Goal: Task Accomplishment & Management: Use online tool/utility

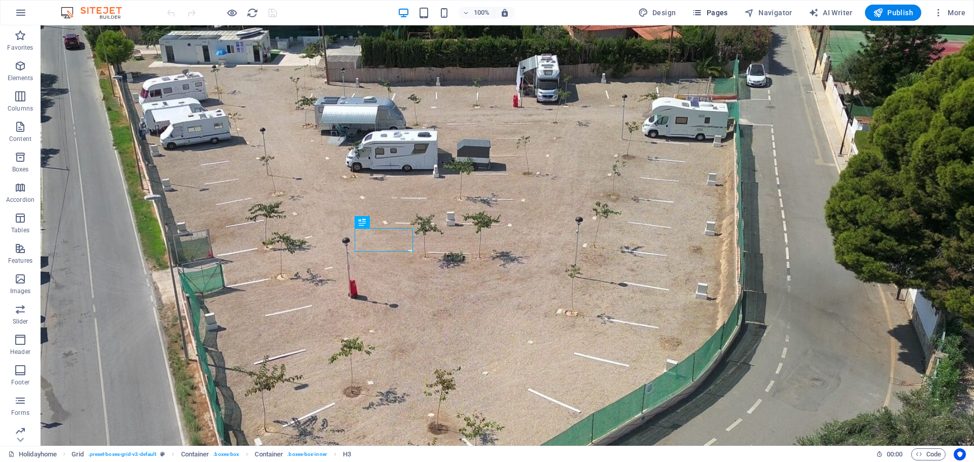
scroll to position [695, 0]
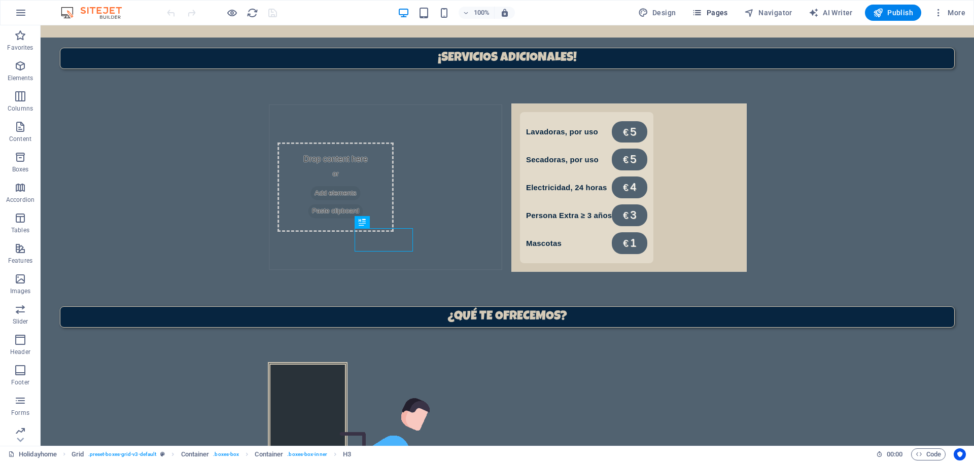
click at [707, 8] on span "Pages" at bounding box center [710, 13] width 36 height 10
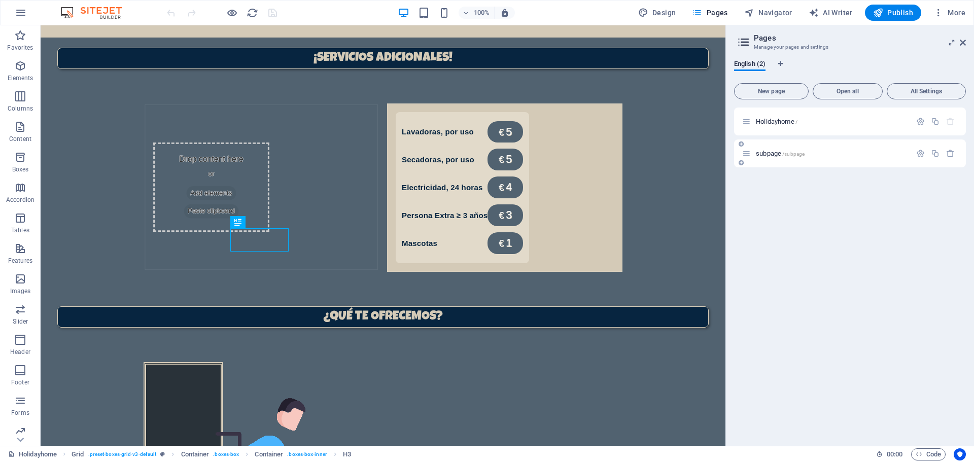
click at [825, 156] on p "subpage /subpage" at bounding box center [832, 153] width 152 height 7
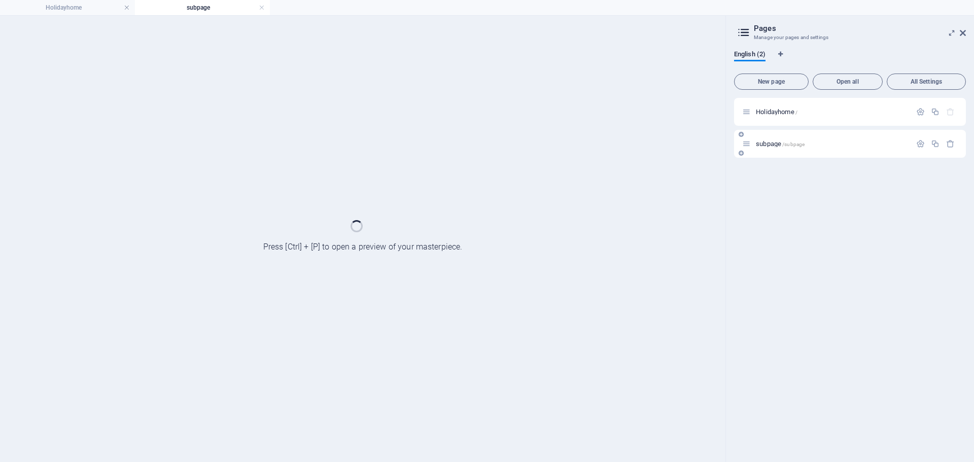
scroll to position [0, 0]
click at [962, 30] on icon at bounding box center [963, 33] width 6 height 8
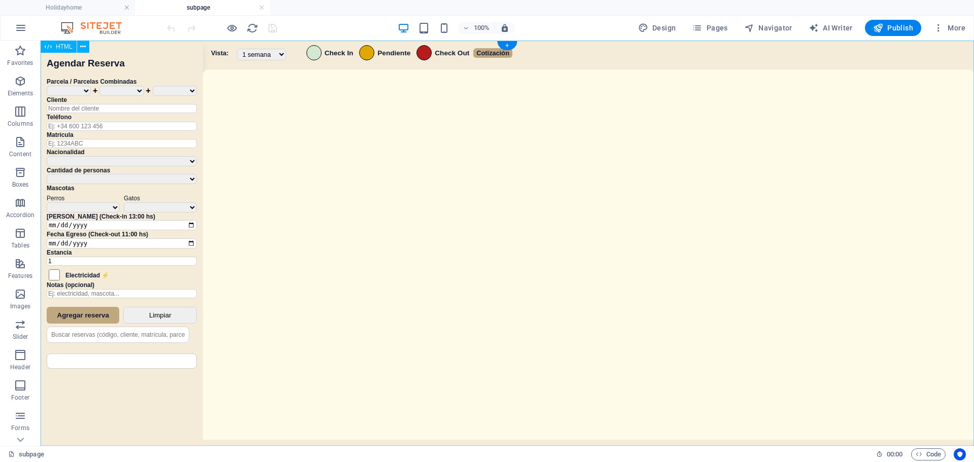
click at [487, 273] on div "Sistema de Reservas — Coveta Área Camper [GEOGRAPHIC_DATA] ¿Estás seguro de que…" at bounding box center [508, 245] width 934 height 408
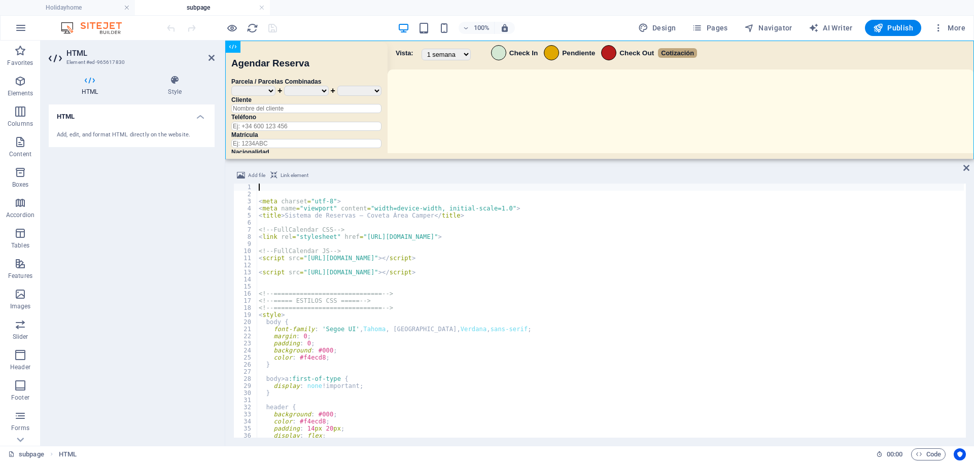
click at [495, 325] on div "< meta charset = "utf-8" > < meta name = "viewport" content = "width=device-wid…" at bounding box center [610, 318] width 707 height 268
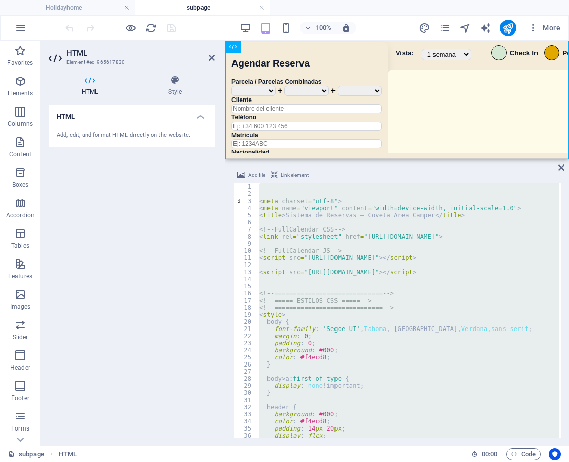
click at [400, 335] on div "< meta charset = "utf-8" > < meta name = "viewport" content = "width=device-wid…" at bounding box center [407, 310] width 301 height 254
type textarea "margin: 0;"
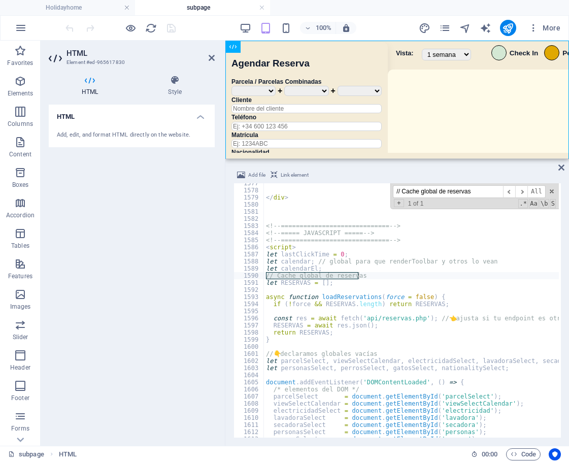
scroll to position [7207, 0]
type input "// Cache global de reservas"
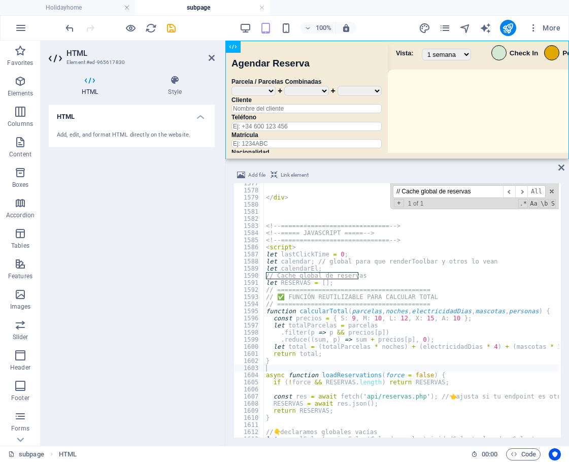
paste input "function openModal(r)"
drag, startPoint x: 491, startPoint y: 189, endPoint x: 345, endPoint y: 186, distance: 146.2
click at [345, 186] on div "</ div > <!-- ============================= --> <!-- ===== JAVASCRIPT ===== -->…" at bounding box center [411, 310] width 295 height 254
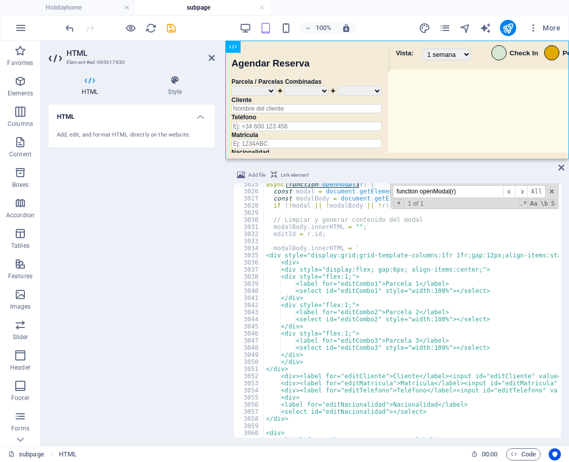
scroll to position [13765, 0]
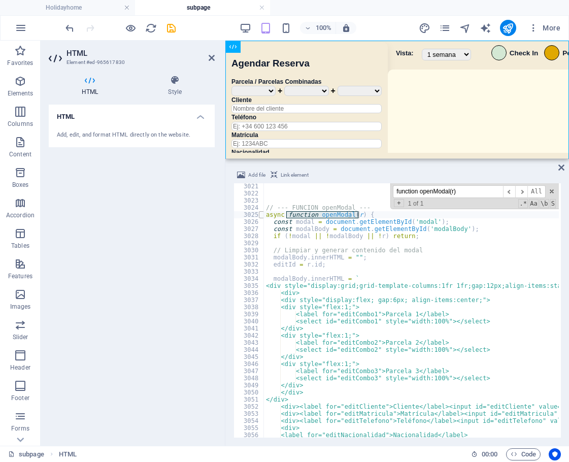
type input "function openModal(r)"
click at [262, 216] on span at bounding box center [262, 214] width 6 height 7
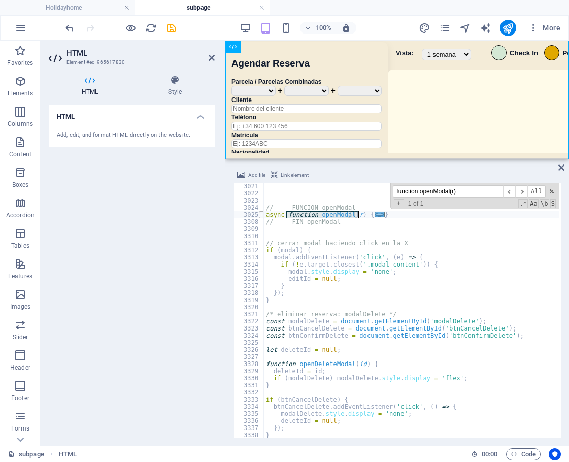
click at [262, 216] on span at bounding box center [262, 214] width 6 height 7
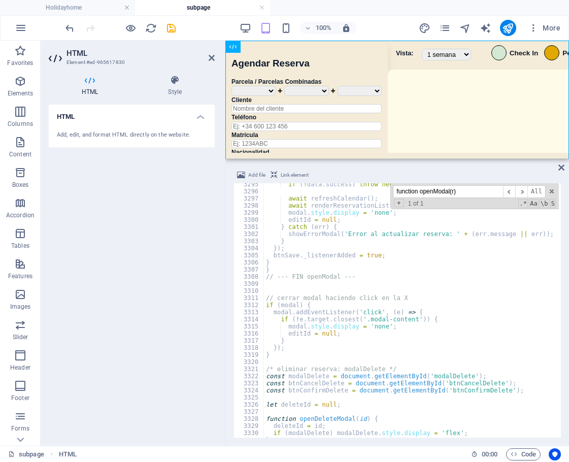
scroll to position [14976, 0]
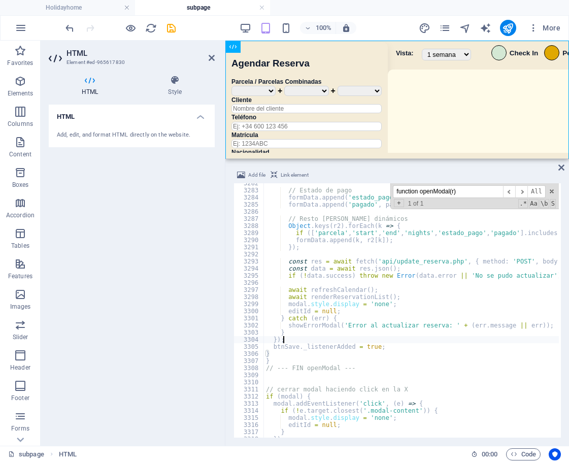
type textarea "});"
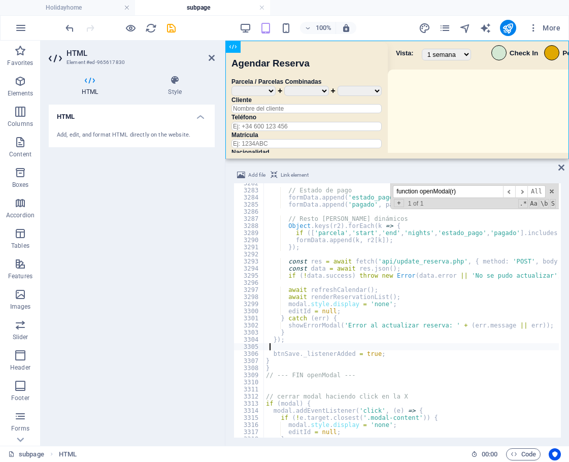
type textarea "btnSave._listenerAdded = true;"
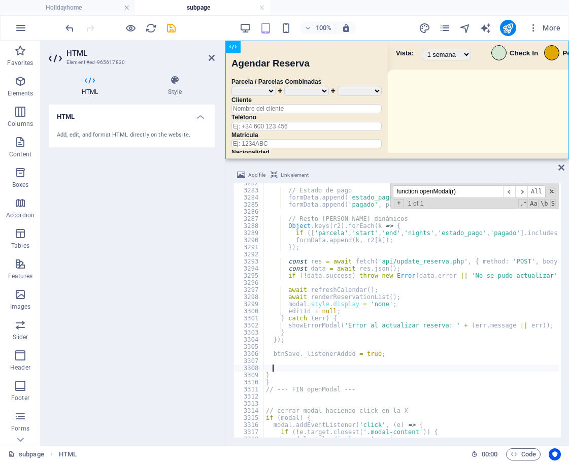
paste textarea
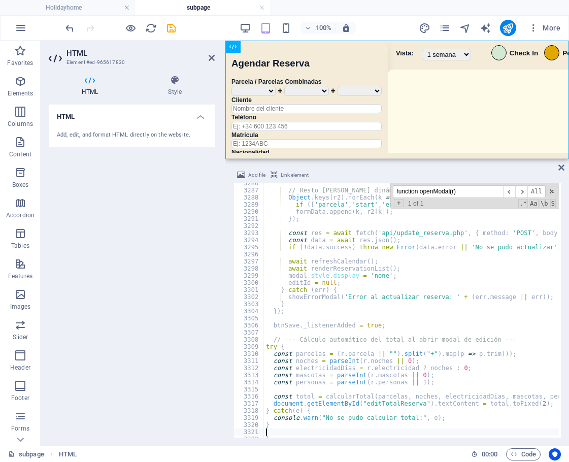
scroll to position [14949, 0]
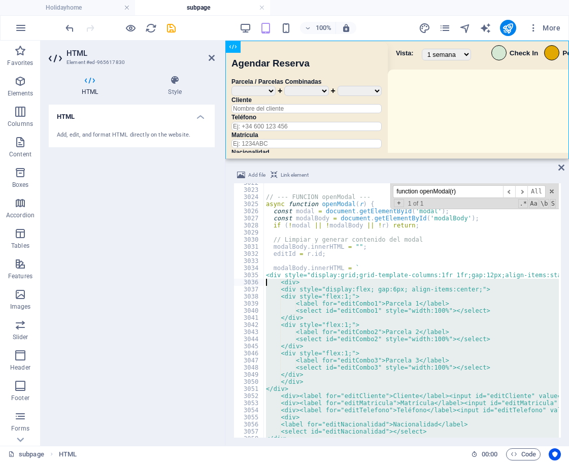
scroll to position [13565, 0]
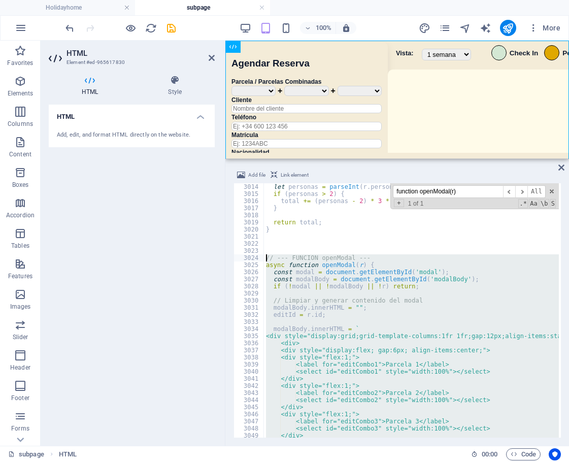
drag, startPoint x: 353, startPoint y: 393, endPoint x: 254, endPoint y: 258, distance: 167.4
click at [254, 258] on div "3014 3015 3016 3017 3018 3019 3020 3021 3022 3023 3024 3025 3026 3027 3028 3029…" at bounding box center [396, 310] width 327 height 254
type textarea "// --- FUNCION openModal --- async function openModal(r) {"
drag, startPoint x: 465, startPoint y: 191, endPoint x: 357, endPoint y: 190, distance: 107.6
click at [357, 190] on div "let personas = parseInt ( r . personas ) || 0 ; if ( personas > 2 ) { total += …" at bounding box center [411, 310] width 295 height 254
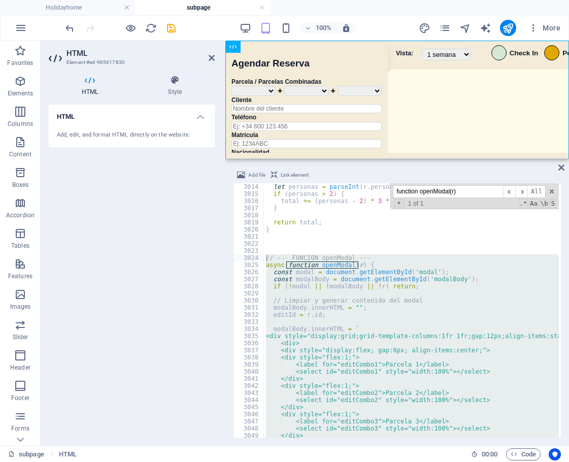
paste input "<button class="primary" id="btnSave">Guardar cambios</button>"
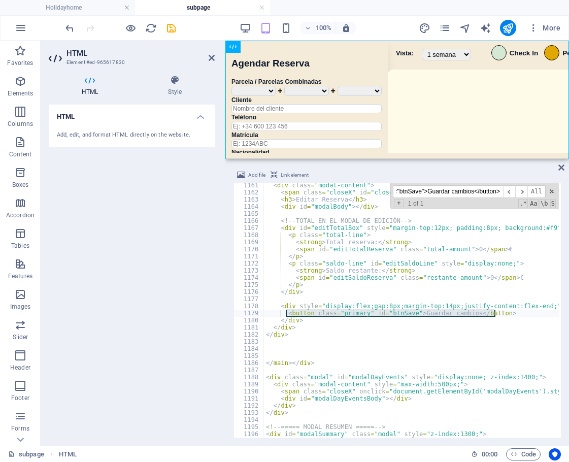
scroll to position [0, 0]
click at [476, 186] on input "<button class="primary" id="btnSave">Guardar cambios</button>" at bounding box center [448, 191] width 110 height 13
paste input "document.getElementById("btnSave")"
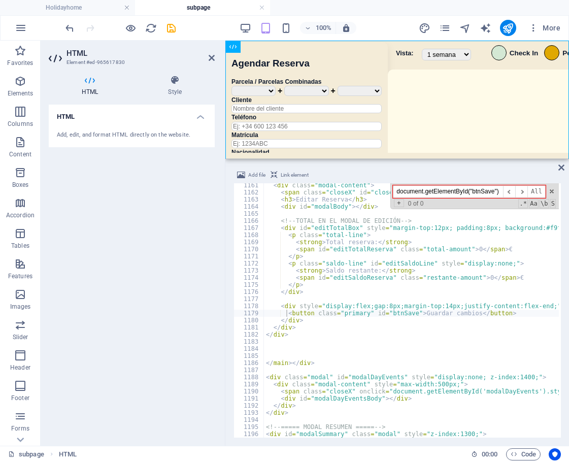
click at [424, 189] on input "document.getElementById("btnSave")" at bounding box center [448, 191] width 110 height 13
paste input "btnSave"
click at [521, 187] on span "​" at bounding box center [521, 191] width 12 height 13
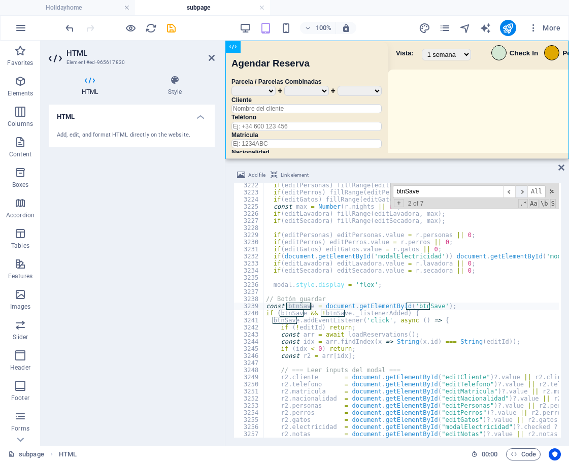
scroll to position [14503, 0]
drag, startPoint x: 425, startPoint y: 189, endPoint x: 372, endPoint y: 194, distance: 52.5
click at [373, 194] on div "if ( editPersonas ) fillRange ( editPersonas , 8 , 1 ) ; if ( editPerros ) fill…" at bounding box center [411, 310] width 295 height 254
paste input "onclick = async function"
drag, startPoint x: 425, startPoint y: 189, endPoint x: 503, endPoint y: 198, distance: 79.1
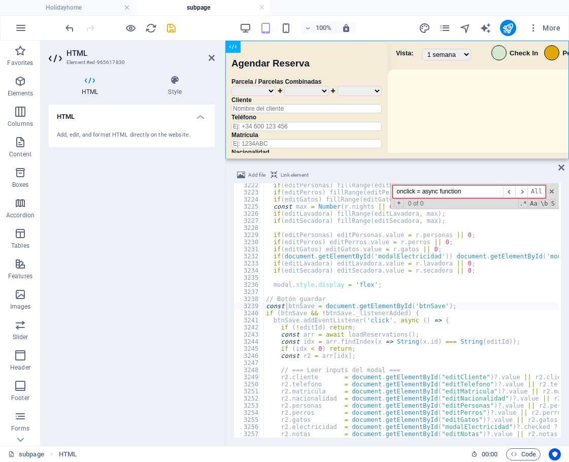
click at [503, 198] on div "onclick = async function ​ ​ All Replace All + 0 of 0 .* Aa \b S" at bounding box center [474, 196] width 168 height 26
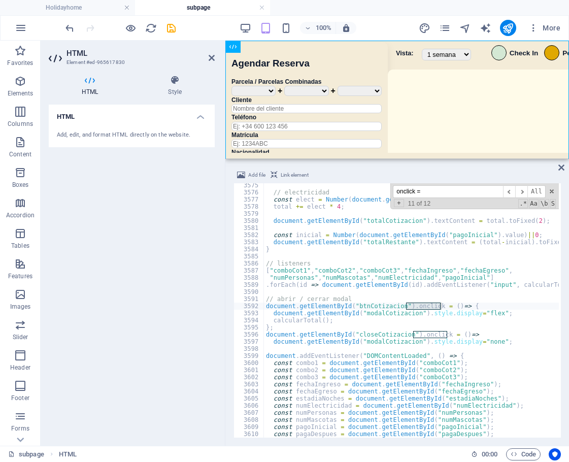
scroll to position [16092, 0]
drag, startPoint x: 443, startPoint y: 190, endPoint x: 362, endPoint y: 186, distance: 80.8
click at [362, 186] on div "// electricidad const elect = Number ( document . getElementById ( "numElectric…" at bounding box center [411, 310] width 295 height 254
paste input "events.push({"
drag, startPoint x: 441, startPoint y: 194, endPoint x: 345, endPoint y: 187, distance: 97.1
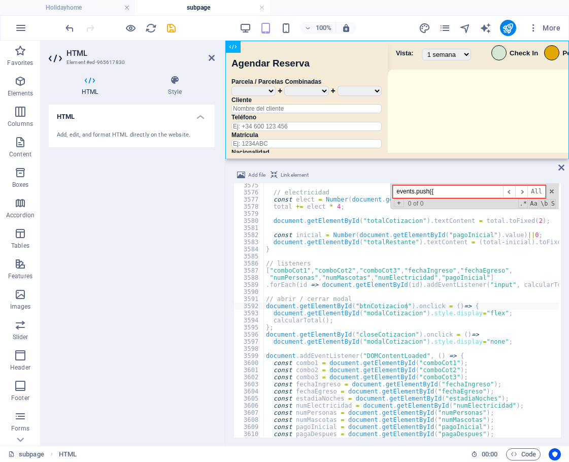
click at [345, 187] on div "// electricidad const elect = Number ( document . getElementById ( "numElectric…" at bounding box center [411, 310] width 295 height 254
paste input "refreshCalendar"
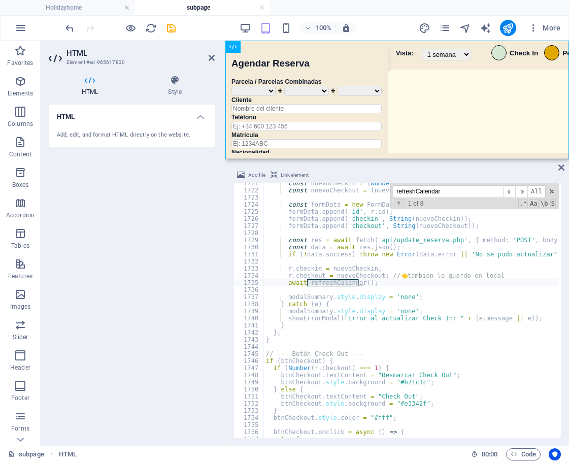
scroll to position [7746, 0]
click at [522, 192] on span "​" at bounding box center [521, 191] width 12 height 13
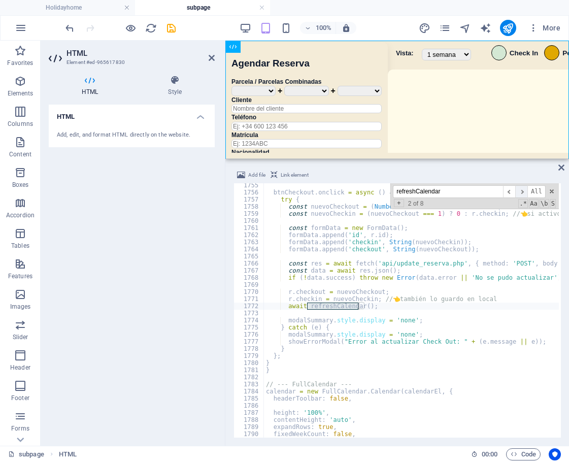
scroll to position [7898, 0]
click at [522, 192] on span "​" at bounding box center [521, 191] width 12 height 13
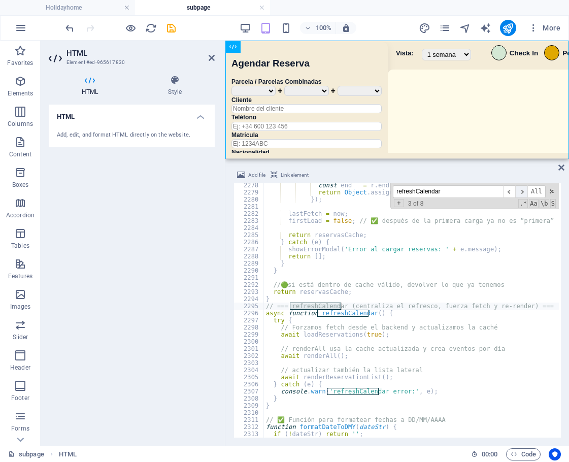
scroll to position [10253, 0]
drag, startPoint x: 451, startPoint y: 192, endPoint x: 356, endPoint y: 187, distance: 94.5
click at [356, 187] on div "const end = r . end || r . fecha_egreso || r . fecha_egreso_str || '' ; return …" at bounding box center [411, 310] width 295 height 254
paste input "push"
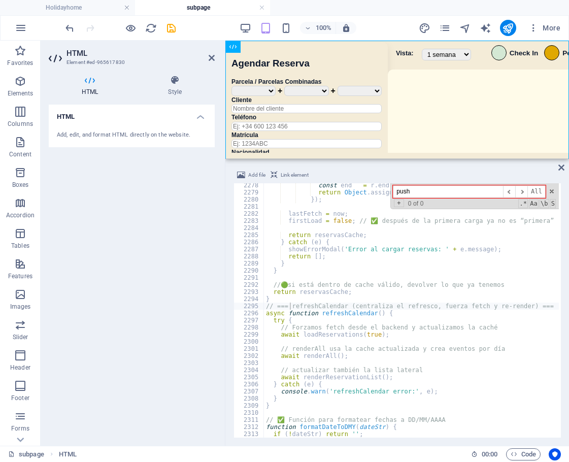
drag, startPoint x: 435, startPoint y: 198, endPoint x: 345, endPoint y: 189, distance: 91.2
click at [342, 190] on div "const end = r . end || r . fecha_egreso || r . fecha_egreso_str || '' ; return …" at bounding box center [411, 310] width 295 height 254
paste input "actualizarTotalEdicion"
paste input
drag, startPoint x: 438, startPoint y: 187, endPoint x: 373, endPoint y: 191, distance: 65.6
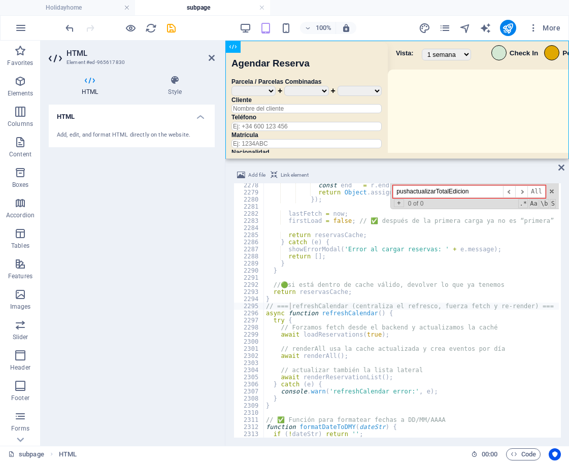
click at [364, 191] on div "const end = r . end || r . fecha_egreso || r . fecha_egreso_str || '' ; return …" at bounding box center [411, 310] width 295 height 254
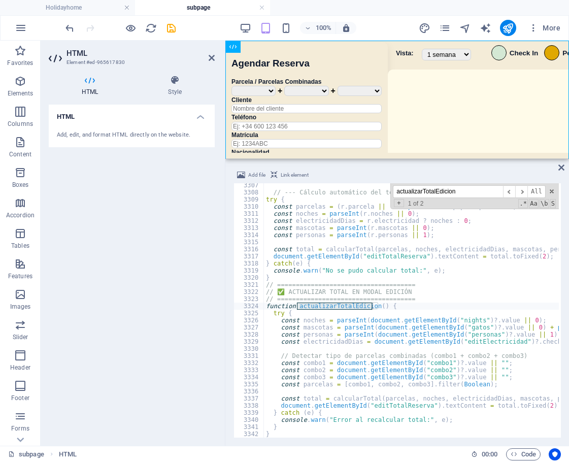
scroll to position [14886, 0]
type input "actualizarTotalEdicion"
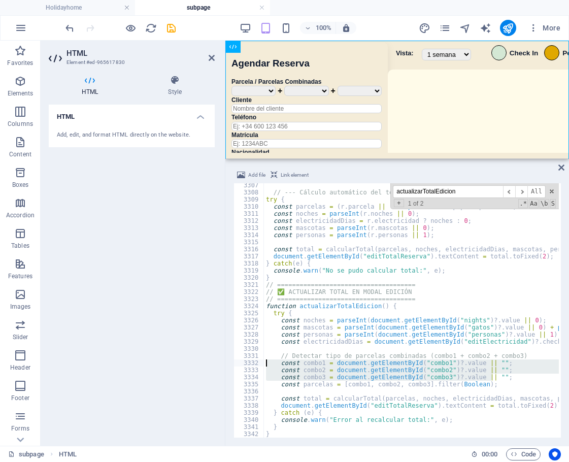
drag, startPoint x: 498, startPoint y: 374, endPoint x: 256, endPoint y: 360, distance: 242.5
click at [256, 360] on div "const combo3 = document.getElementById("combo3")?.value || ""; 3307 3308 3309 3…" at bounding box center [396, 310] width 327 height 254
paste textarea "const combo3 = document.getElementById("editCombo3"
drag, startPoint x: 267, startPoint y: 363, endPoint x: 517, endPoint y: 375, distance: 250.4
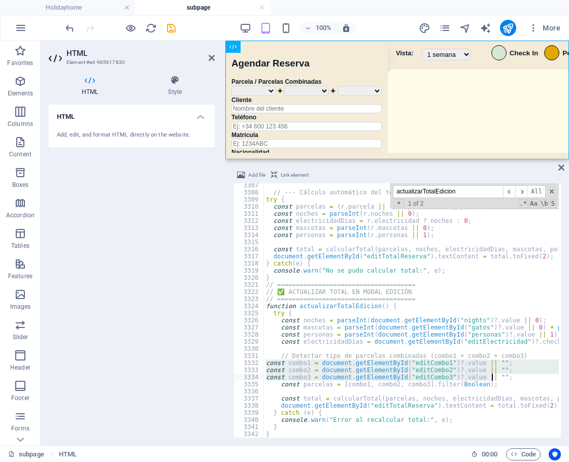
type textarea "const combo2 = document.getElementById("editCombo2")?.value || ""; const combo3…"
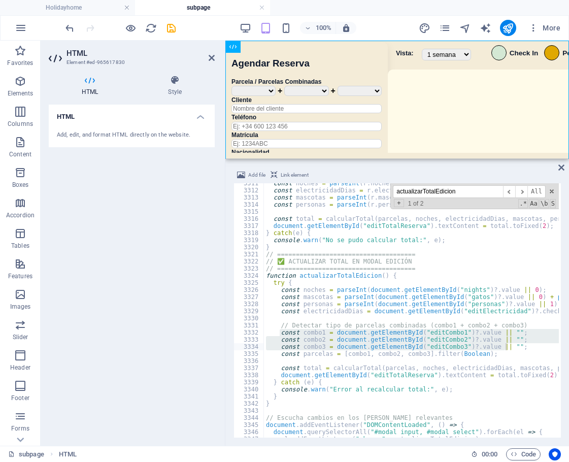
scroll to position [14924, 0]
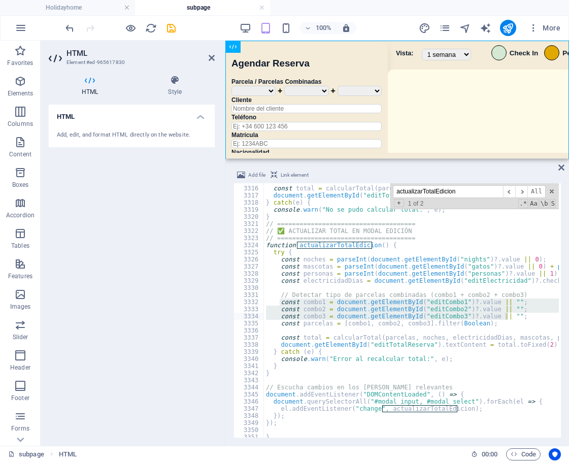
paste input "document.getElementById("editElectricidad")"
drag, startPoint x: 457, startPoint y: 195, endPoint x: 367, endPoint y: 193, distance: 89.3
click at [366, 193] on div "const total = calcularTotal ( parcelas , noches , electricidadDias , mascotas ,…" at bounding box center [411, 310] width 295 height 254
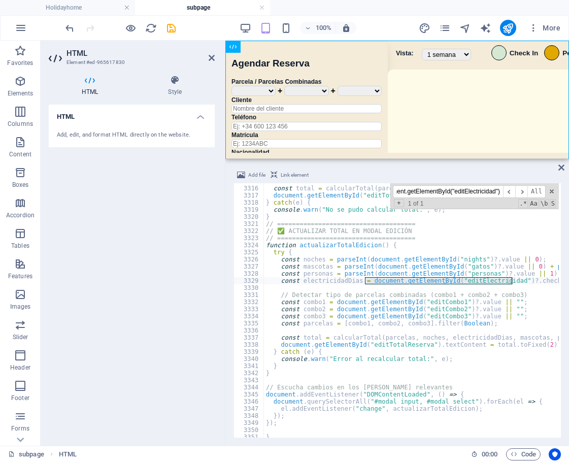
type input "document.getElementById("editElectricidad")"
drag, startPoint x: 283, startPoint y: 280, endPoint x: 314, endPoint y: 286, distance: 31.5
type textarea "const electricidadDias = document.getElementById("editElectricidad")?.checked ?…"
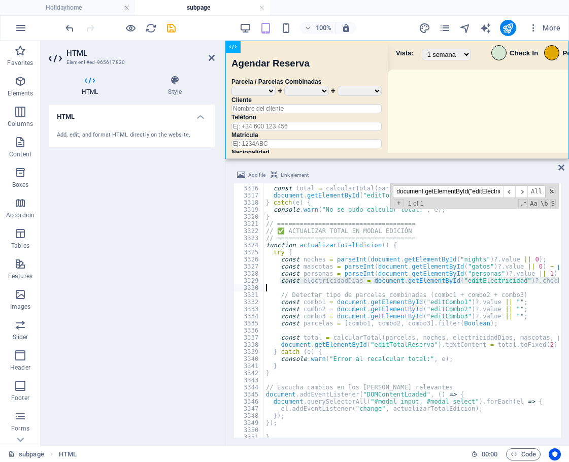
paste textarea
click at [495, 194] on input "document.getElementById("editElectricidad")" at bounding box center [448, 191] width 110 height 13
paste input "formData.append('estado_pago', estadoPago);"
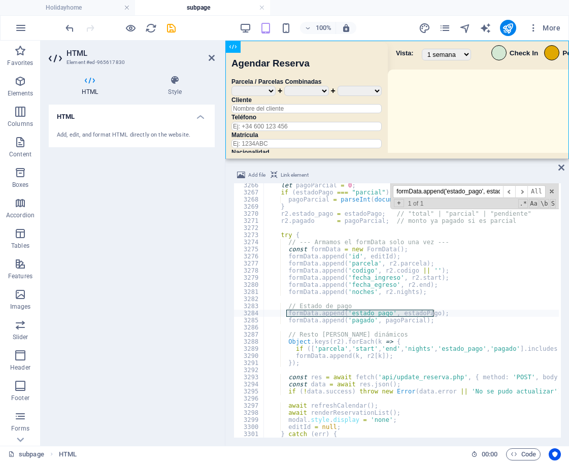
click at [451, 189] on input "formData.append('estado_pago', estadoPago);" at bounding box center [448, 191] width 110 height 13
paste input "calendar = new FullCalendar.Calendar(calendarEl, { events: RESERVAS.map(r => ({…"
click at [462, 189] on input "calendar = new FullCalendar.Calendar(calendarEl, { events: RESERVAS.map(r => ({…" at bounding box center [448, 191] width 110 height 13
paste input "events: RESERVAS.map(r => ({"
click at [440, 196] on input "events: RESERVAS.map(r => ({" at bounding box center [448, 191] width 110 height 13
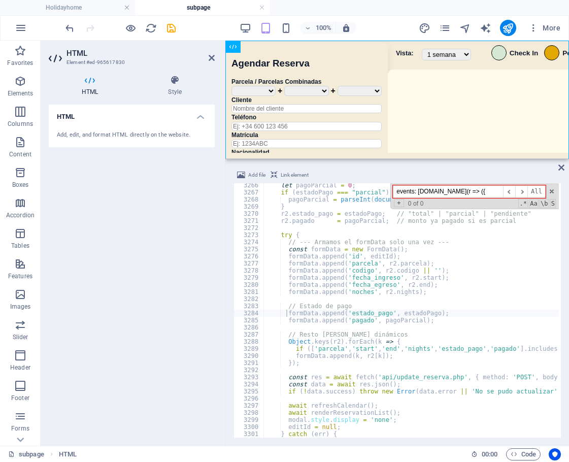
paste input "new FullCalendar.Calend"
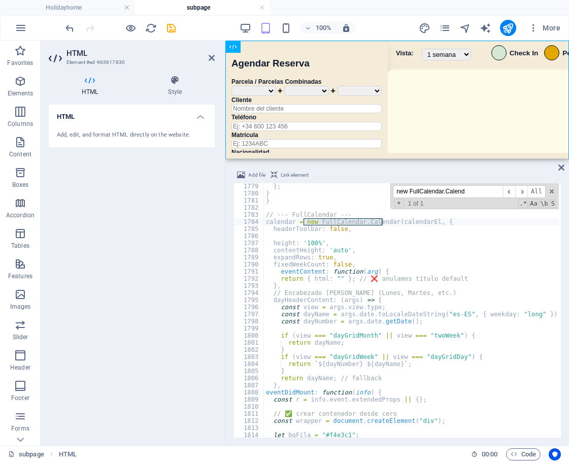
scroll to position [8006, 0]
drag, startPoint x: 487, startPoint y: 187, endPoint x: 339, endPoint y: 193, distance: 147.8
click at [339, 193] on div "} ; } } // --- FullCalendar --- calendar = new FullCalendar . Calendar ( calend…" at bounding box center [411, 310] width 295 height 254
paste input "function refreshCalendar() {"
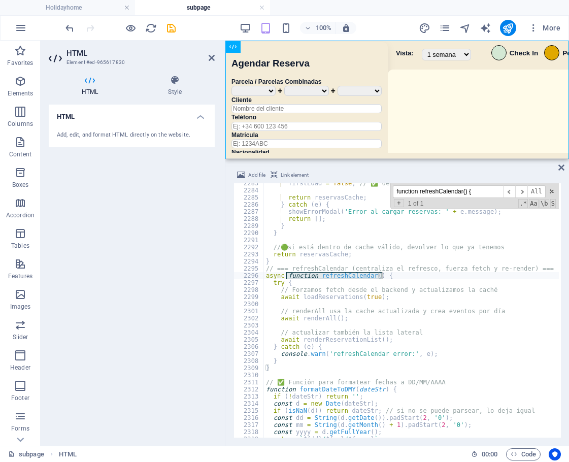
scroll to position [10296, 0]
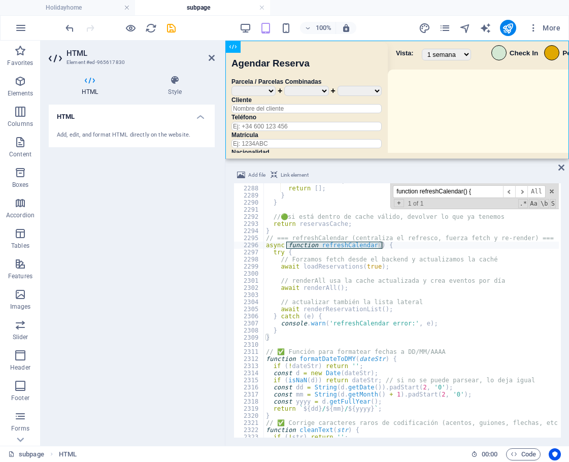
drag, startPoint x: 448, startPoint y: 191, endPoint x: 334, endPoint y: 196, distance: 113.3
click at [334, 196] on div "showErrorModal ( 'Error al cargar reservas: ' + e . message ) ; return [ ] ; } …" at bounding box center [411, 310] width 295 height 254
paste input "const eventos = RESERVAS.map(r => ("
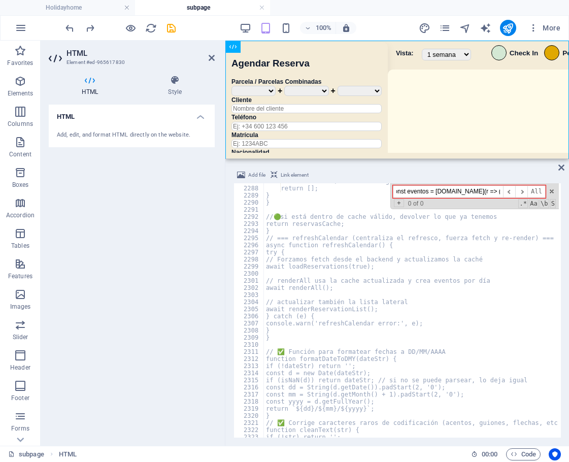
scroll to position [0, 0]
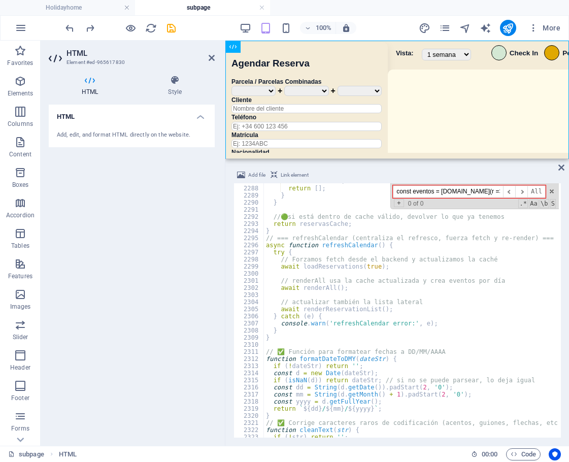
click at [454, 189] on input "const eventos = RESERVAS.map(r => ({" at bounding box center [448, 191] width 110 height 13
paste input "alendar = new FullCalendar.Calendar(calendarEl,"
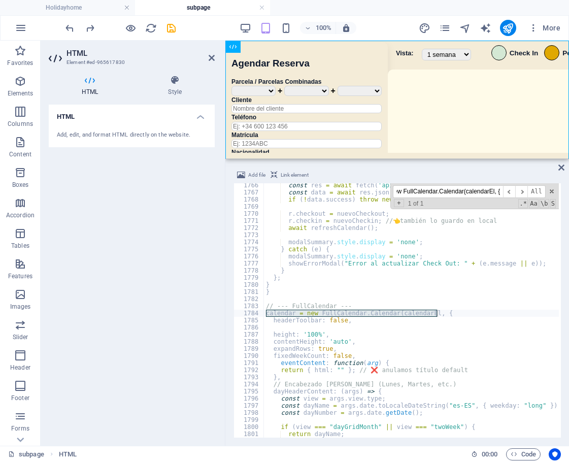
scroll to position [7948, 0]
type input "calendar = new FullCalendar.Calendar(calendarEl, {"
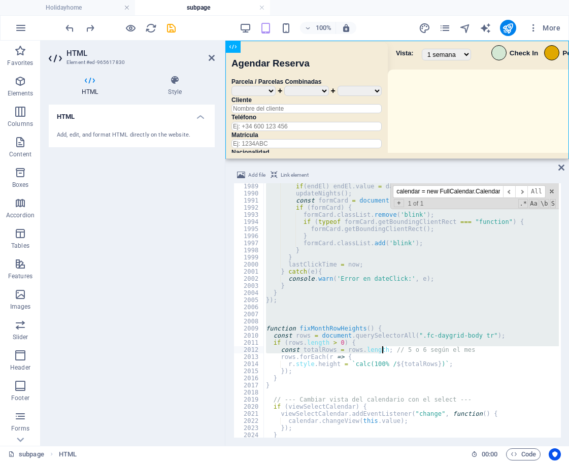
scroll to position [8951, 0]
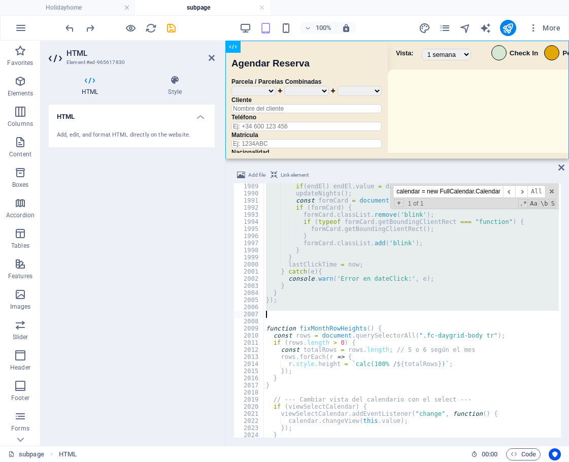
drag, startPoint x: 264, startPoint y: 304, endPoint x: 383, endPoint y: 309, distance: 118.3
type textarea "});"
click at [479, 194] on input "calendar = new FullCalendar.Calendar(calendarEl, {" at bounding box center [448, 191] width 110 height 13
paste input "onst res = await fetch('api/update_reserva.php'"
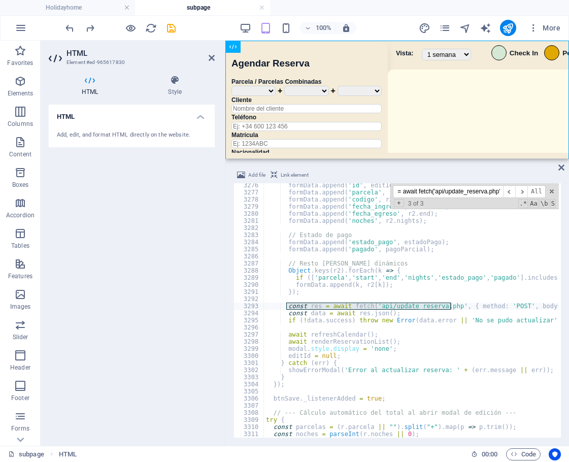
scroll to position [14746, 0]
type input "const res = await fetch('api/update_reserva.php'"
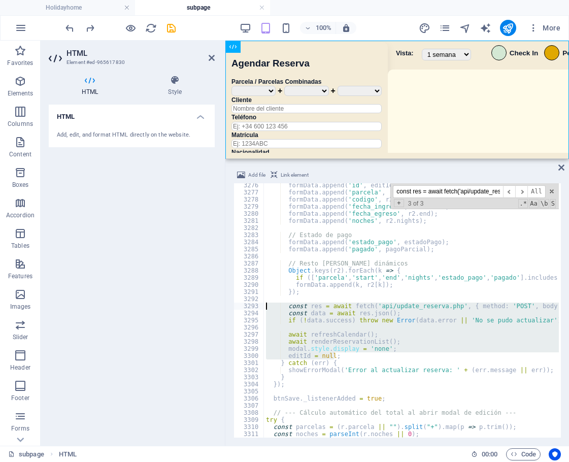
drag, startPoint x: 337, startPoint y: 355, endPoint x: 250, endPoint y: 304, distance: 101.2
click at [250, 304] on div "editId = null; 3276 3277 3278 3279 3280 3281 3282 3283 3284 3285 3286 3287 3288…" at bounding box center [396, 310] width 327 height 254
type textarea "const res = await fetch('api/update_reserva.php', { method: 'POST', body: formD…"
paste textarea
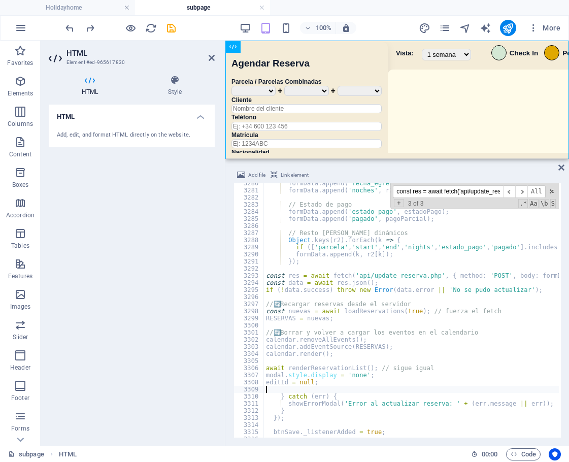
scroll to position [14749, 0]
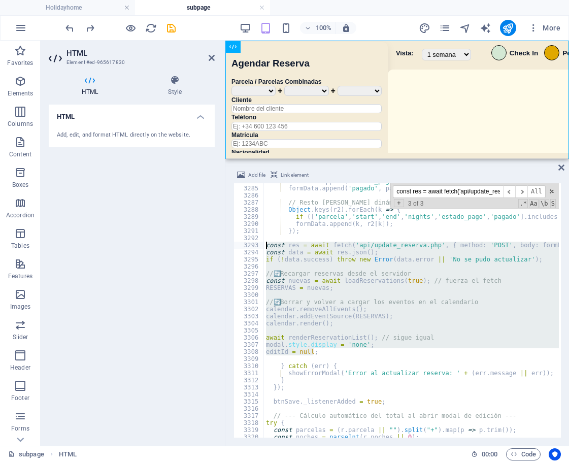
drag, startPoint x: 324, startPoint y: 353, endPoint x: 244, endPoint y: 246, distance: 133.8
click at [224, 243] on div "HTML Element #ed-965617830 HTML Style HTML Add, edit, and format HTML directly …" at bounding box center [305, 243] width 528 height 405
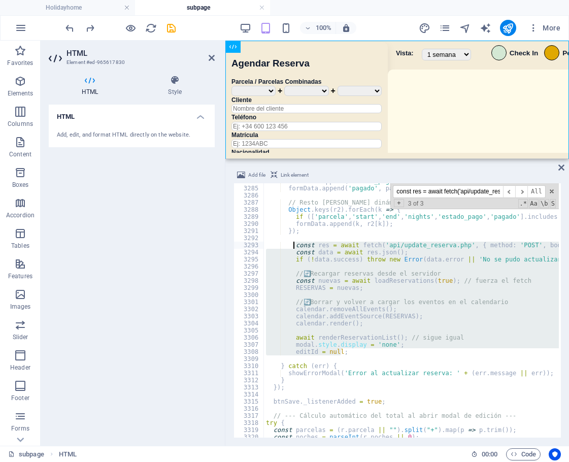
type textarea "showErrorModal('Error al actualizar reserva: ' + (err.message || err));"
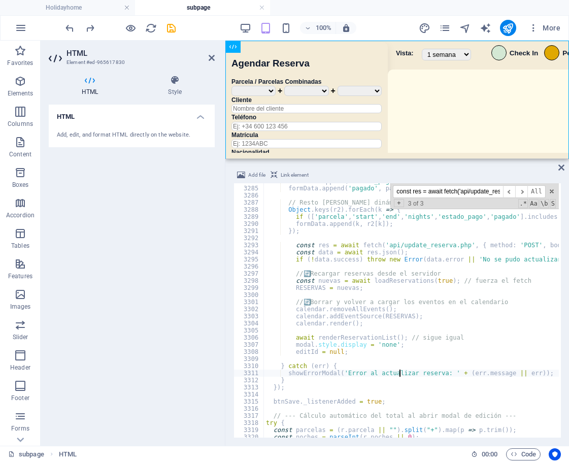
click at [176, 21] on div at bounding box center [120, 28] width 114 height 16
click at [164, 30] on div at bounding box center [120, 28] width 114 height 16
click at [169, 30] on icon "save" at bounding box center [171, 28] width 12 height 12
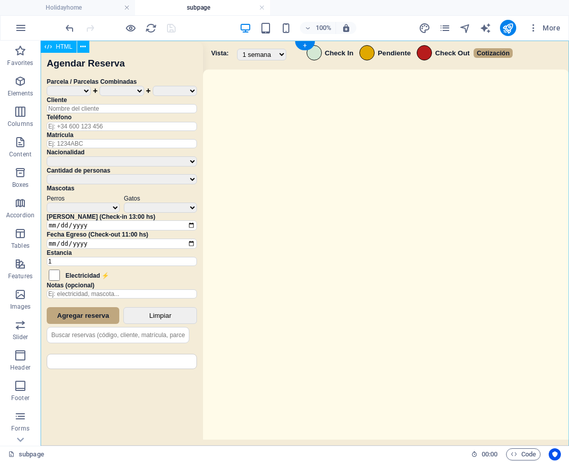
click at [343, 180] on div "Sistema de Reservas — Coveta Área Camper [GEOGRAPHIC_DATA] ¿Estás seguro de que…" at bounding box center [305, 244] width 528 height 407
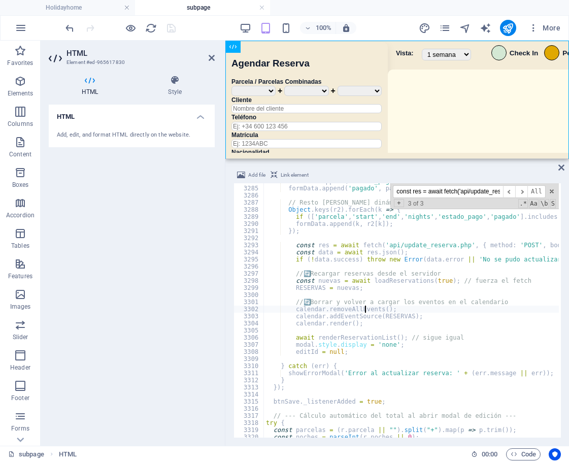
type textarea "</script> </div>"
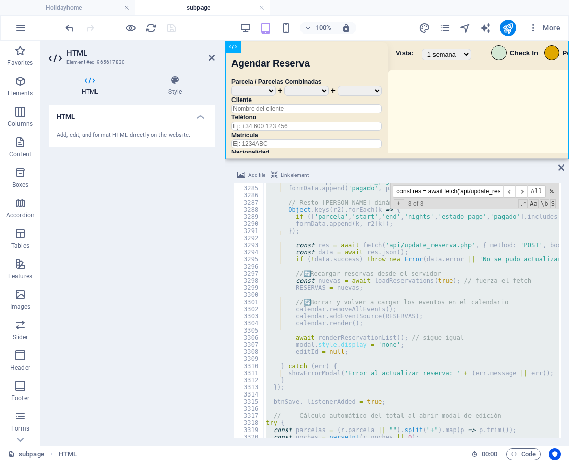
click at [173, 32] on div at bounding box center [120, 28] width 114 height 16
click at [507, 31] on icon "publish" at bounding box center [508, 28] width 12 height 12
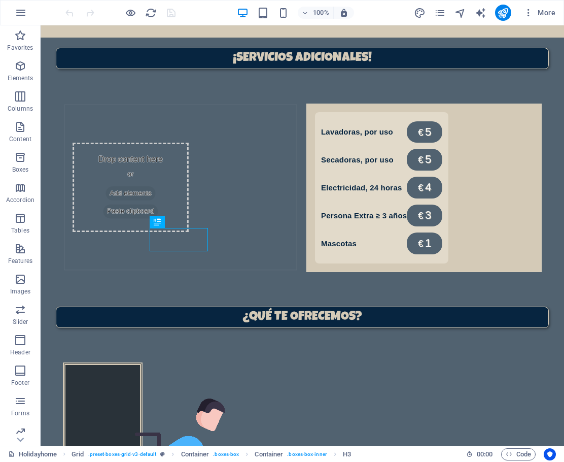
scroll to position [695, 0]
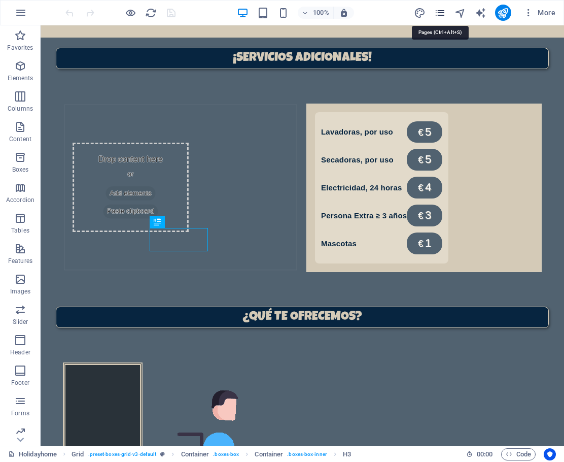
click at [438, 8] on icon "pages" at bounding box center [440, 13] width 12 height 12
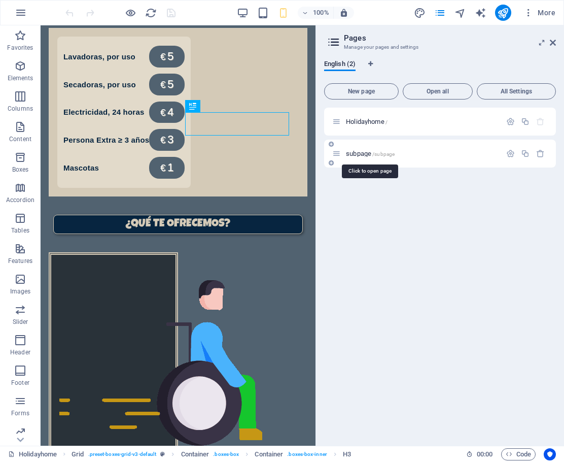
click at [370, 153] on span "subpage /subpage" at bounding box center [370, 154] width 49 height 8
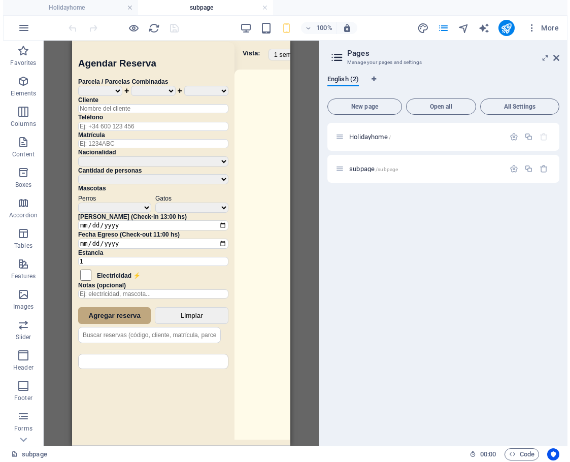
scroll to position [0, 0]
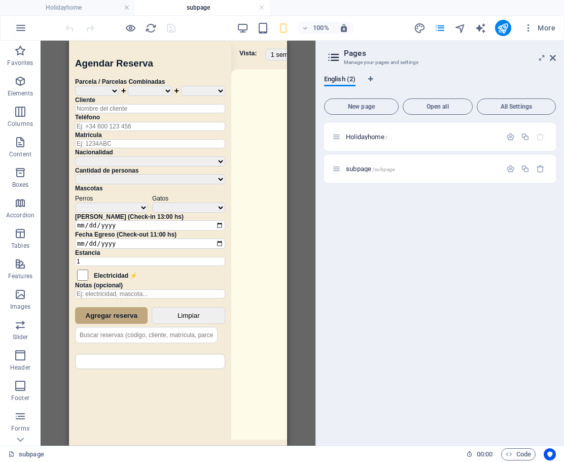
click at [556, 56] on aside "Pages Manage your pages and settings English (2) New page Open all All Settings…" at bounding box center [440, 243] width 249 height 405
click at [554, 56] on icon at bounding box center [553, 58] width 6 height 8
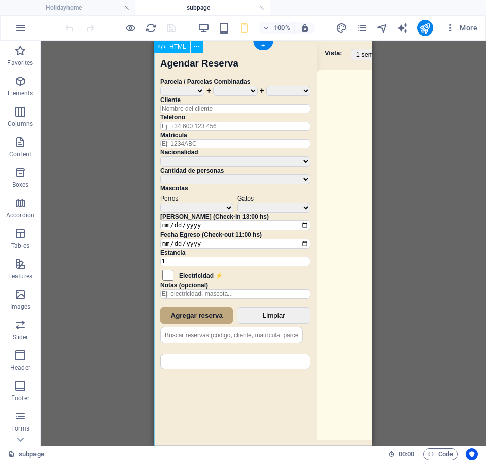
click at [350, 174] on div "Sistema de Reservas — Coveta Área Camper [GEOGRAPHIC_DATA] ¿Estás seguro de que…" at bounding box center [263, 244] width 218 height 407
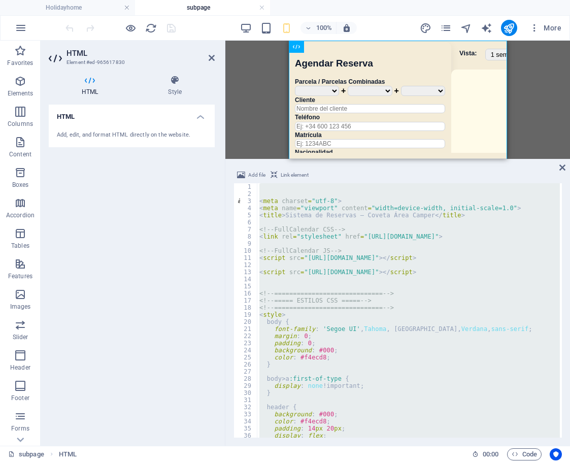
paste textarea
type textarea "</div>"
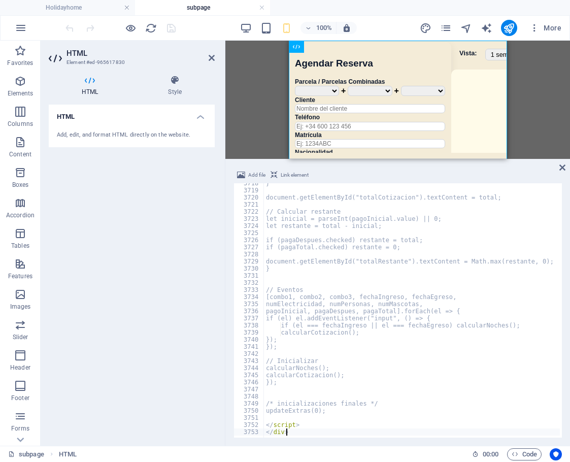
scroll to position [16375, 0]
click at [404, 30] on div "100% More" at bounding box center [314, 28] width 502 height 16
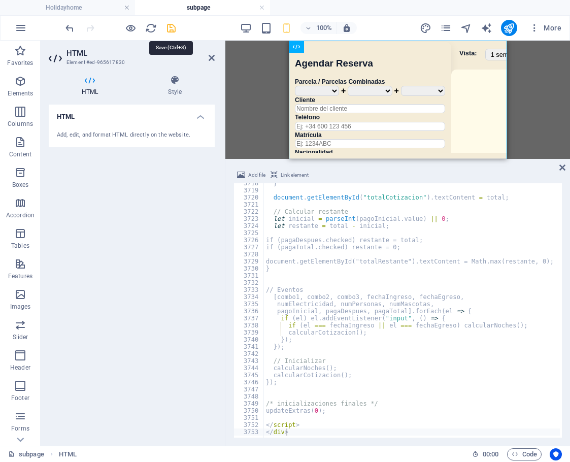
click at [170, 27] on icon "save" at bounding box center [171, 28] width 12 height 12
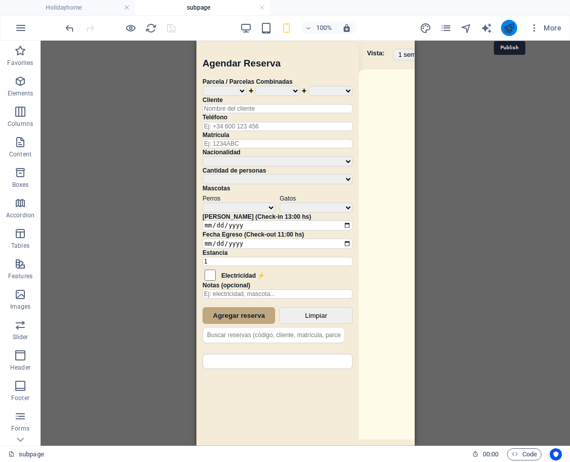
click at [509, 28] on icon "publish" at bounding box center [509, 28] width 12 height 12
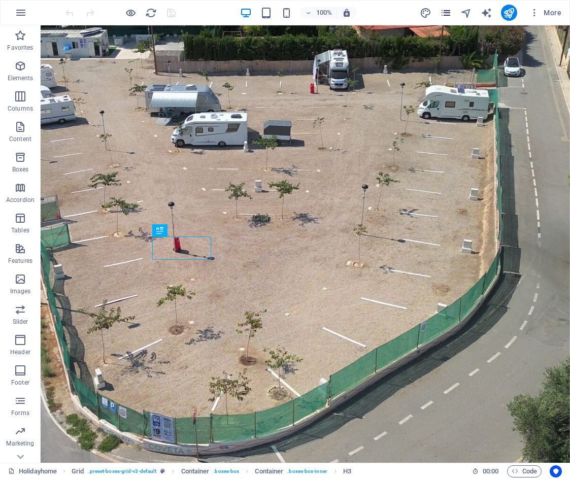
click at [451, 13] on icon "pages" at bounding box center [446, 13] width 12 height 12
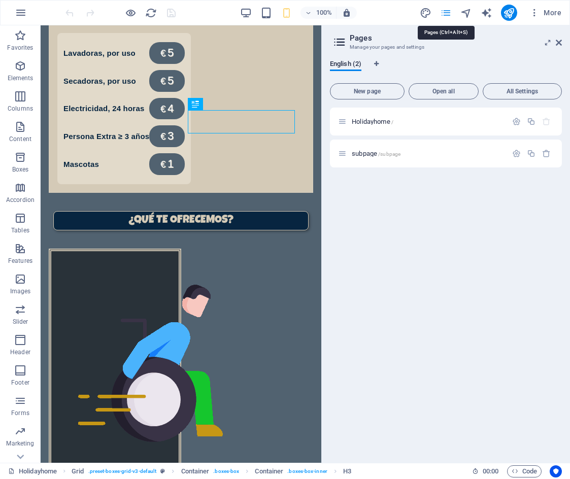
scroll to position [698, 0]
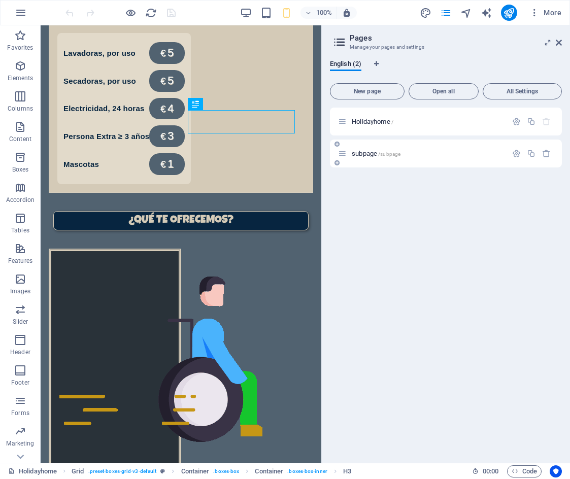
click at [400, 155] on p "subpage /subpage" at bounding box center [428, 153] width 152 height 7
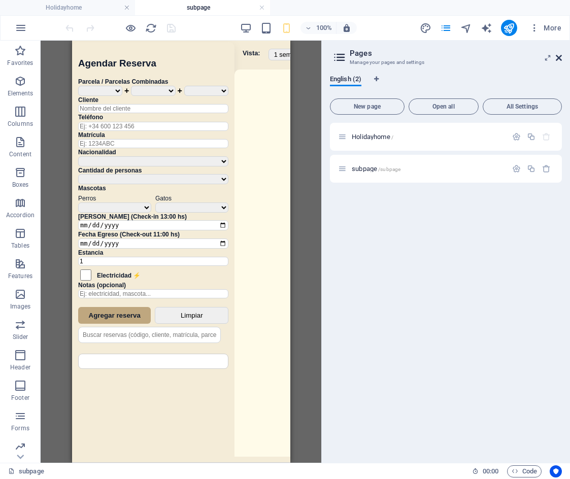
scroll to position [0, 0]
click at [560, 58] on icon at bounding box center [559, 58] width 6 height 8
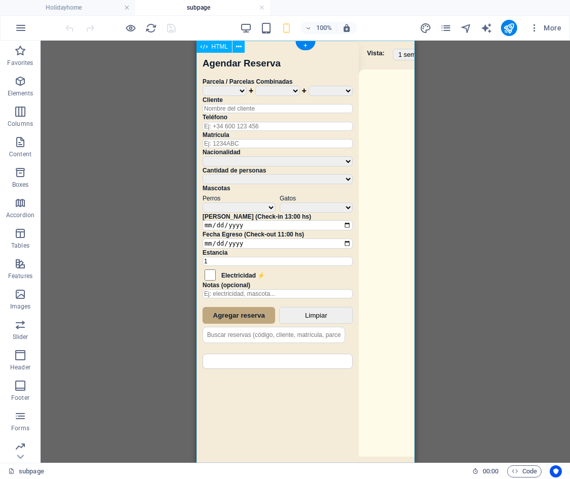
click at [378, 197] on div "Sistema de Reservas — Coveta Área Camper [GEOGRAPHIC_DATA] ¿Estás seguro de que…" at bounding box center [305, 253] width 218 height 425
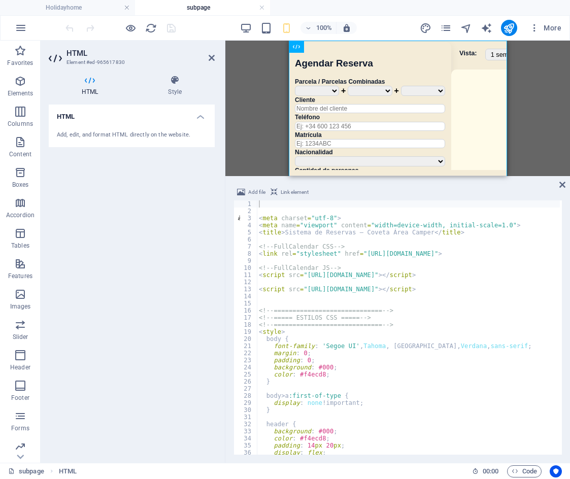
type textarea "padding: 0;"
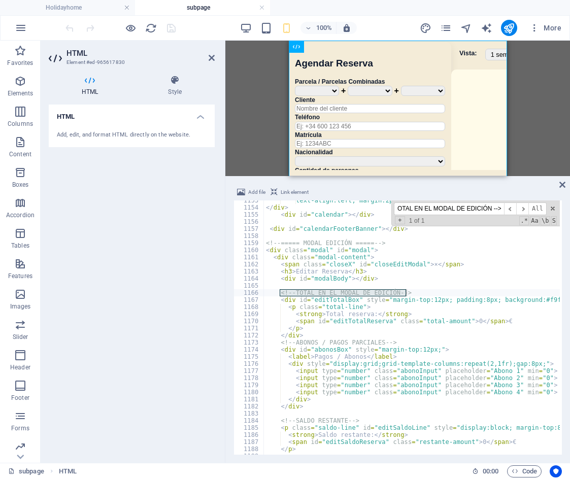
scroll to position [5087, 0]
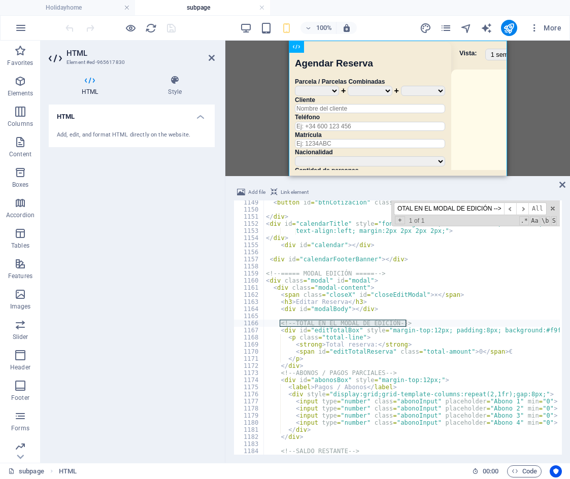
type input "<!-- TOTAL EN EL MODAL DE EDICIÓN -->"
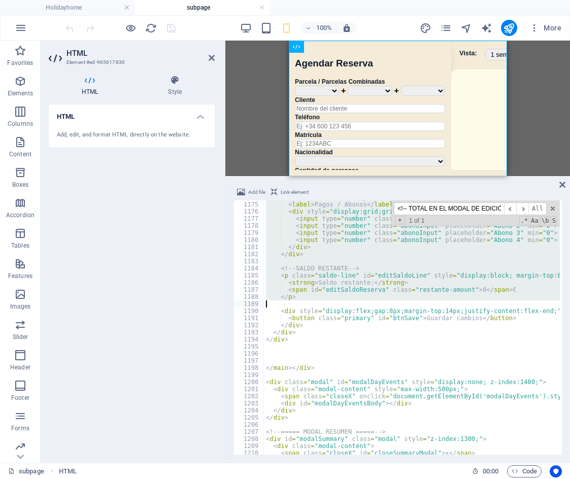
scroll to position [5201, 0]
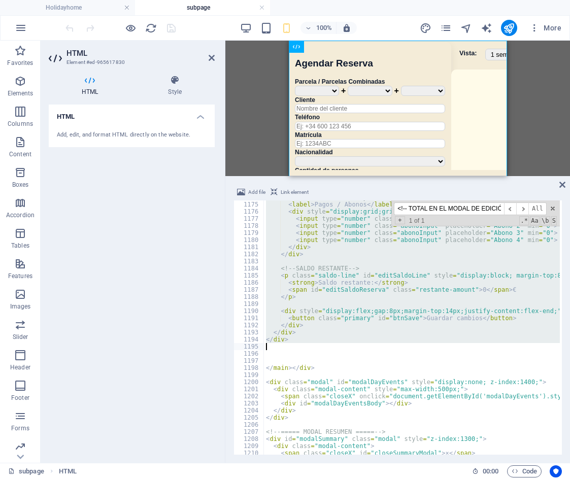
drag, startPoint x: 266, startPoint y: 273, endPoint x: 382, endPoint y: 349, distance: 138.6
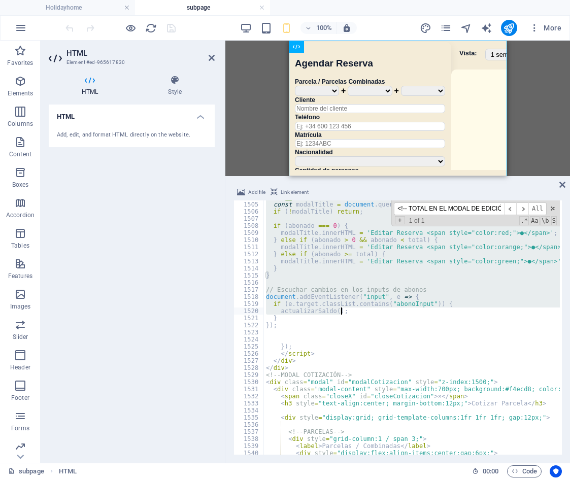
scroll to position [6663, 0]
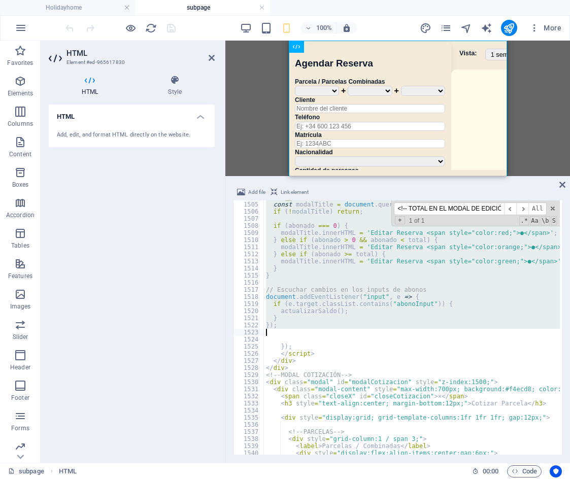
drag, startPoint x: 267, startPoint y: 258, endPoint x: 366, endPoint y: 334, distance: 124.5
paste textarea
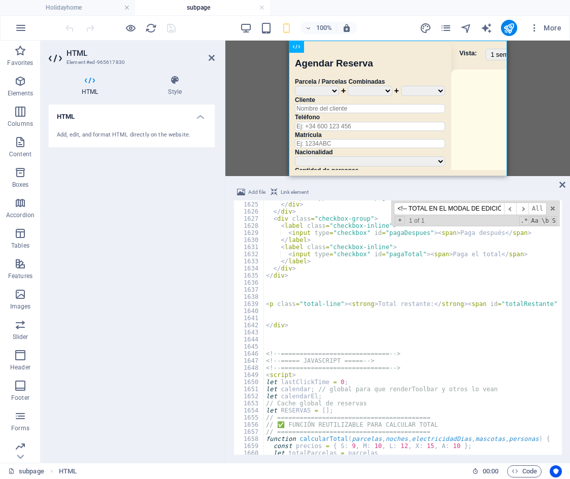
scroll to position [7191, 0]
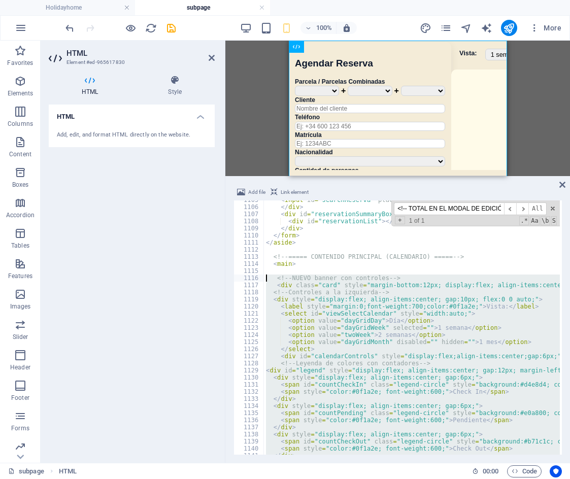
type textarea "<!-- NUEVO banner con controles --> <div class="card" style="margin-bottom:12px…"
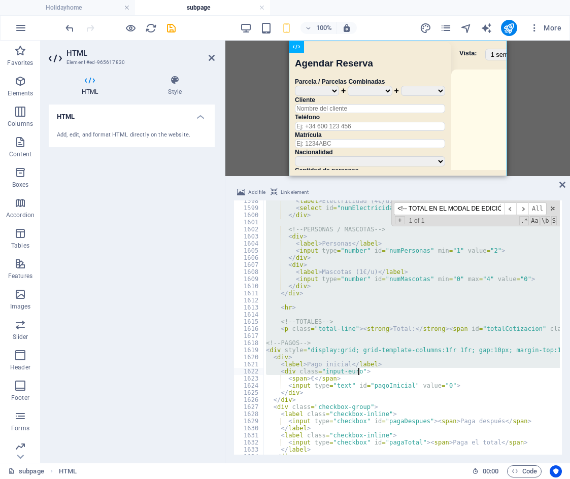
scroll to position [7187, 0]
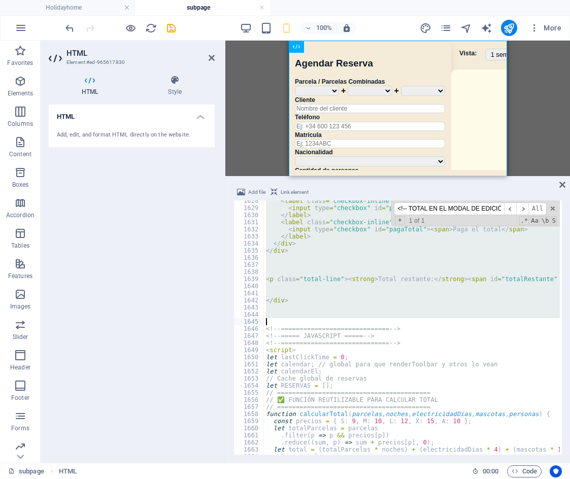
drag, startPoint x: 261, startPoint y: 282, endPoint x: 382, endPoint y: 321, distance: 127.1
click at [463, 208] on input "<!-- TOTAL EN EL MODAL DE EDICIÓN -->" at bounding box center [449, 208] width 110 height 13
paste input "modalTitle.innerHTML = circulo + tituloOriginal;"
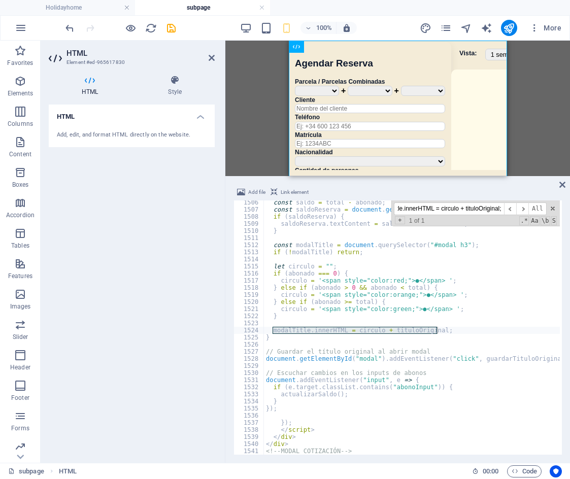
type input "modalTitle.innerHTML = circulo + tituloOriginal;"
drag, startPoint x: 273, startPoint y: 331, endPoint x: 452, endPoint y: 327, distance: 178.7
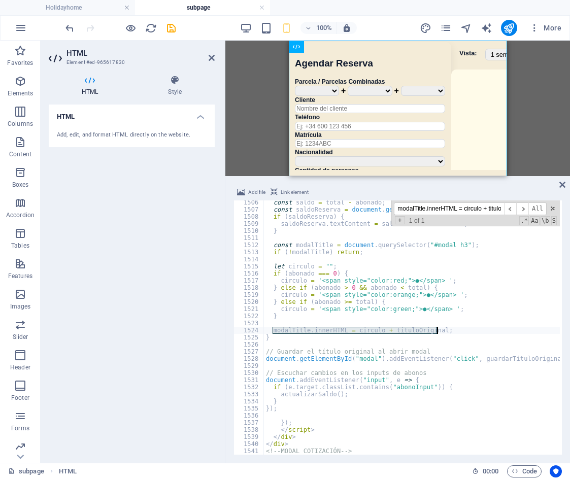
type textarea "modalTitle.innerHTML = circulo + tituloOriginal;"
paste textarea
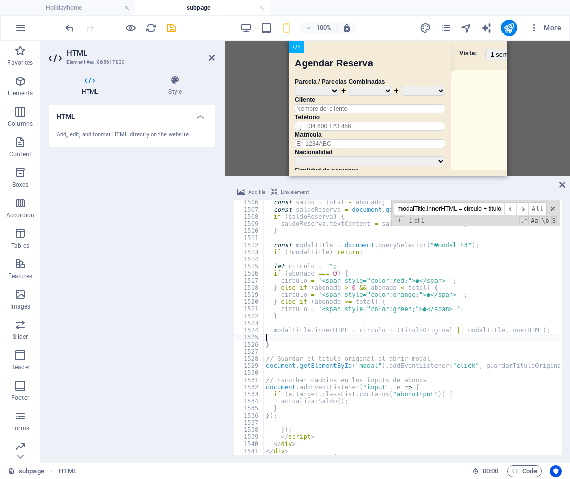
type textarea "}"
click at [426, 210] on input "modalTitle.innerHTML = circulo + tituloOriginal;" at bounding box center [449, 208] width 110 height 13
paste input "document.getElementById("modal").addEventListener("click", guardarTituloOrigina…"
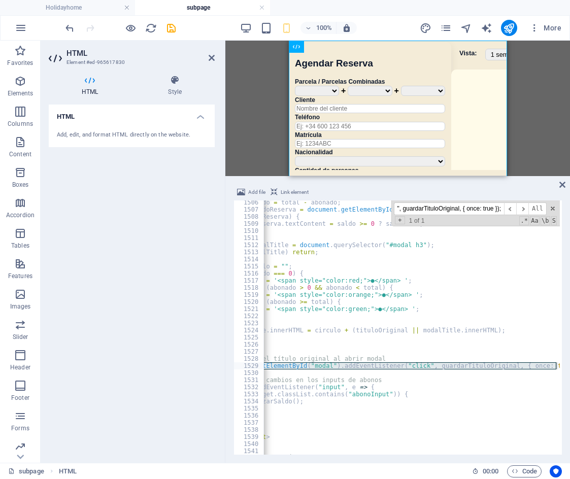
scroll to position [0, 45]
type input "document.getElementById("modal").addEventListener("click", guardarTituloOrigina…"
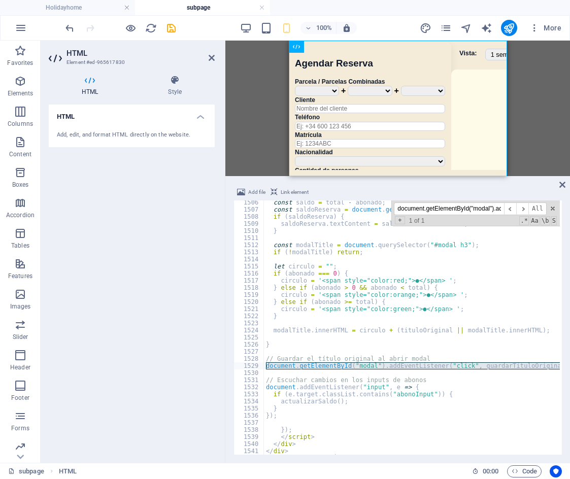
scroll to position [0, 0]
drag, startPoint x: 266, startPoint y: 368, endPoint x: 272, endPoint y: 370, distance: 5.9
type textarea "document.getElementById("modal").addEventListener("click", guardarTituloOrigina…"
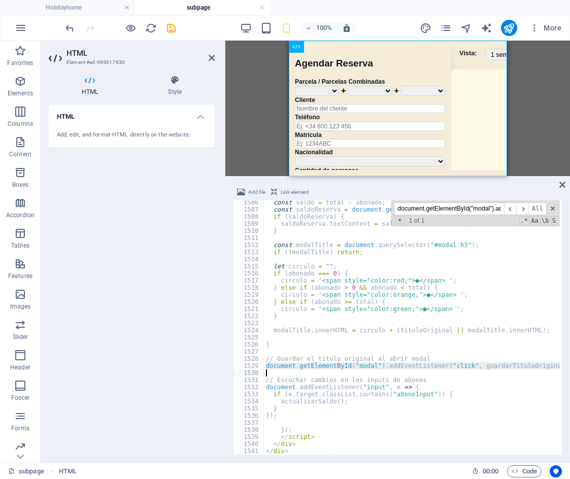
paste textarea
drag, startPoint x: 198, startPoint y: 30, endPoint x: 189, endPoint y: 30, distance: 8.6
click at [197, 30] on div "100% More" at bounding box center [314, 28] width 502 height 16
type textarea "</script> </div>"
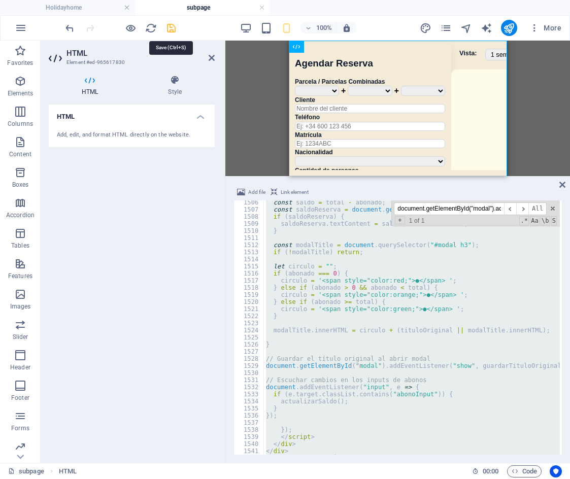
drag, startPoint x: 175, startPoint y: 29, endPoint x: 41, endPoint y: 12, distance: 134.6
click at [175, 29] on icon "save" at bounding box center [171, 28] width 12 height 12
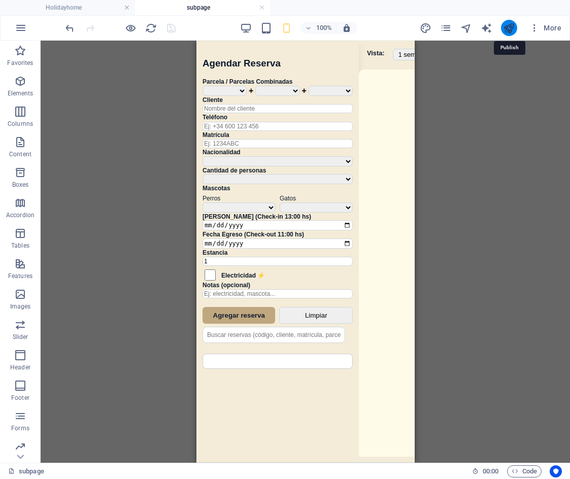
click at [507, 31] on icon "publish" at bounding box center [509, 28] width 12 height 12
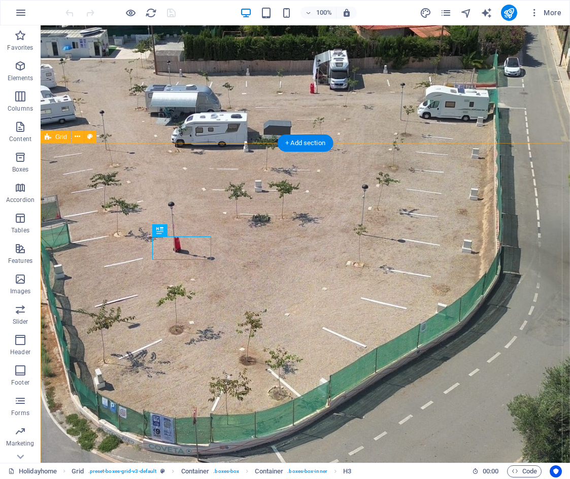
scroll to position [698, 0]
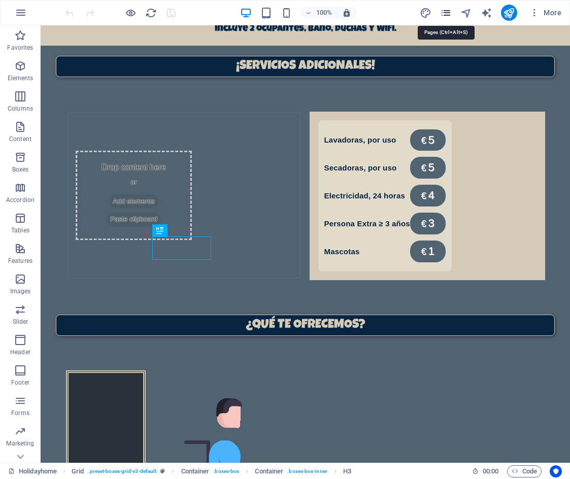
click at [446, 11] on icon "pages" at bounding box center [446, 13] width 12 height 12
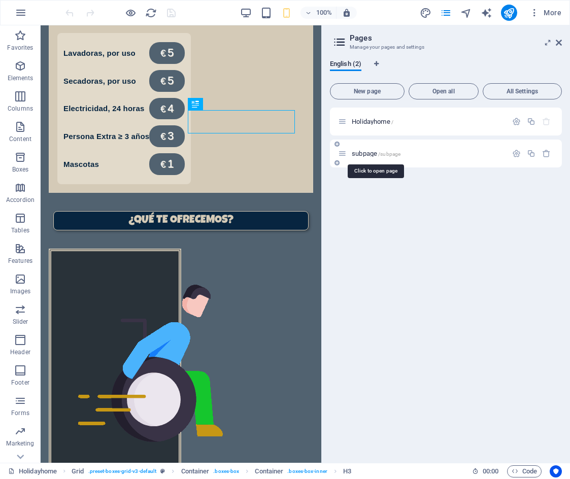
click at [366, 154] on span "subpage /subpage" at bounding box center [376, 154] width 49 height 8
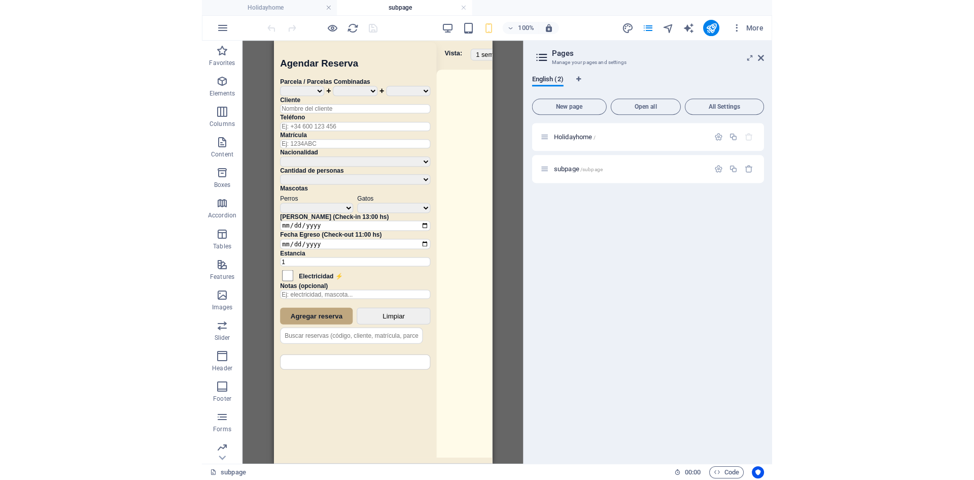
scroll to position [0, 0]
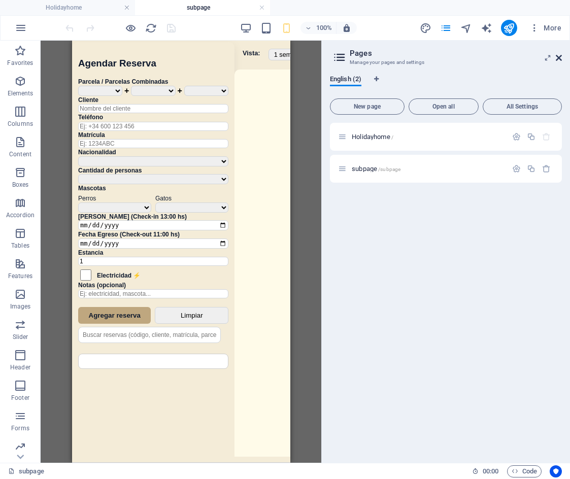
click at [556, 58] on icon at bounding box center [559, 58] width 6 height 8
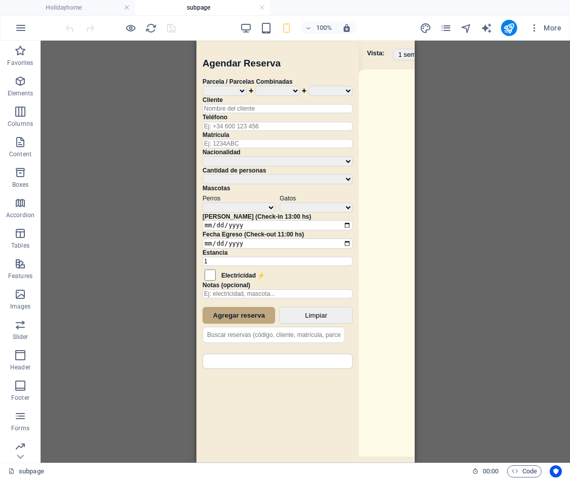
click at [425, 191] on div "Drag here to replace the existing content. Press “Ctrl” if you want to create a…" at bounding box center [305, 252] width 529 height 422
click at [391, 193] on div "Sistema de Reservas — Coveta Área Camper [GEOGRAPHIC_DATA] ¿Estás seguro de que…" at bounding box center [305, 253] width 218 height 425
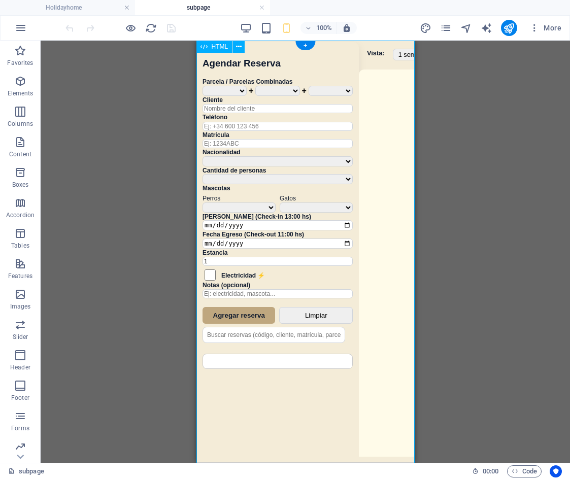
click at [391, 193] on div "Sistema de Reservas — Coveta Área Camper [GEOGRAPHIC_DATA] ¿Estás seguro de que…" at bounding box center [305, 253] width 218 height 425
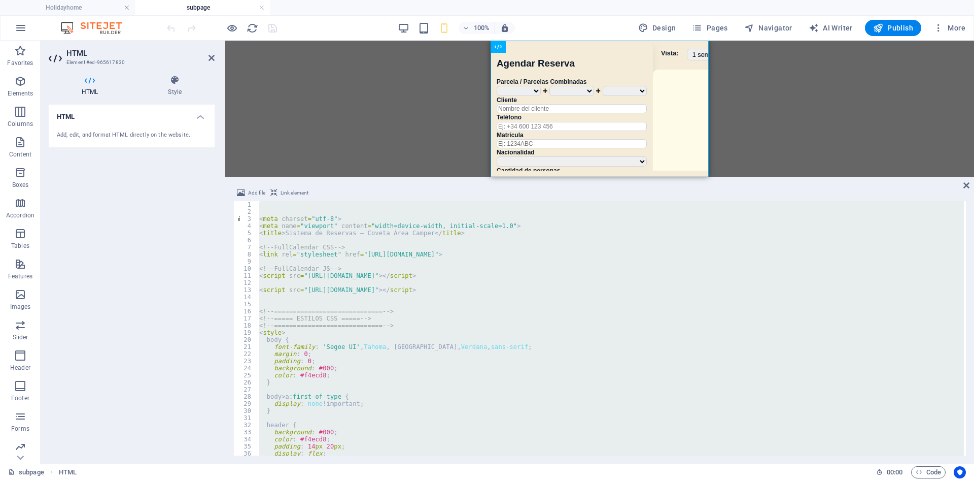
click at [428, 342] on div "< meta charset = "utf-8" > < meta name = "viewport" content = "width=device-wid…" at bounding box center [610, 328] width 707 height 254
type textarea "body {"
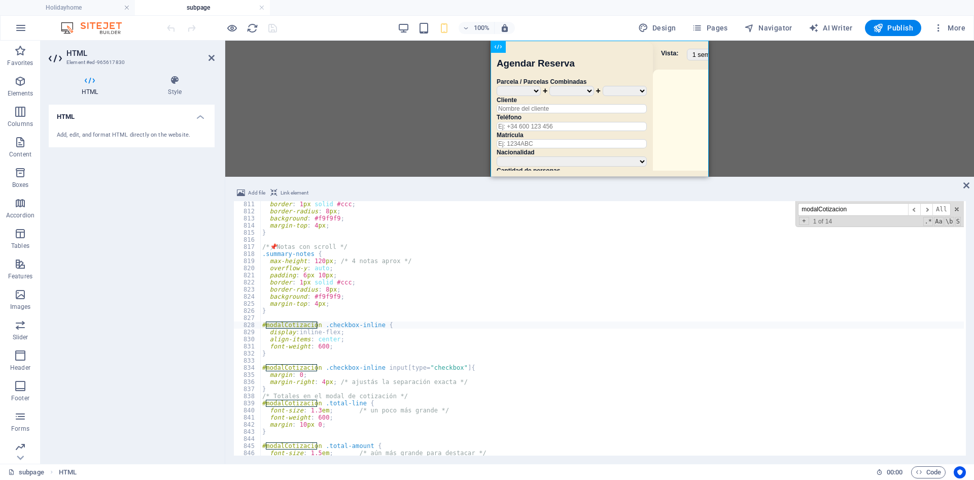
scroll to position [3577, 0]
click at [569, 209] on span "​" at bounding box center [926, 209] width 12 height 13
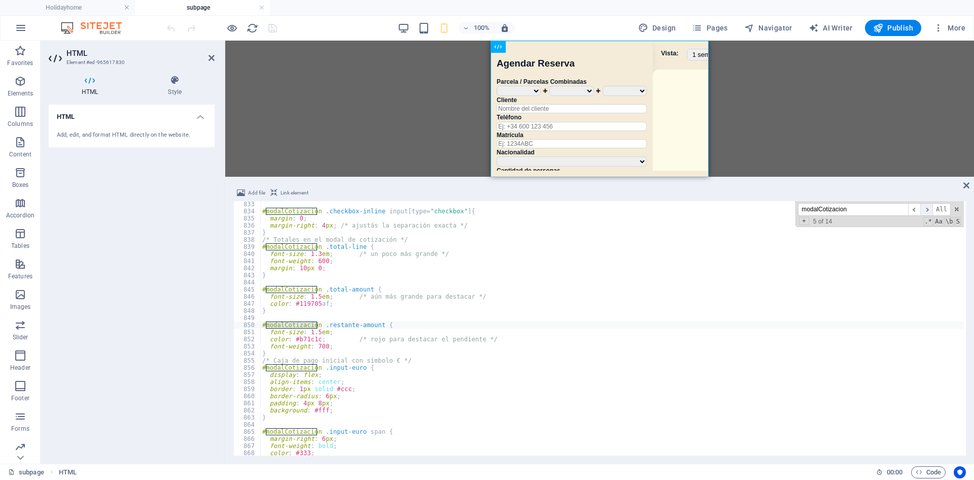
click at [569, 209] on span "​" at bounding box center [926, 209] width 12 height 13
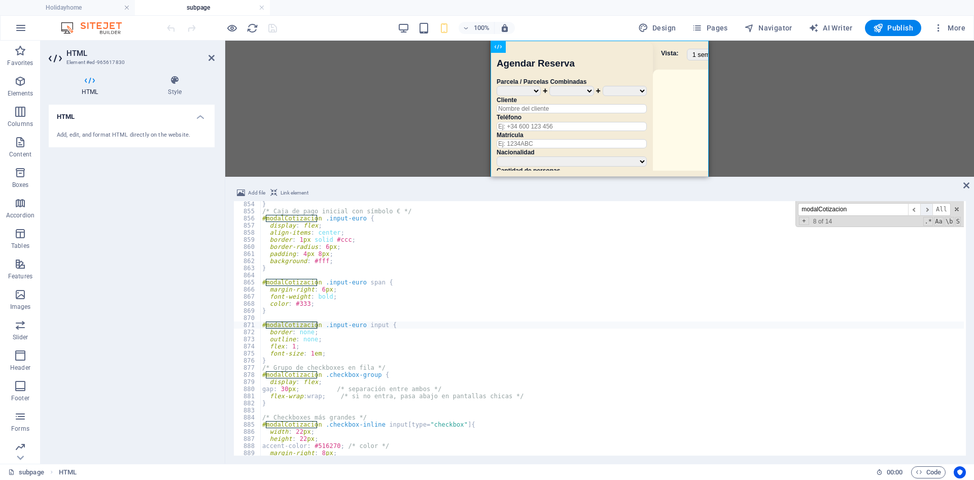
click at [569, 209] on span "​" at bounding box center [926, 209] width 12 height 13
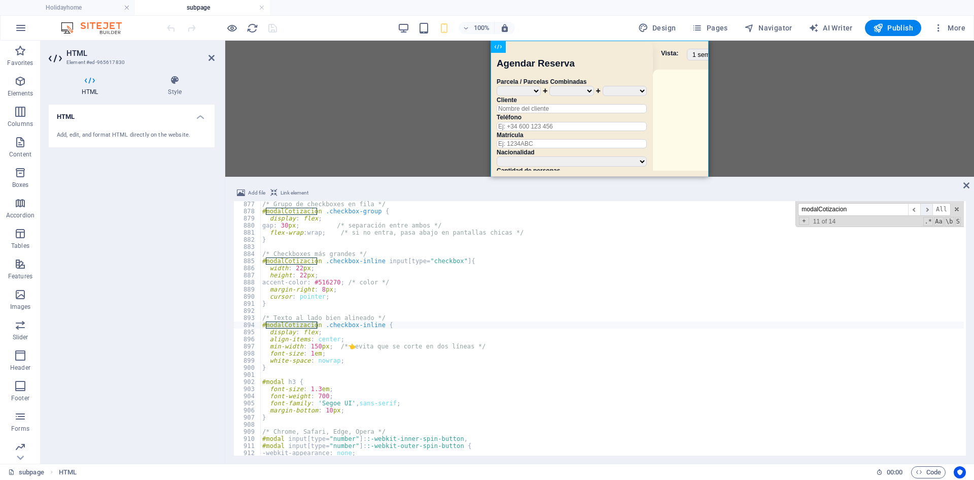
click at [569, 209] on span "​" at bounding box center [926, 209] width 12 height 13
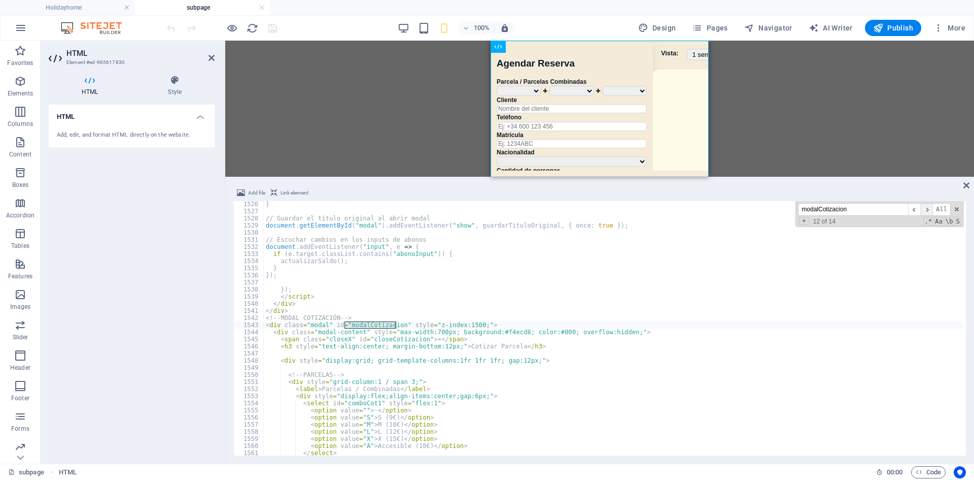
click at [569, 209] on span "​" at bounding box center [926, 209] width 12 height 13
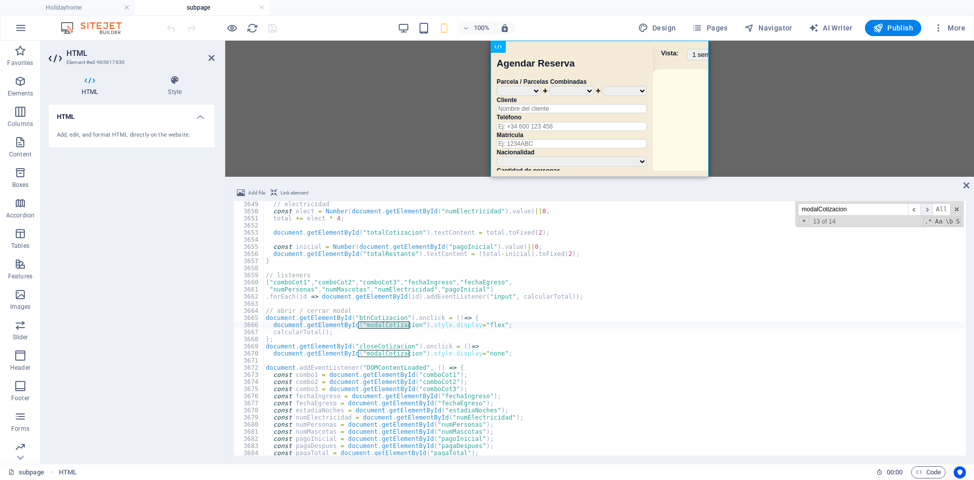
scroll to position [16106, 0]
click at [569, 209] on span "​" at bounding box center [914, 209] width 12 height 13
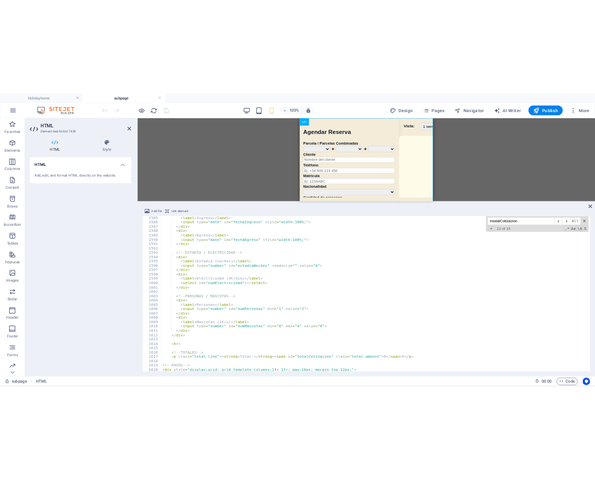
scroll to position [7089, 0]
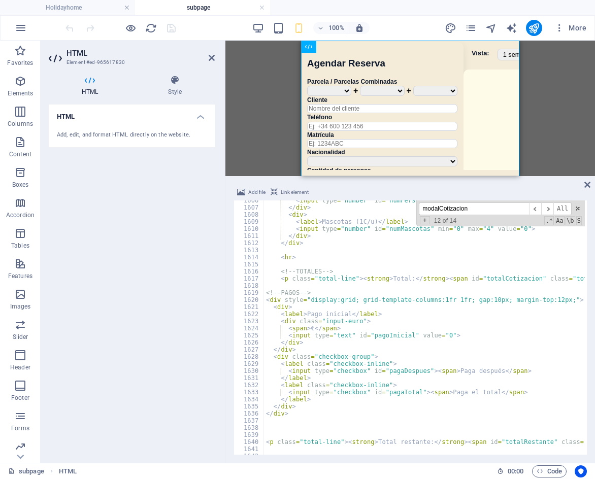
drag, startPoint x: 478, startPoint y: 212, endPoint x: 387, endPoint y: 206, distance: 91.6
click at [387, 206] on div "< input type = "number" id = "numPersonas" min = "1" value = "2" > </ div > < d…" at bounding box center [424, 327] width 321 height 254
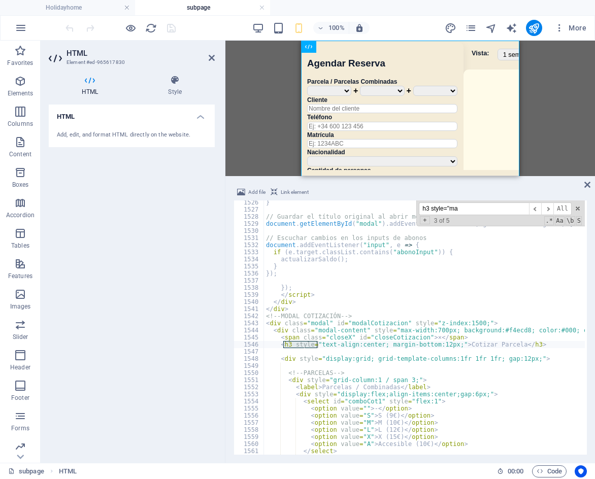
scroll to position [9564, 0]
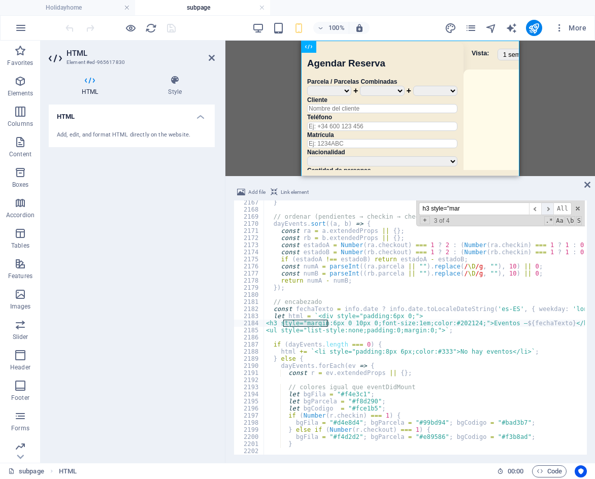
type input "h3 style="mar"
click at [548, 210] on span "​" at bounding box center [547, 208] width 12 height 13
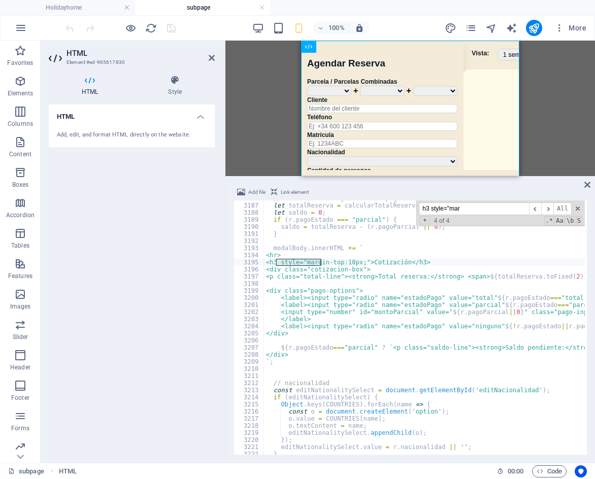
scroll to position [14047, 0]
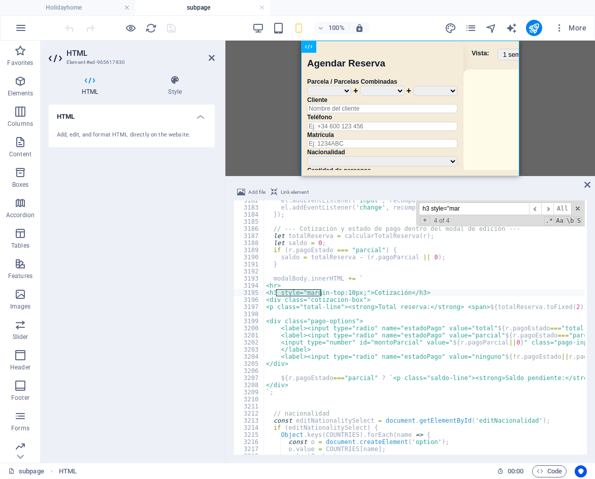
click at [302, 298] on div "el . addEventListener ( 'input' , recomputeEditTotals ) ; el . addEventListener…" at bounding box center [604, 330] width 681 height 266
drag, startPoint x: 429, startPoint y: 293, endPoint x: 272, endPoint y: 294, distance: 156.8
click at [272, 294] on div "el . addEventListener ( 'input' , recomputeEditTotals ) ; el . addEventListener…" at bounding box center [604, 330] width 681 height 266
type textarea "<h3 style="margin-top:10px;">Cotización</h3>"
drag, startPoint x: 464, startPoint y: 209, endPoint x: 382, endPoint y: 211, distance: 81.7
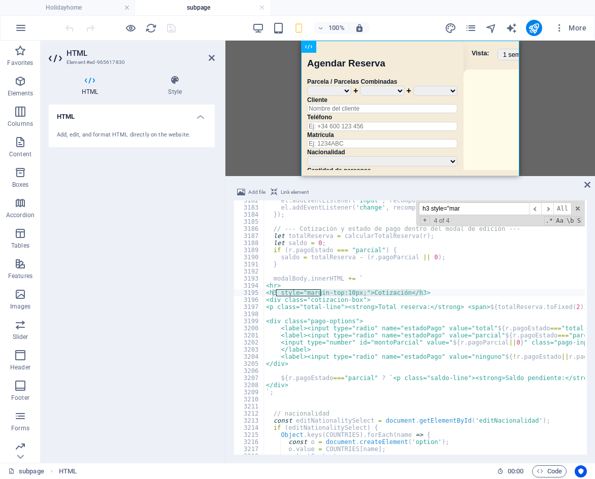
click at [382, 211] on div "el . addEventListener ( 'input' , recomputeEditTotals ) ; el . addEventListener…" at bounding box center [424, 327] width 321 height 254
paste input "<h3 style="margin-top:10px;">Cotización</h3>"
type input "<h3 style="margin-top:10px;">Cotización</h3>"
click at [305, 310] on div "el . addEventListener ( 'input' , recomputeEditTotals ) ; el . addEventListener…" at bounding box center [604, 330] width 681 height 266
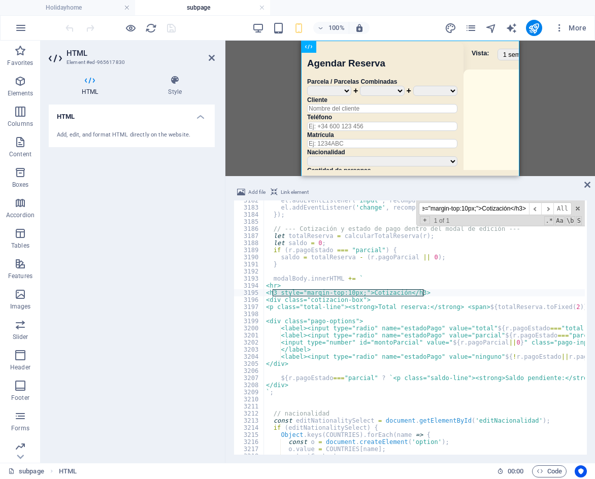
scroll to position [0, 0]
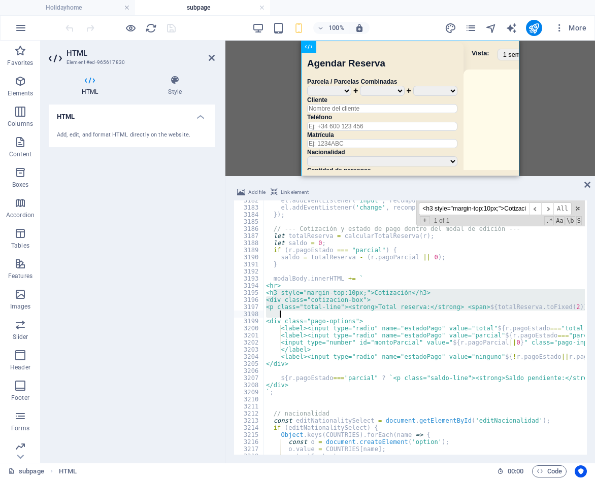
drag, startPoint x: 273, startPoint y: 293, endPoint x: 373, endPoint y: 313, distance: 101.9
click at [373, 313] on div "el . addEventListener ( 'input' , recomputeEditTotals ) ; el . addEventListener…" at bounding box center [604, 330] width 681 height 266
type textarea "<p class="total-line"><strong>Total reserva:</strong> <span>${totalReserva.toFi…"
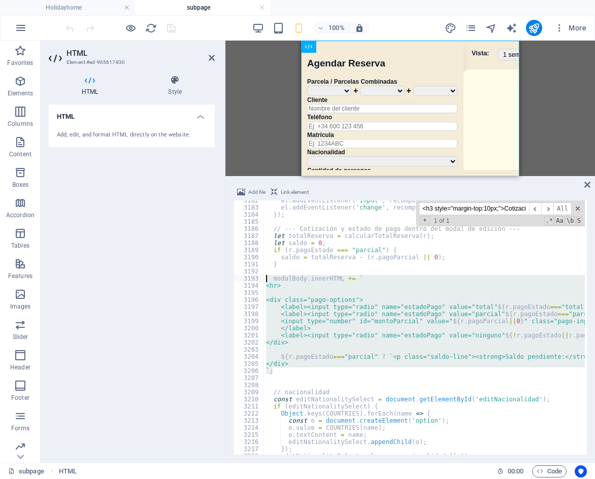
drag, startPoint x: 312, startPoint y: 371, endPoint x: 261, endPoint y: 278, distance: 106.7
click at [261, 278] on div "3182 3183 3184 3185 3186 3187 3188 3189 3190 3191 3192 3193 3194 3195 3196 3197…" at bounding box center [409, 327] width 353 height 254
type textarea "modalBody.innerHTML += ` <hr>"
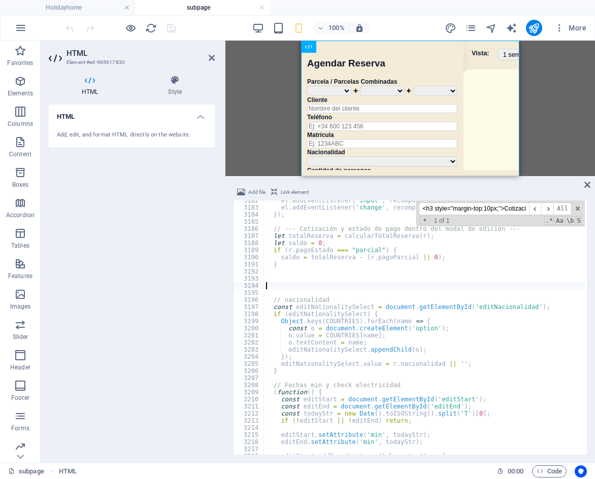
type textarea "// nacionalidad"
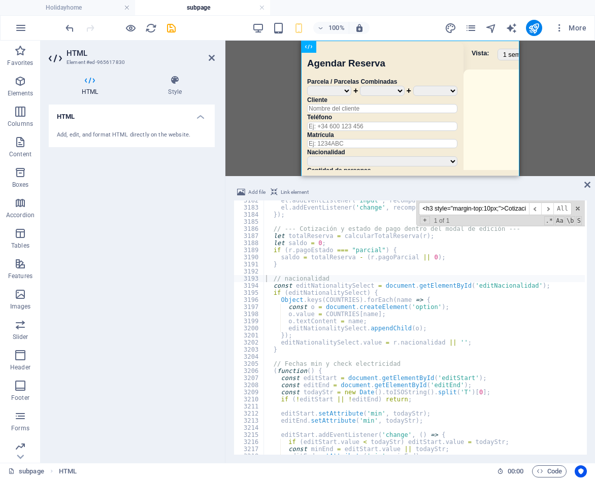
click at [418, 24] on div "100% More" at bounding box center [326, 28] width 527 height 16
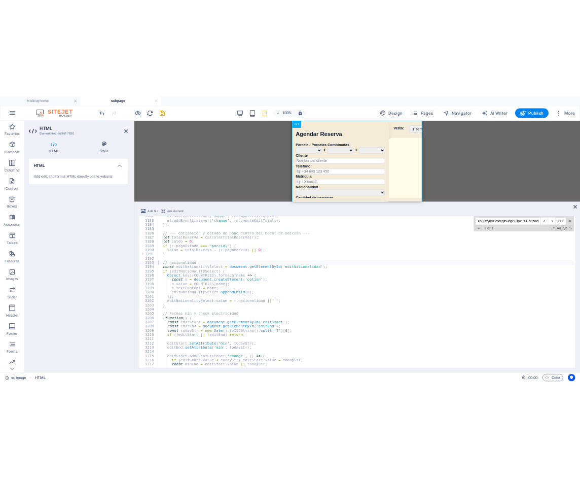
scroll to position [14118, 0]
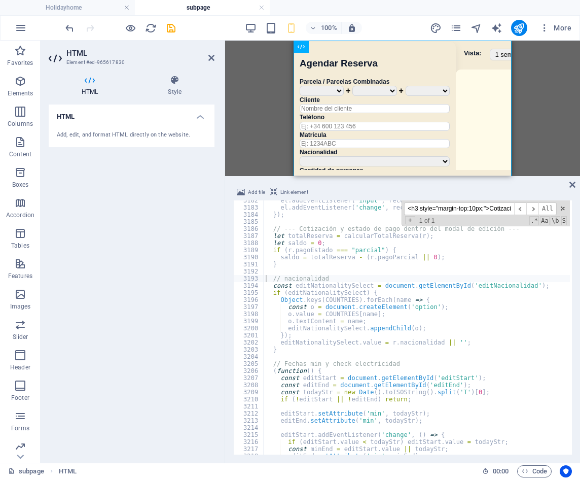
click at [500, 211] on input "<h3 style="margin-top:10px;">Cotización</h3>" at bounding box center [459, 208] width 110 height 13
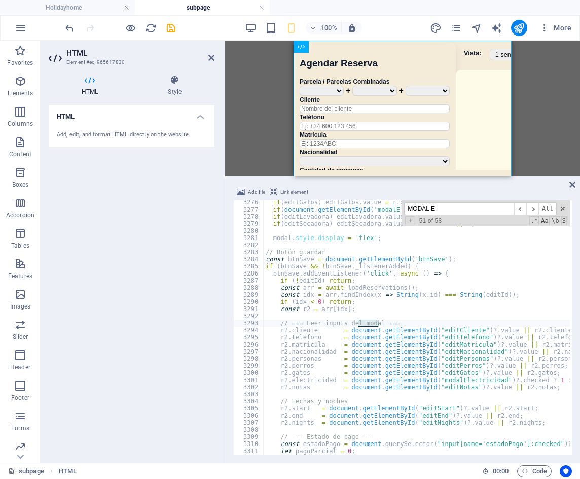
scroll to position [14902, 0]
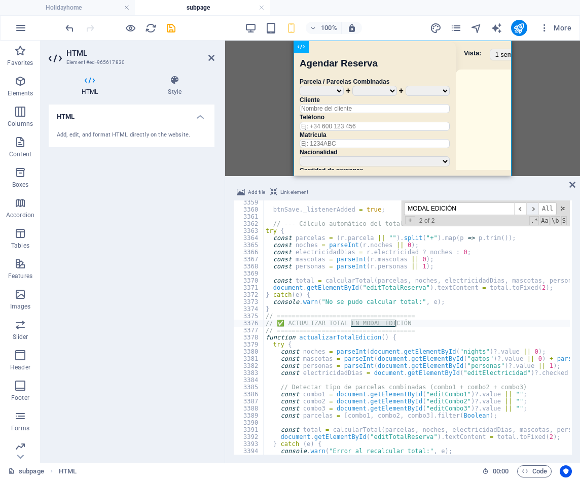
type input "MODAL EDICIÓN"
click at [530, 211] on span "​" at bounding box center [533, 208] width 12 height 13
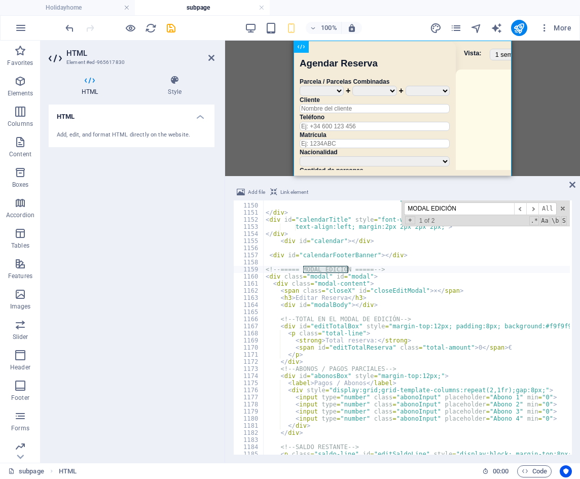
scroll to position [5098, 0]
click at [532, 211] on span "​" at bounding box center [533, 208] width 12 height 13
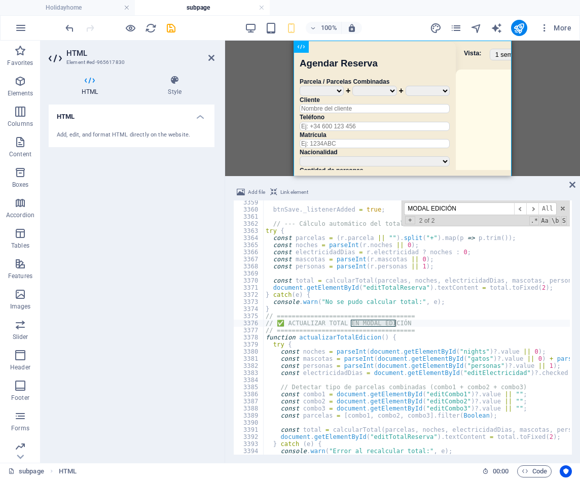
scroll to position [14921, 0]
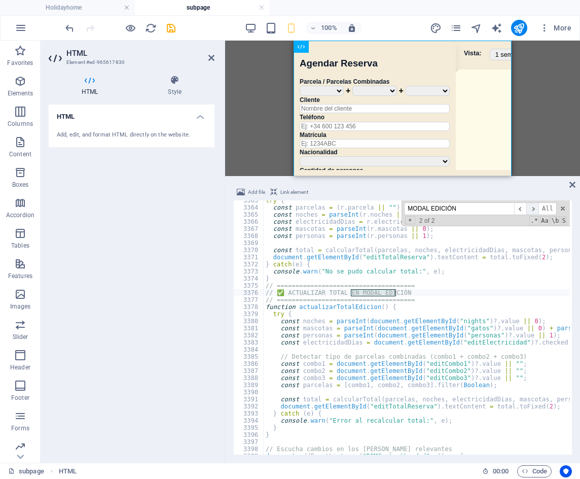
click at [538, 213] on span "​" at bounding box center [533, 208] width 12 height 13
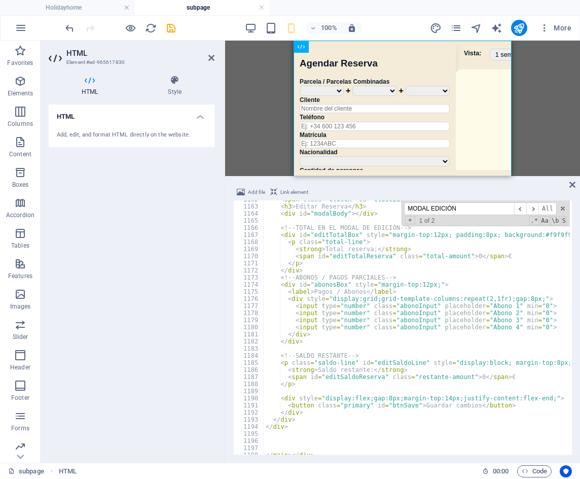
scroll to position [5155, 0]
click at [176, 22] on icon "save" at bounding box center [171, 28] width 12 height 12
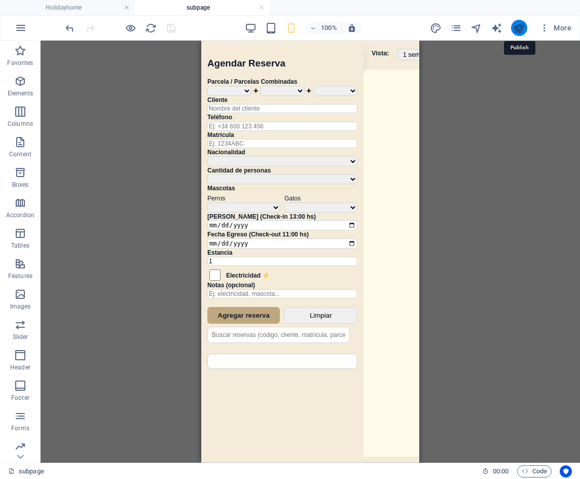
click at [518, 28] on icon "publish" at bounding box center [520, 28] width 12 height 12
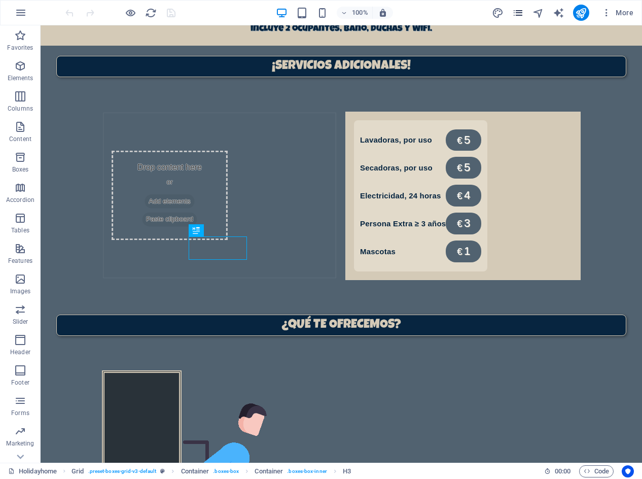
click at [520, 15] on icon "pages" at bounding box center [518, 13] width 12 height 12
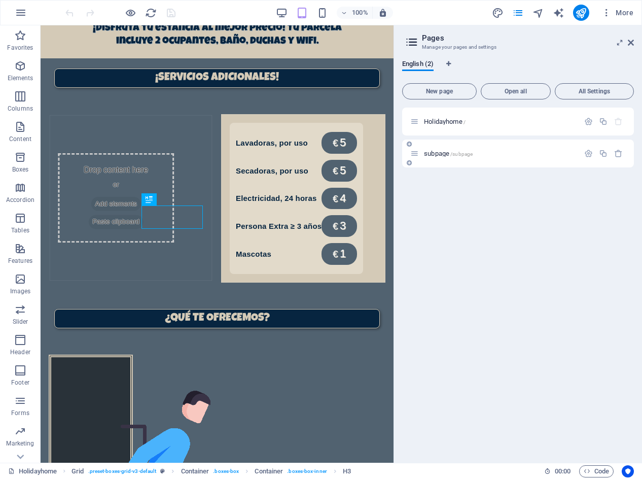
click at [448, 154] on span "subpage /subpage" at bounding box center [448, 154] width 49 height 8
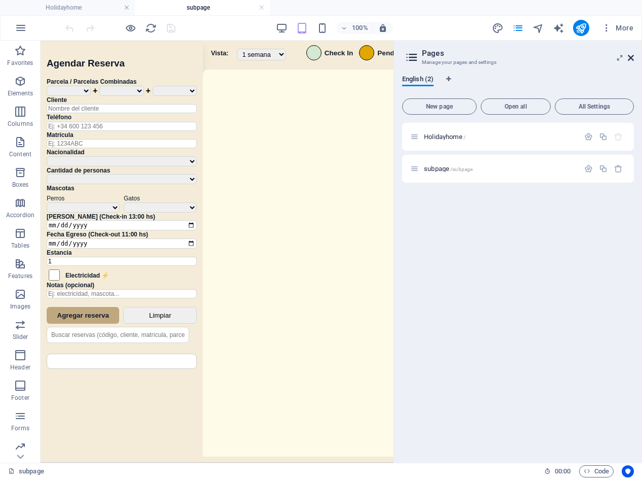
click at [631, 57] on icon at bounding box center [631, 58] width 6 height 8
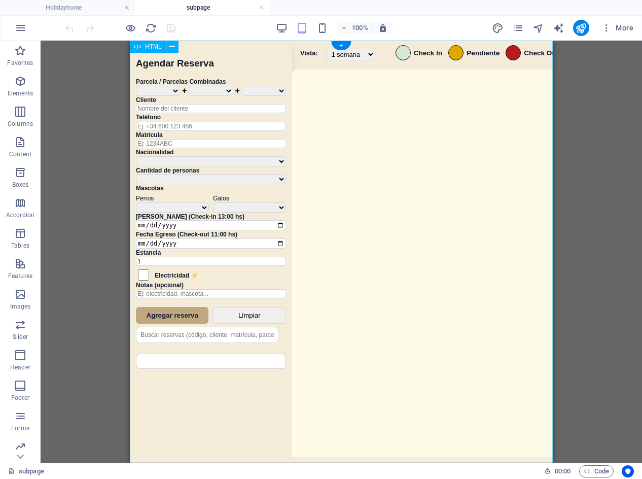
click at [468, 197] on div "Sistema de Reservas — Coveta Área Camper [GEOGRAPHIC_DATA] ¿Estás seguro de que…" at bounding box center [341, 253] width 423 height 425
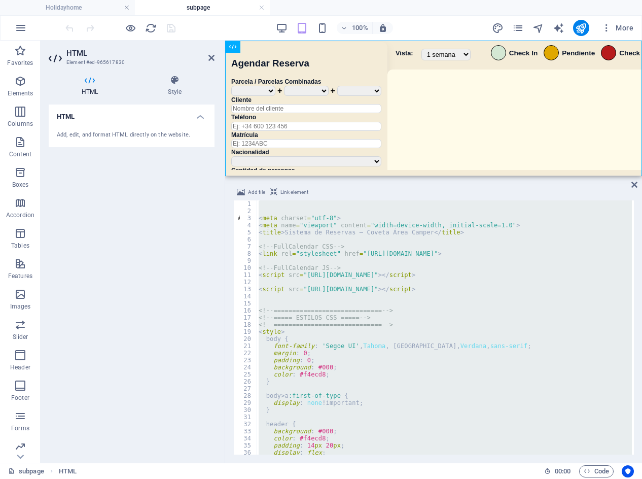
click at [557, 331] on div "< meta charset = "utf-8" > < meta name = "viewport" content = "width=device-wid…" at bounding box center [444, 327] width 375 height 254
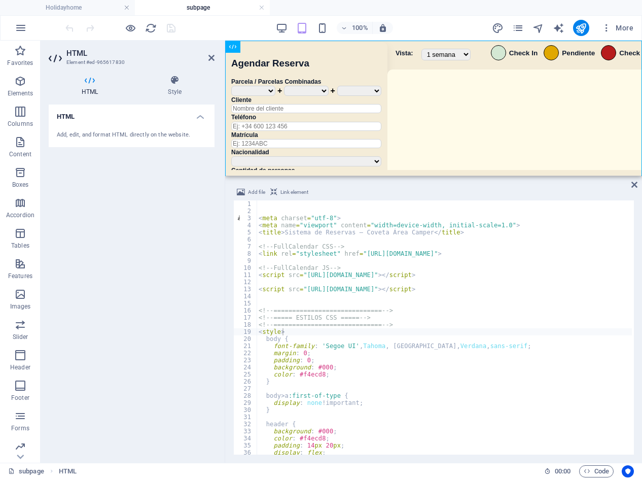
click at [424, 341] on div "< meta charset = "utf-8" > < meta name = "viewport" content = "width=device-wid…" at bounding box center [597, 333] width 681 height 266
type textarea "body {"
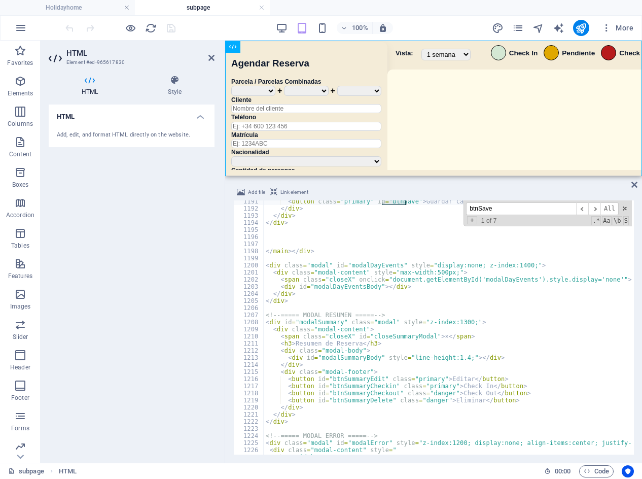
scroll to position [5302, 0]
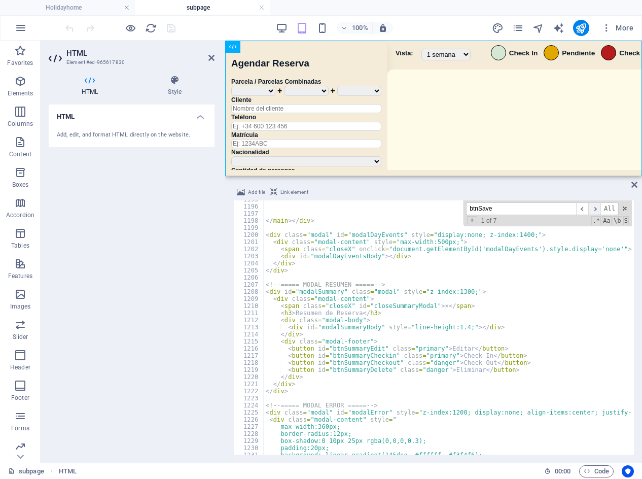
type input "btnSave"
click at [599, 212] on span "​" at bounding box center [595, 208] width 12 height 13
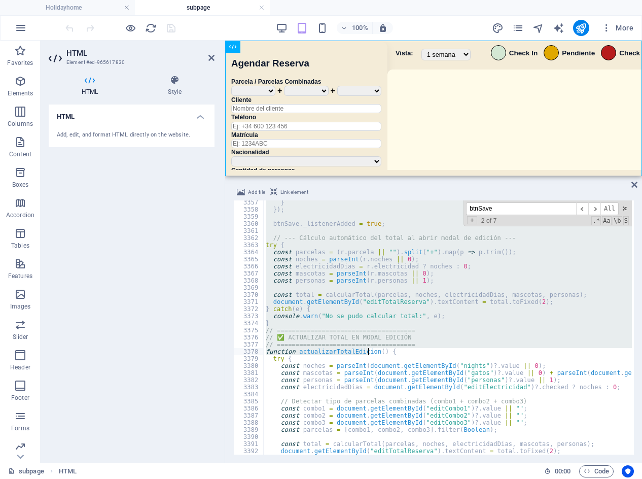
scroll to position [14988, 0]
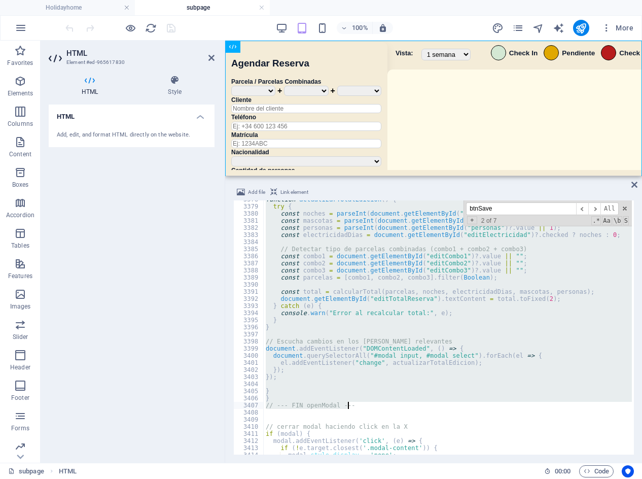
drag, startPoint x: 267, startPoint y: 318, endPoint x: 367, endPoint y: 408, distance: 134.4
click at [367, 408] on div "function actualizarTotalEdicion ( ) { try { const noches = parseInt ( document …" at bounding box center [604, 329] width 681 height 266
type textarea "} // --- FIN openModal ---"
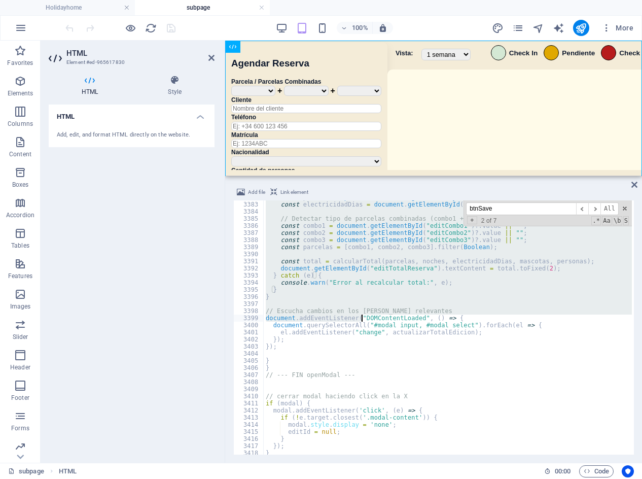
scroll to position [15026, 0]
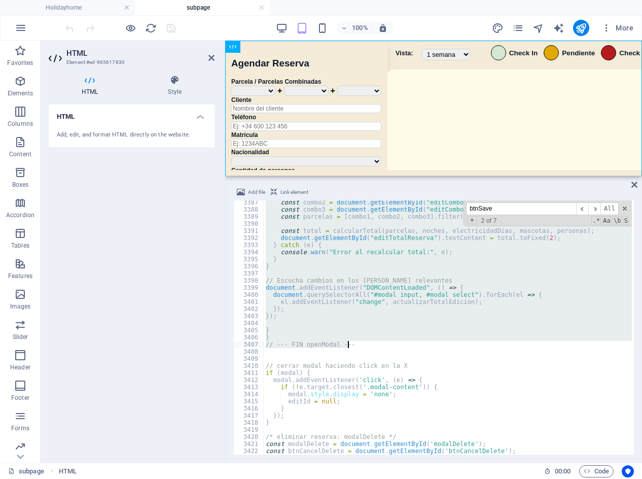
drag, startPoint x: 266, startPoint y: 240, endPoint x: 363, endPoint y: 343, distance: 142.1
click at [363, 343] on div "const combo2 = document . getElementById ( "editCombo2" ) ?. value || "" ; cons…" at bounding box center [604, 332] width 681 height 266
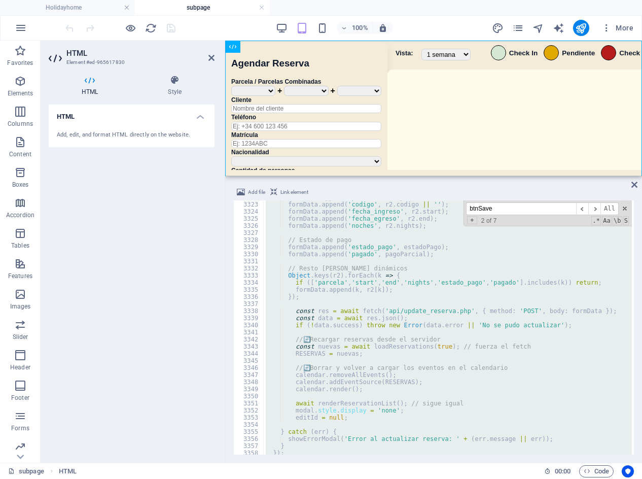
scroll to position [14760, 0]
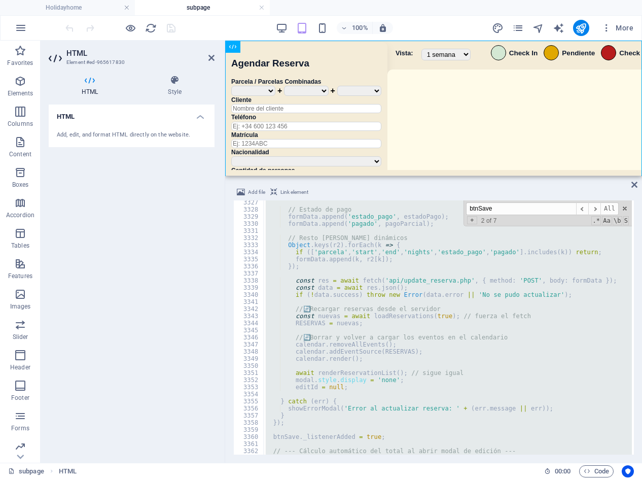
click at [318, 332] on div "// Estado de pago formData . [GEOGRAPHIC_DATA] ( 'estado_pago' , estadoPago ) ;…" at bounding box center [448, 327] width 368 height 254
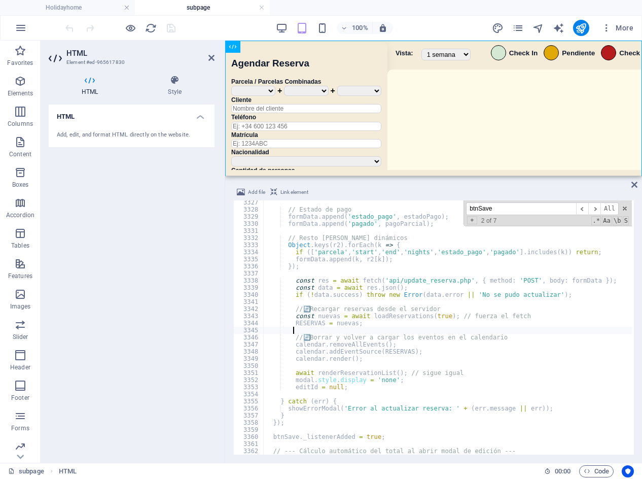
paste textarea
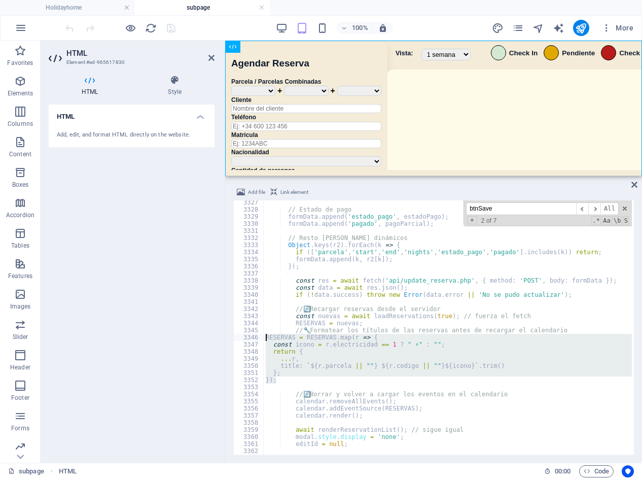
drag, startPoint x: 279, startPoint y: 381, endPoint x: 250, endPoint y: 337, distance: 51.9
click at [250, 337] on div "3327 3328 3329 3330 3331 3332 3333 3334 3335 3336 3337 3338 3339 3340 3341 3342…" at bounding box center [433, 327] width 401 height 254
click at [370, 379] on div "// Estado de pago formData . [GEOGRAPHIC_DATA] ( 'estado_pago' , estadoPago ) ;…" at bounding box center [448, 327] width 368 height 254
type textarea "});"
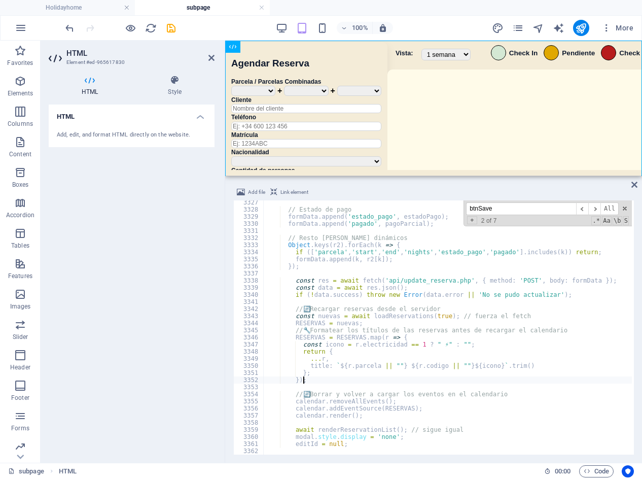
scroll to position [14729, 0]
click at [231, 34] on div "100% More" at bounding box center [350, 28] width 574 height 16
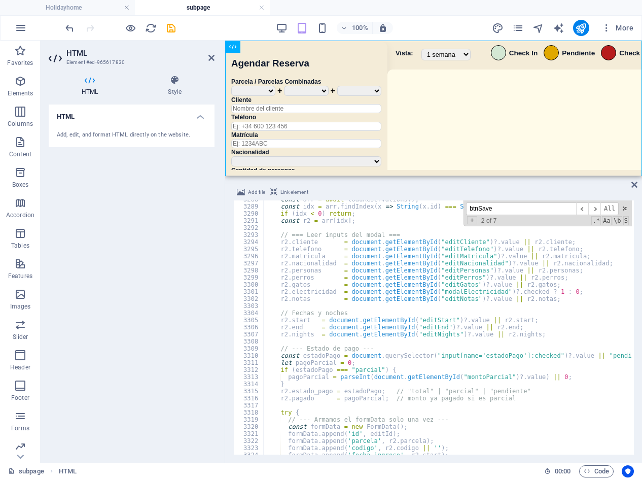
scroll to position [14539, 0]
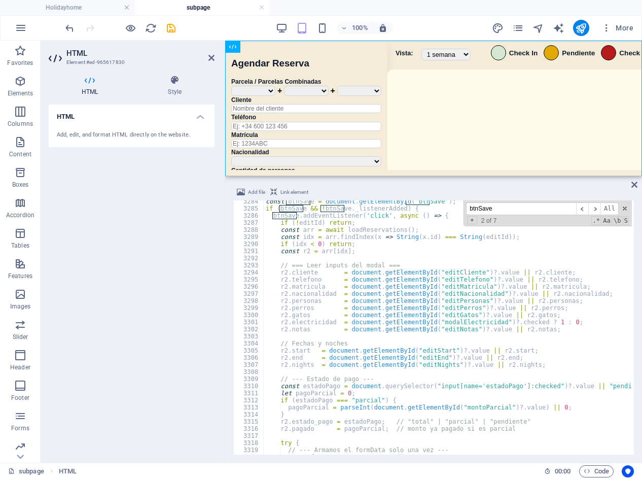
paste input "🔄 Recargar r"
drag, startPoint x: 519, startPoint y: 209, endPoint x: 452, endPoint y: 209, distance: 67.0
click at [452, 209] on div "const btnSave = document . getElementById ( 'btnSave' ) ; if ( btnSave && ! btn…" at bounding box center [448, 327] width 368 height 254
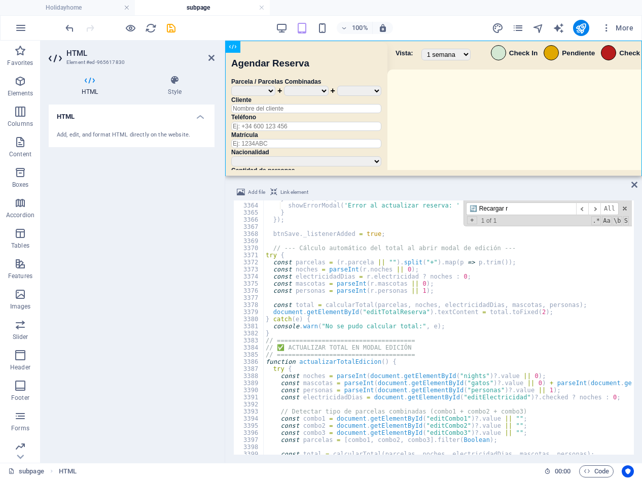
scroll to position [14909, 0]
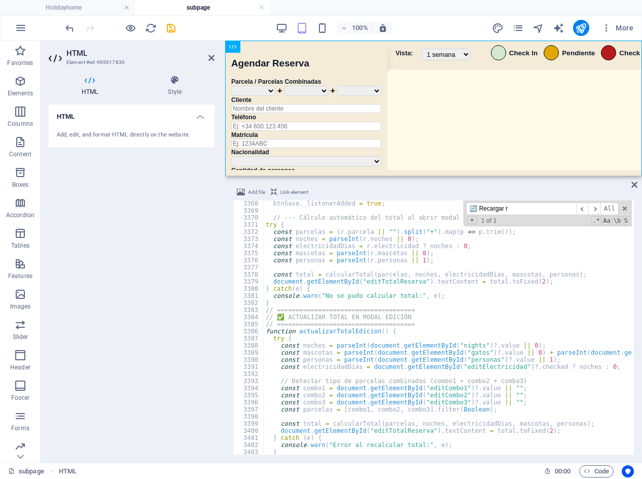
type input "🔄 Recargar r"
drag, startPoint x: 221, startPoint y: 37, endPoint x: 191, endPoint y: 37, distance: 29.9
click at [219, 37] on div "100% More" at bounding box center [321, 28] width 641 height 24
click at [162, 32] on div at bounding box center [120, 28] width 114 height 16
click at [176, 32] on icon "save" at bounding box center [171, 28] width 12 height 12
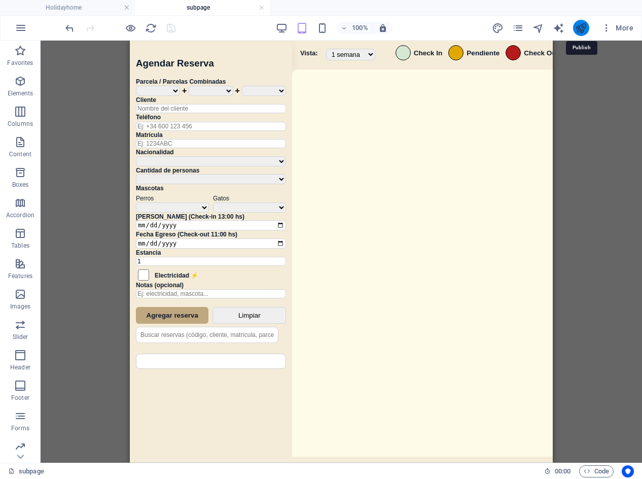
click at [582, 29] on icon "publish" at bounding box center [581, 28] width 12 height 12
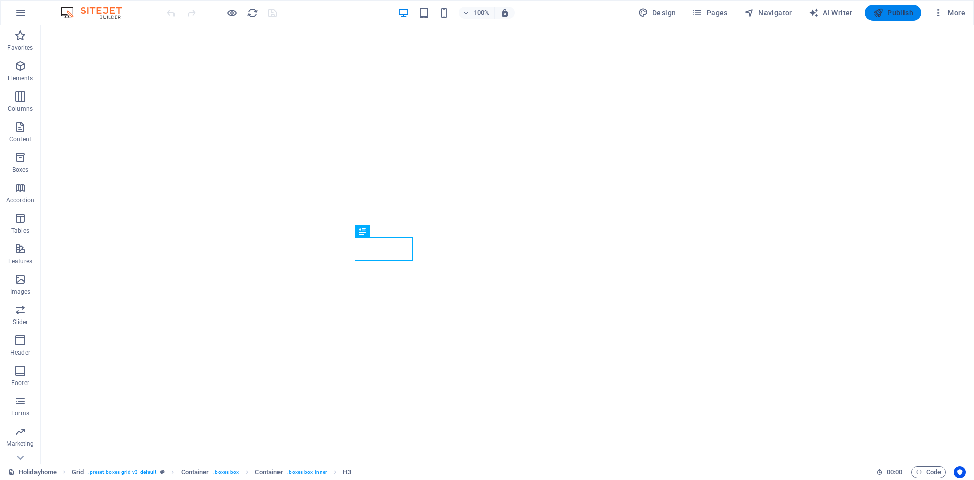
click at [899, 18] on button "Publish" at bounding box center [893, 13] width 56 height 16
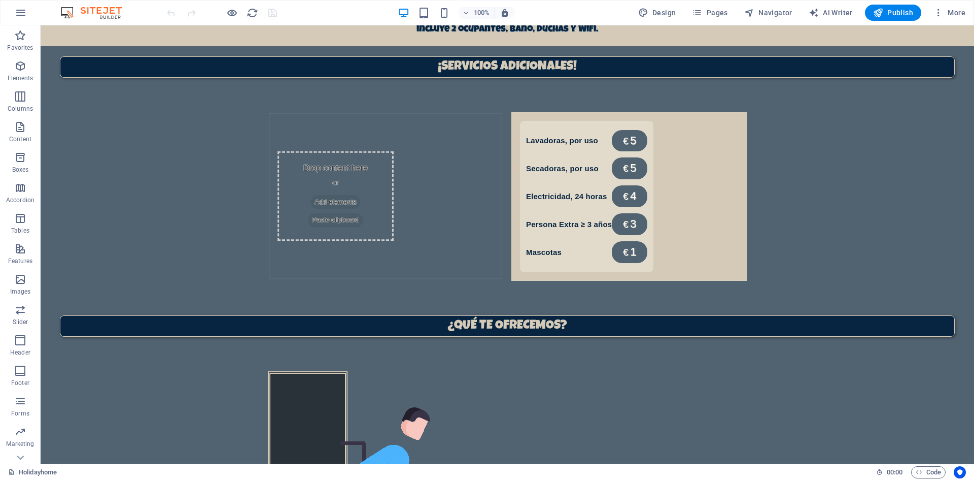
scroll to position [698, 0]
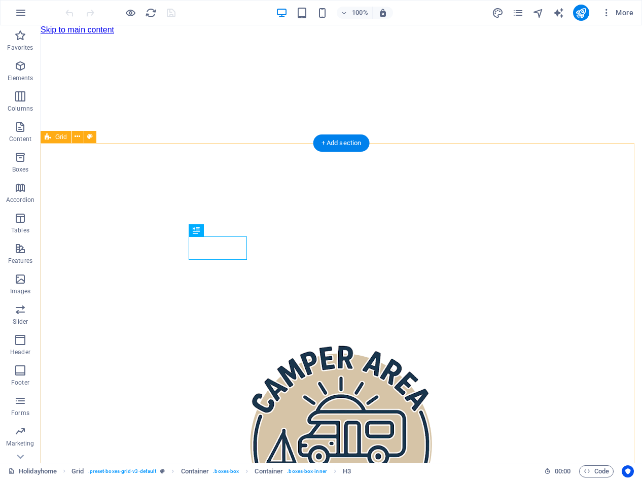
scroll to position [698, 0]
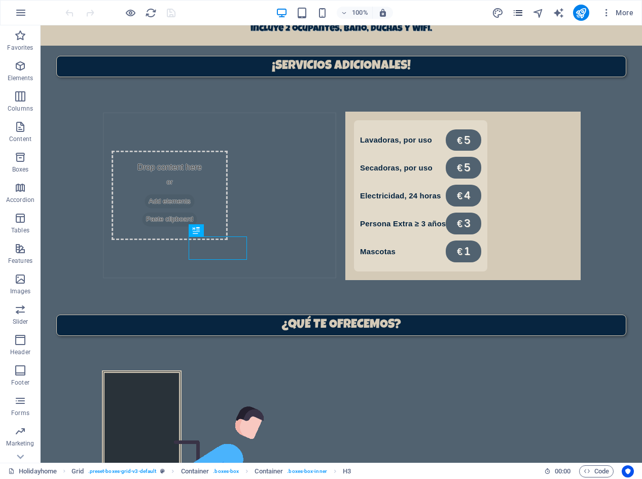
click at [515, 9] on icon "pages" at bounding box center [518, 13] width 12 height 12
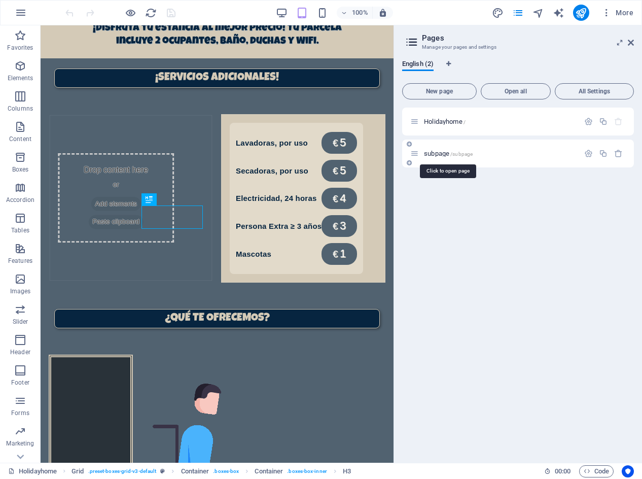
click at [440, 156] on span "subpage /subpage" at bounding box center [448, 154] width 49 height 8
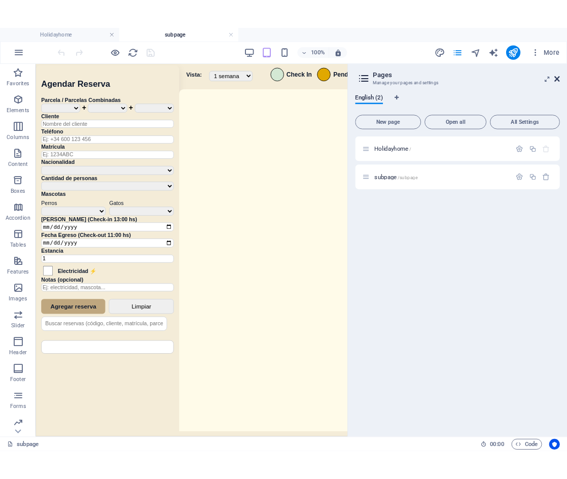
scroll to position [0, 0]
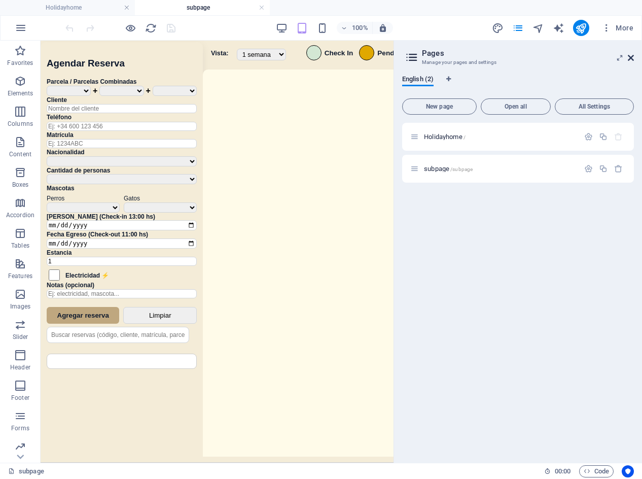
click at [629, 60] on icon at bounding box center [631, 58] width 6 height 8
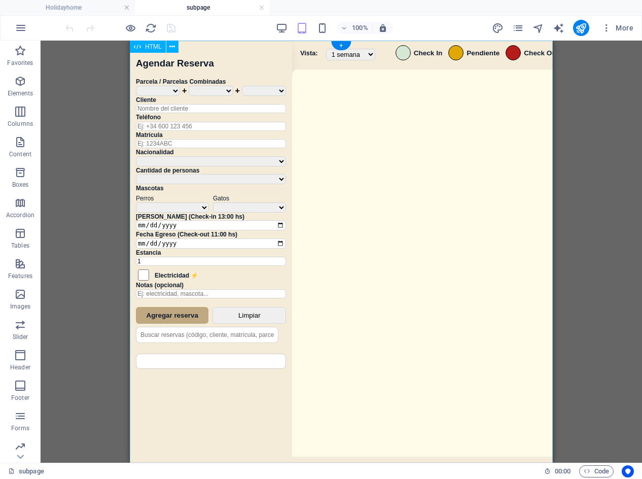
click at [433, 261] on div "Sistema de Reservas — Coveta Área Camper [GEOGRAPHIC_DATA] ¿Estás seguro de que…" at bounding box center [341, 253] width 423 height 425
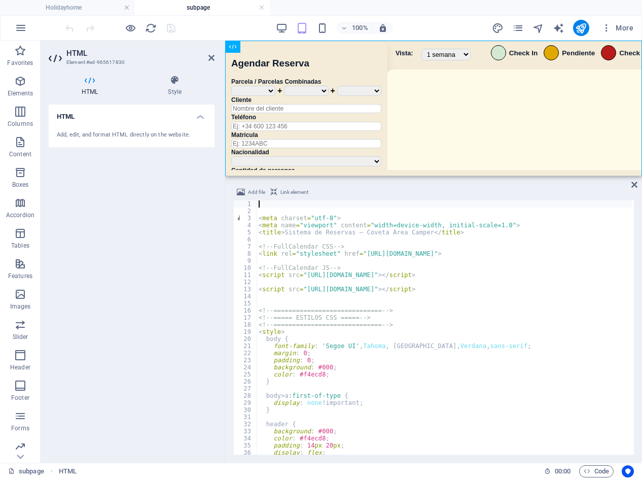
click at [411, 311] on div "< meta charset = "utf-8" > < meta name = "viewport" content = "width=device-wid…" at bounding box center [597, 333] width 681 height 266
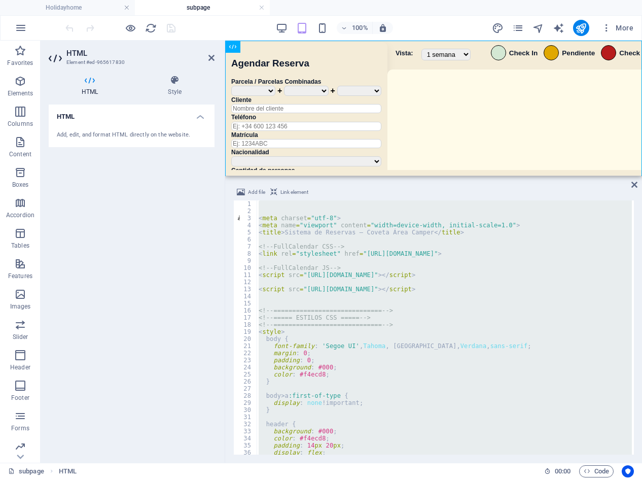
drag, startPoint x: 451, startPoint y: 19, endPoint x: 459, endPoint y: 1, distance: 20.5
click at [452, 19] on div "100% More" at bounding box center [321, 28] width 641 height 24
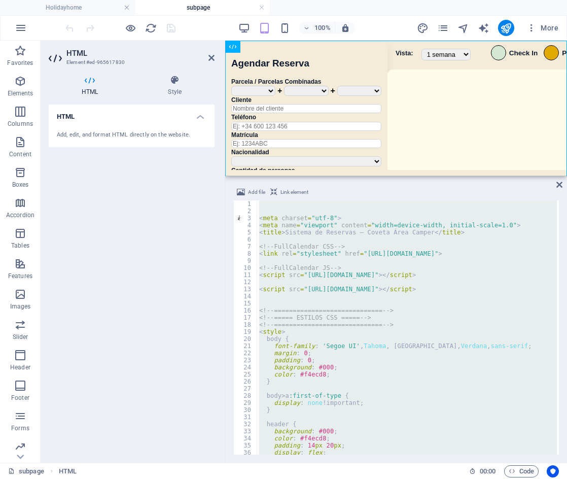
drag, startPoint x: 549, startPoint y: 224, endPoint x: 557, endPoint y: 213, distance: 13.9
click at [549, 224] on div "< meta charset = "utf-8" > < meta name = "viewport" content = "width=device-wid…" at bounding box center [407, 327] width 300 height 254
type textarea "<meta name="viewport" content="width=device-width, initial-scale=1.0">"
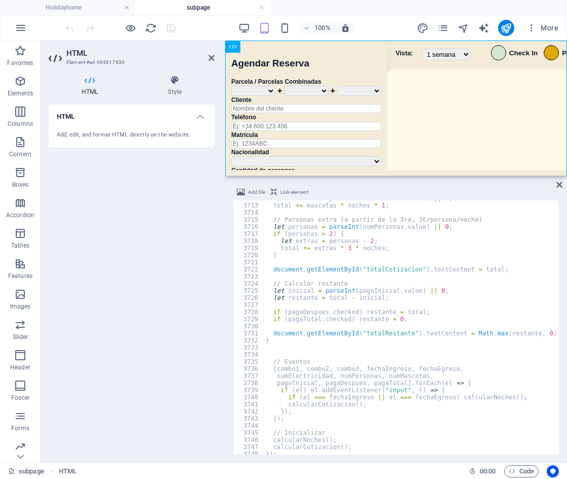
scroll to position [16375, 0]
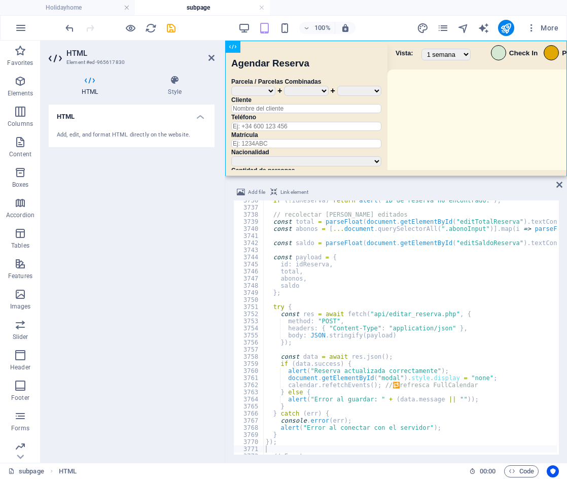
type textarea "total,"
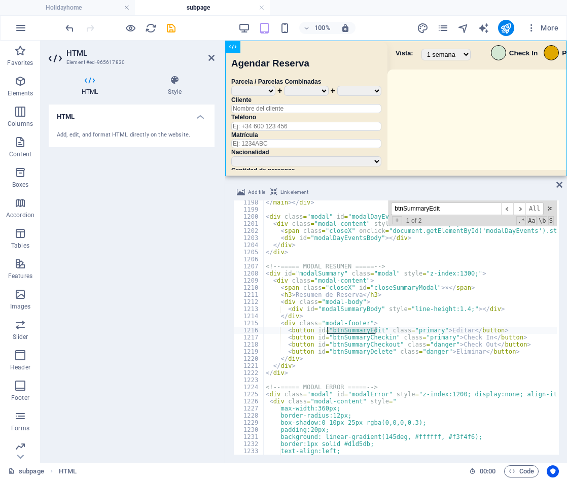
scroll to position [5250, 0]
click at [525, 212] on span "​" at bounding box center [520, 208] width 12 height 13
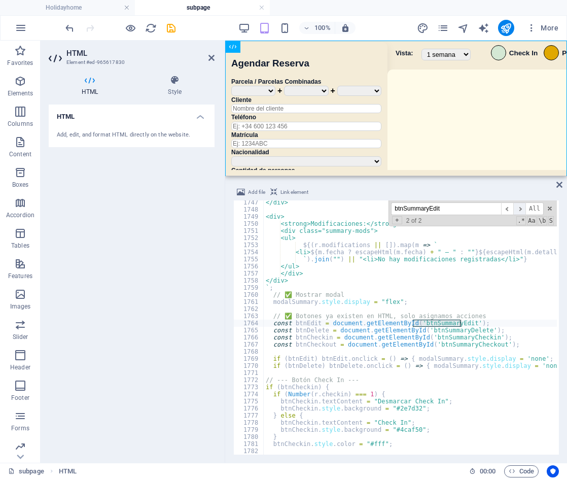
scroll to position [7657, 0]
drag, startPoint x: 458, startPoint y: 215, endPoint x: 348, endPoint y: 215, distance: 110.1
click at [348, 215] on div "</div> <div> <strong>Modificaciones:</strong> <div class="summary-mods"> <ul> $…" at bounding box center [410, 327] width 293 height 254
paste input "document.getElementById("btnSummaryEdit").addEventListener("click", ("
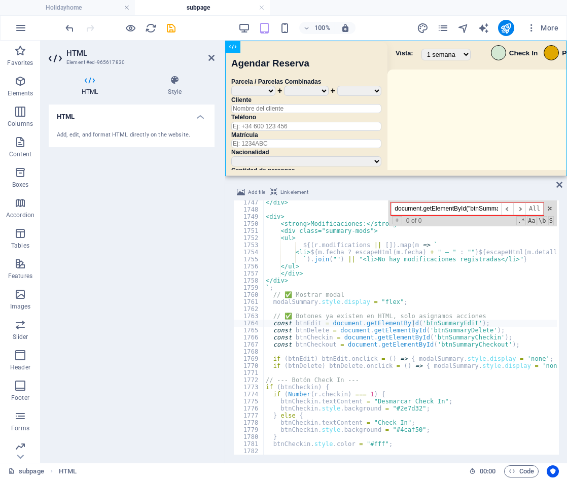
click at [466, 205] on input "document.getElementById("btnSummaryEdit").addEventListener("click", (" at bounding box center [446, 208] width 110 height 13
paste input "btnSummaryEdit"
type input "btnSummaryEdit"
click at [526, 208] on span "All" at bounding box center [535, 208] width 18 height 13
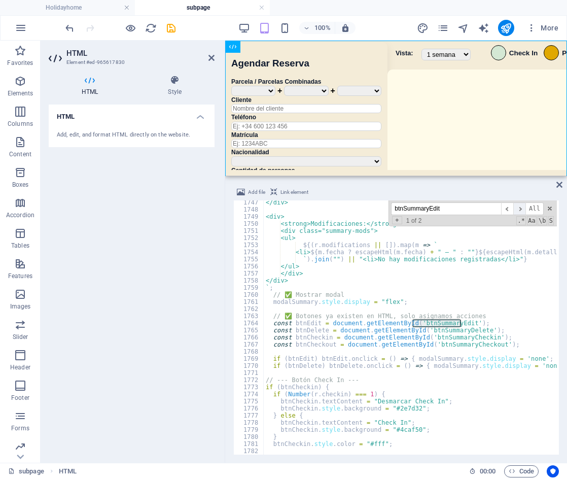
click at [524, 211] on span "​" at bounding box center [520, 208] width 12 height 13
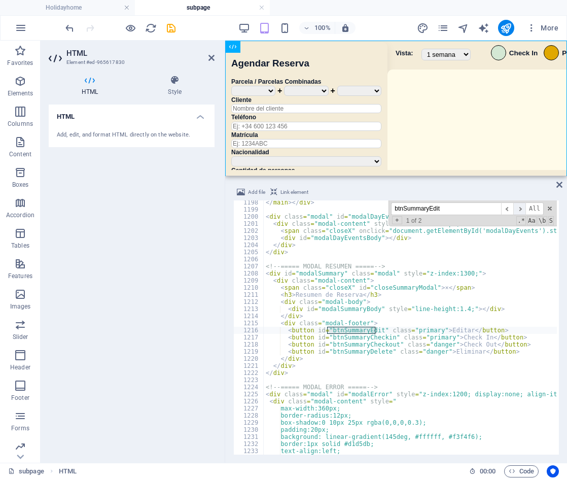
click at [523, 211] on span "​" at bounding box center [520, 208] width 12 height 13
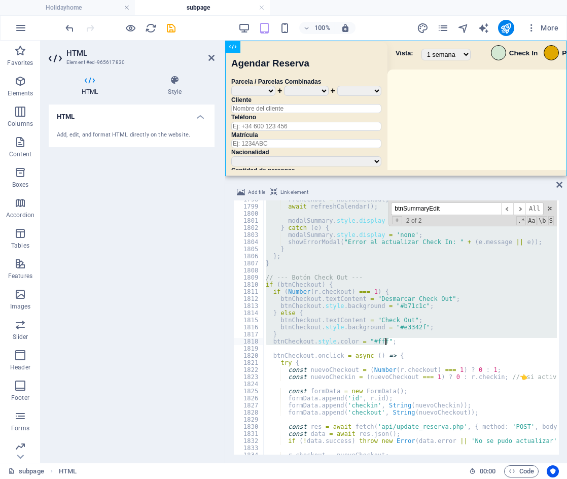
scroll to position [7845, 0]
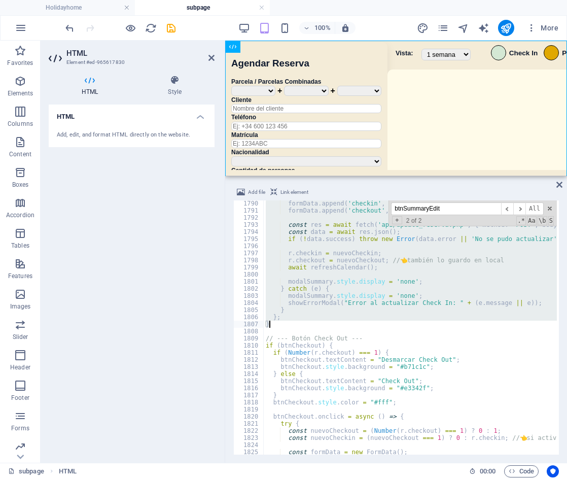
drag, startPoint x: 265, startPoint y: 283, endPoint x: 433, endPoint y: 328, distance: 173.6
type textarea "}; }"
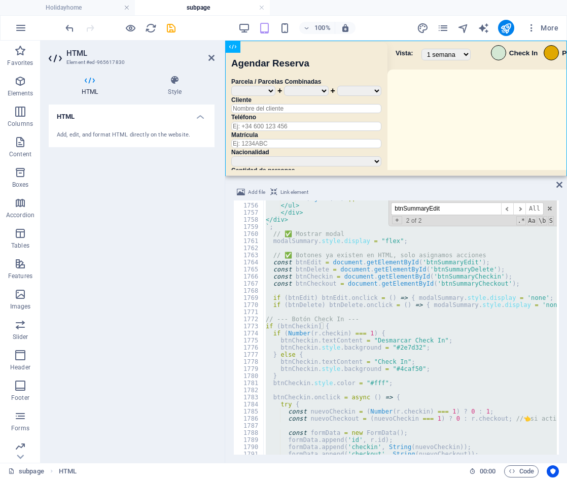
scroll to position [7694, 0]
drag, startPoint x: 450, startPoint y: 212, endPoint x: 342, endPoint y: 208, distance: 108.1
click at [342, 208] on div "` ) . join ( "" ) || "<li>No hay modificaciones registradas</li>" } </ul> </div…" at bounding box center [410, 327] width 293 height 254
paste input "if (btnEdit) b"
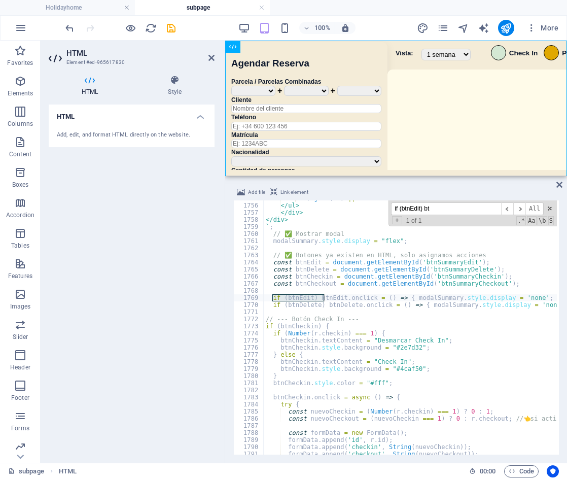
scroll to position [0, 0]
type input "if (btnEdit) bt"
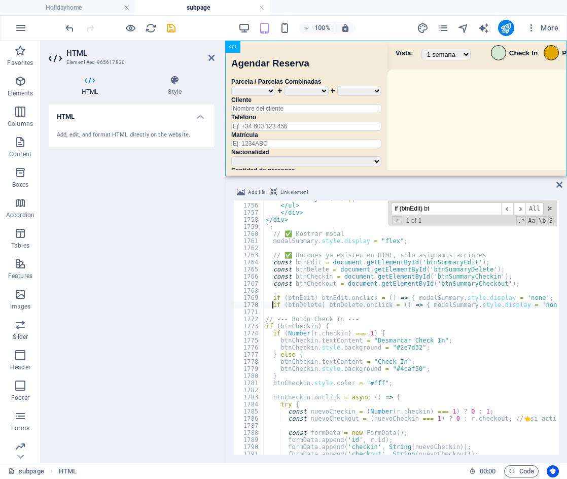
type textarea "if (btnDelete) btnDelete.onclick = () => { modalSummary.style.display = 'none';…"
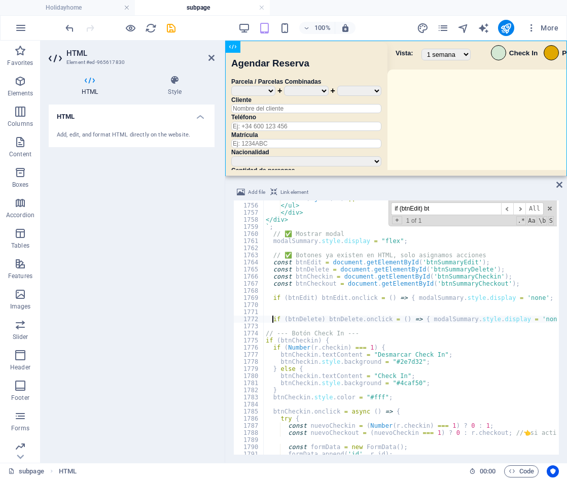
scroll to position [0, 0]
drag, startPoint x: 276, startPoint y: 305, endPoint x: 259, endPoint y: 299, distance: 18.0
click at [259, 299] on div "1755 1756 1757 1758 1759 1760 1761 1762 1763 1764 1765 1766 1767 1768 1769 1770…" at bounding box center [396, 327] width 326 height 254
type textarea "if (btnEdit) btnEdit.onclick = () => { modalSummary.style.display = 'none'; ope…"
paste textarea
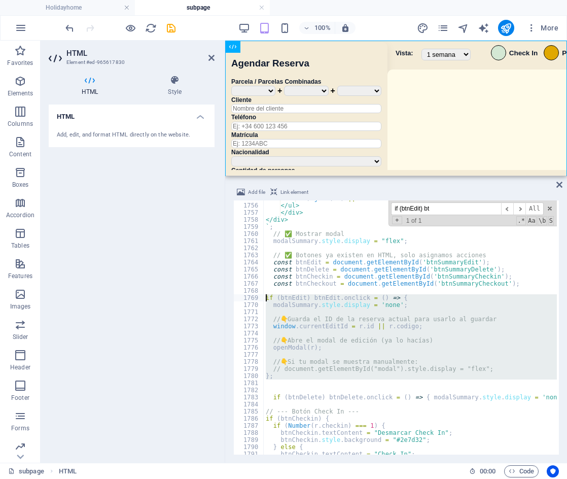
drag, startPoint x: 279, startPoint y: 381, endPoint x: 244, endPoint y: 298, distance: 89.8
click at [244, 298] on div "1755 1756 1757 1758 1759 1760 1761 1762 1763 1764 1765 1766 1767 1768 1769 1770…" at bounding box center [396, 327] width 326 height 254
click at [425, 301] on div "` ) . join ( "" ) || "<li>No hay modificaciones registradas</li>" } </ul> </div…" at bounding box center [410, 327] width 293 height 254
type textarea "modalSummary.style.display = 'none';"
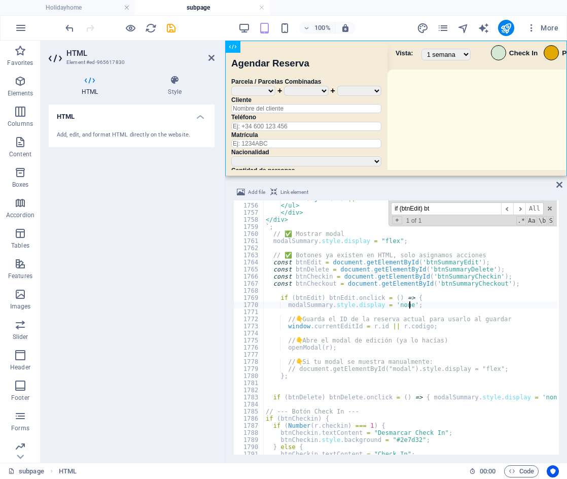
scroll to position [7668, 0]
drag, startPoint x: 466, startPoint y: 210, endPoint x: 347, endPoint y: 212, distance: 119.3
click at [345, 212] on div "` ) . join ( "" ) || "<li>No hay modificaciones registradas</li>" } </ul> </div…" at bounding box center [410, 327] width 293 height 254
paste input "const idReserva = window.currentEditId;"
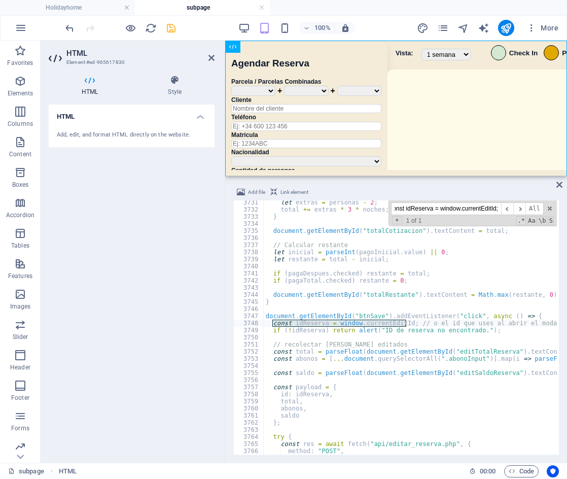
type input "const idReserva = window.currentEditId;"
click at [176, 29] on icon "save" at bounding box center [171, 28] width 12 height 12
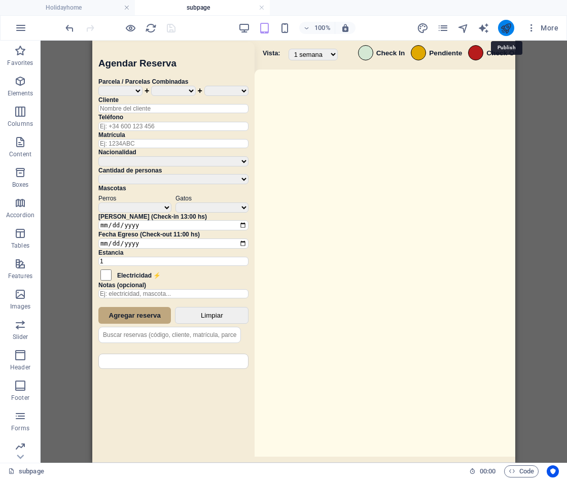
click at [506, 27] on icon "publish" at bounding box center [506, 28] width 12 height 12
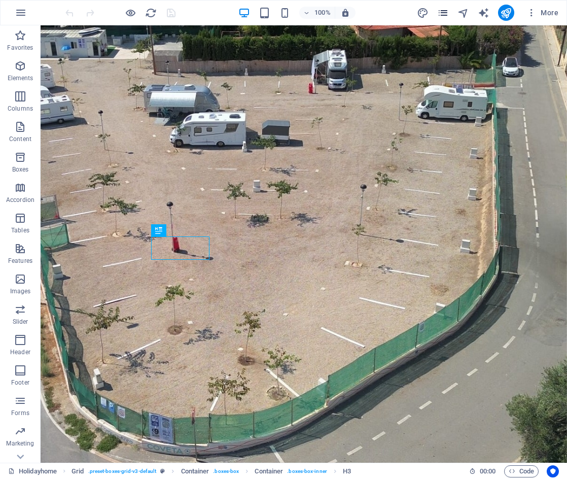
scroll to position [698, 0]
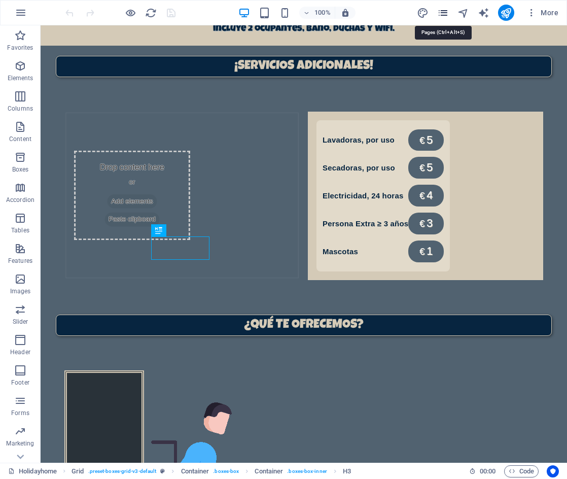
click at [441, 13] on icon "pages" at bounding box center [443, 13] width 12 height 12
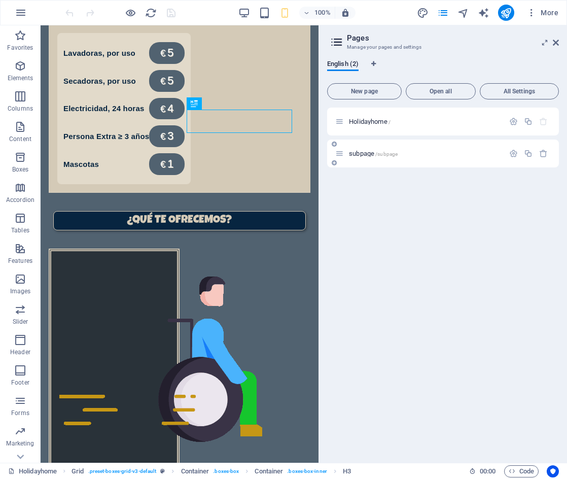
click at [368, 150] on span "subpage /subpage" at bounding box center [373, 154] width 49 height 8
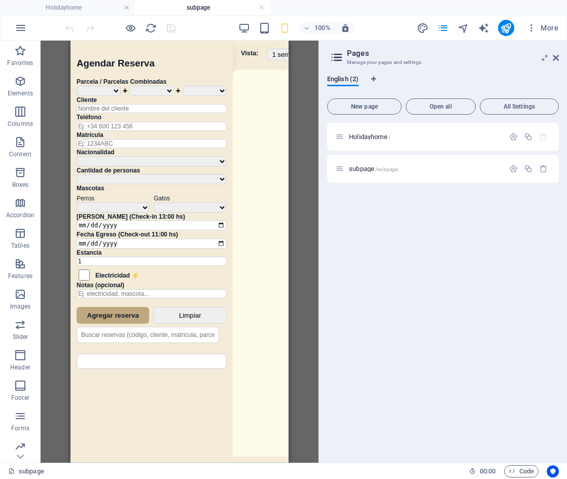
scroll to position [0, 0]
click at [555, 58] on icon at bounding box center [556, 58] width 6 height 8
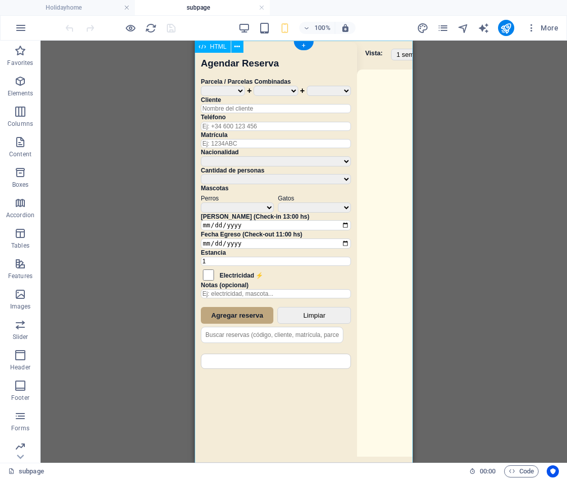
click at [316, 257] on div "Sistema de Reservas — Coveta Área Camper [GEOGRAPHIC_DATA] ¿Estás seguro de que…" at bounding box center [304, 253] width 218 height 425
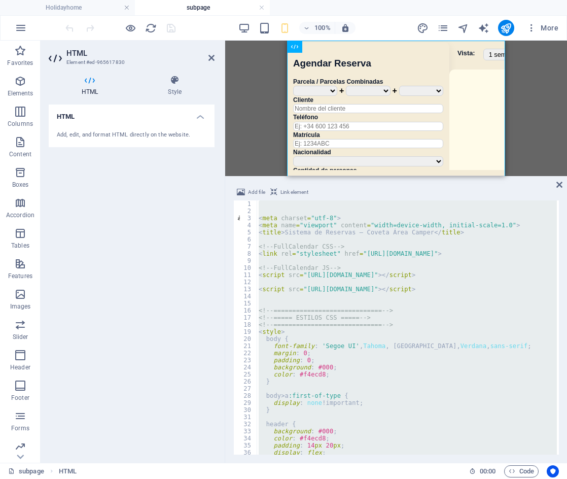
type textarea "</div>"
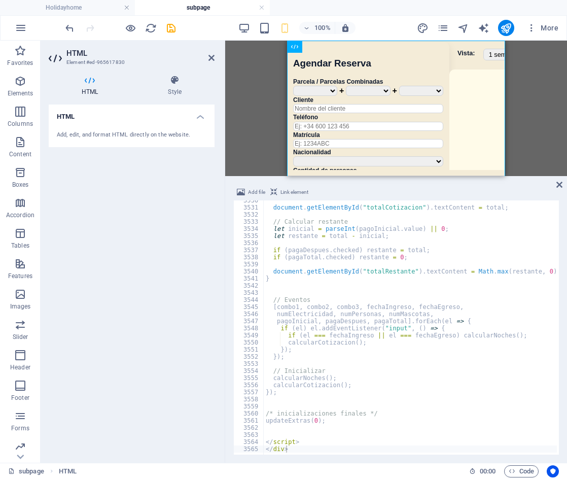
click at [177, 31] on div "100% More" at bounding box center [312, 28] width 499 height 16
click at [174, 31] on icon "save" at bounding box center [171, 28] width 12 height 12
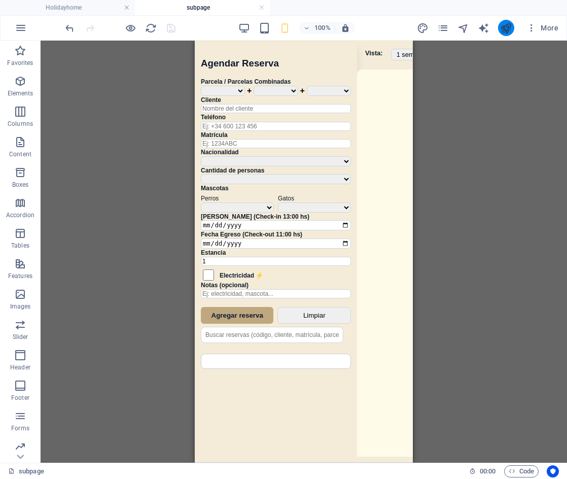
click at [506, 33] on icon "publish" at bounding box center [506, 28] width 12 height 12
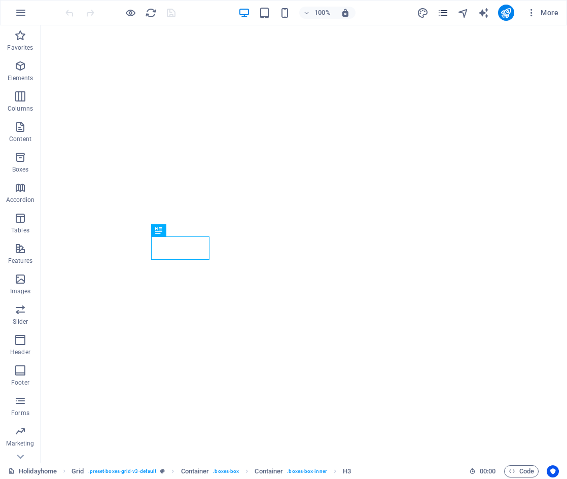
click at [441, 10] on icon "pages" at bounding box center [443, 13] width 12 height 12
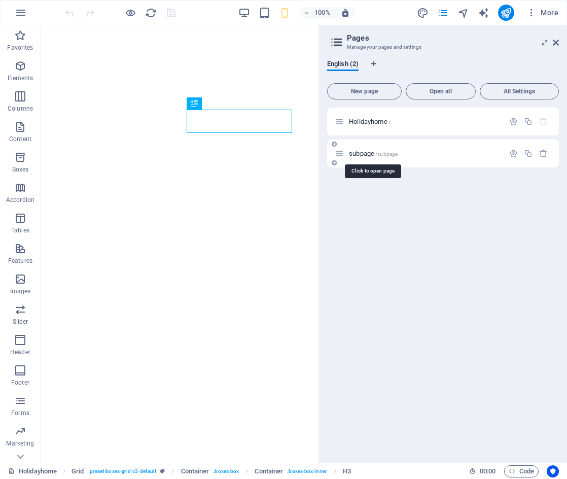
click at [371, 154] on span "subpage /subpage" at bounding box center [373, 154] width 49 height 8
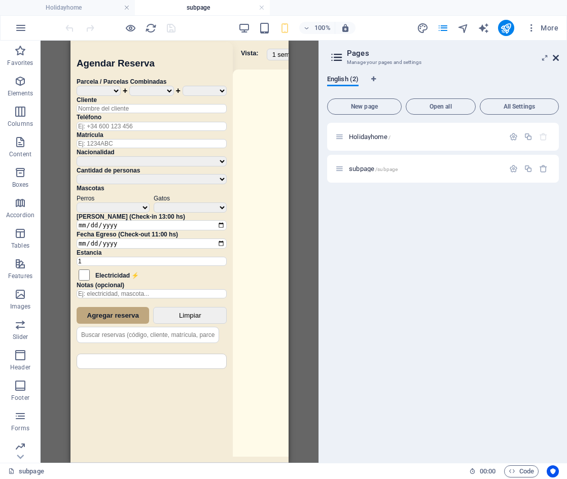
click at [555, 61] on icon at bounding box center [556, 58] width 6 height 8
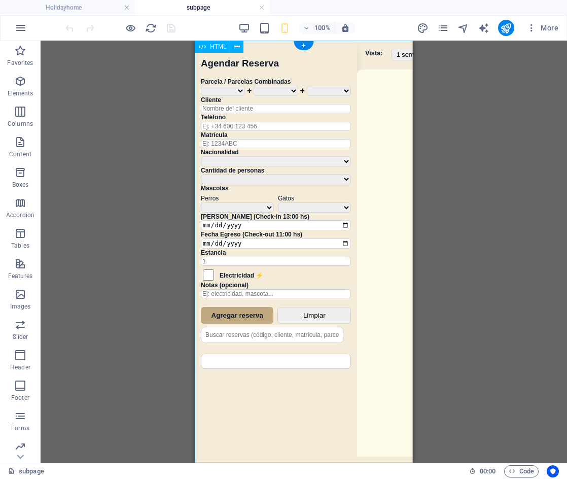
click at [354, 238] on div "Sistema de Reservas — Coveta Área Camper [GEOGRAPHIC_DATA] ¿Estás seguro de que…" at bounding box center [304, 253] width 218 height 425
click at [354, 238] on div "Drag here to replace the existing content. Press “Ctrl” if you want to create a…" at bounding box center [304, 252] width 527 height 422
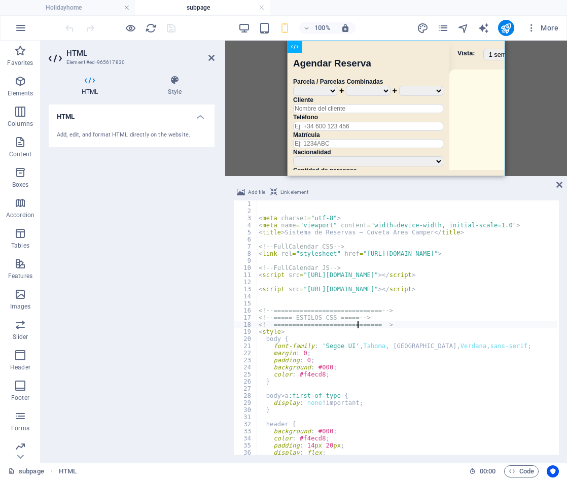
type textarea "</script> </div>"
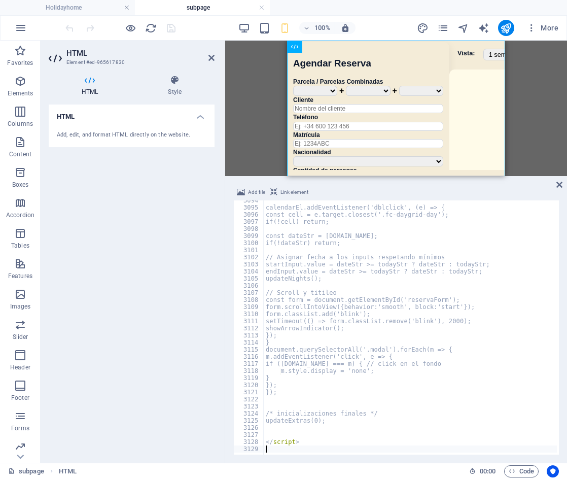
scroll to position [16375, 0]
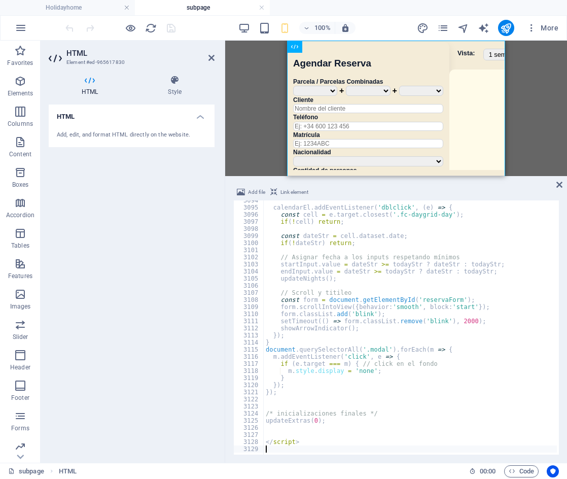
click at [183, 25] on div "100% More" at bounding box center [312, 28] width 499 height 16
click at [172, 25] on icon "save" at bounding box center [171, 28] width 12 height 12
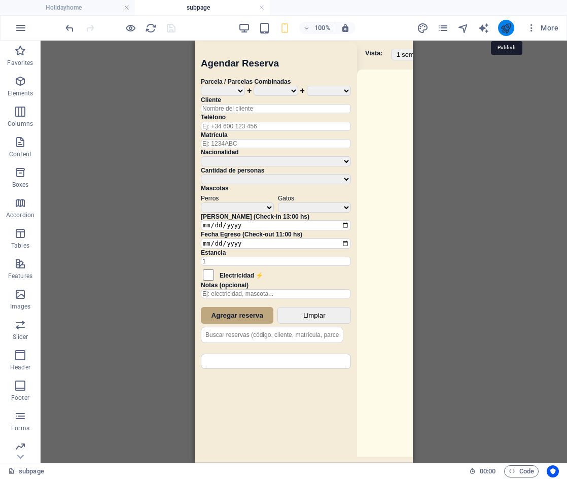
click at [510, 24] on icon "publish" at bounding box center [506, 28] width 12 height 12
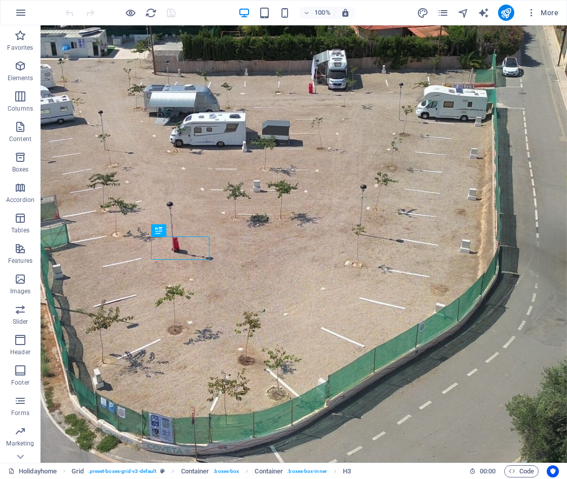
scroll to position [698, 0]
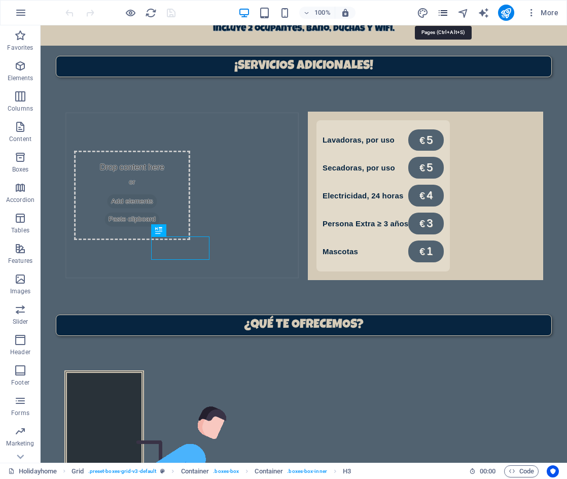
click at [448, 16] on icon "pages" at bounding box center [443, 13] width 12 height 12
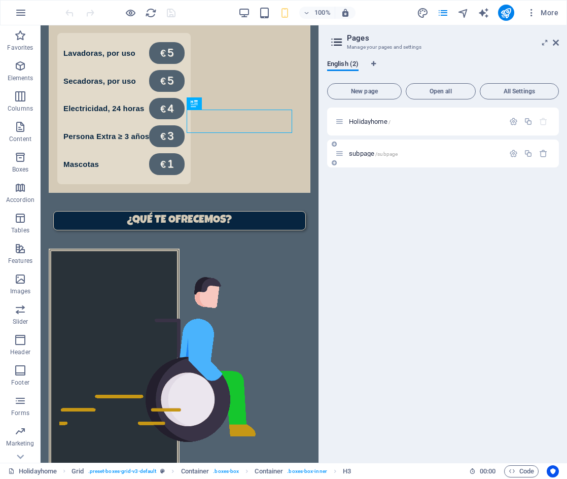
click at [377, 155] on span "/subpage" at bounding box center [386, 154] width 22 height 6
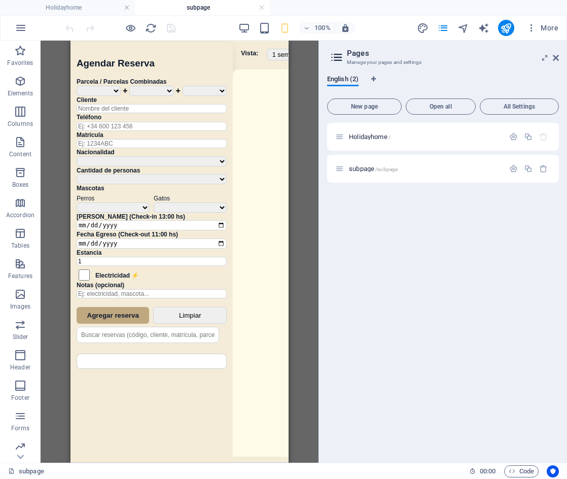
scroll to position [0, 0]
click at [560, 58] on aside "Pages Manage your pages and settings English (2) New page Open all All Settings…" at bounding box center [443, 252] width 249 height 422
click at [556, 58] on icon at bounding box center [556, 58] width 6 height 8
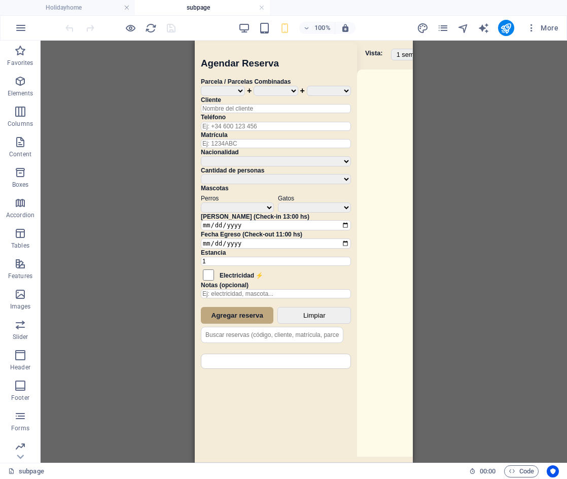
click at [349, 152] on div "Sistema de Reservas — Coveta Área Camper [GEOGRAPHIC_DATA] ¿Estás seguro de que…" at bounding box center [304, 253] width 218 height 425
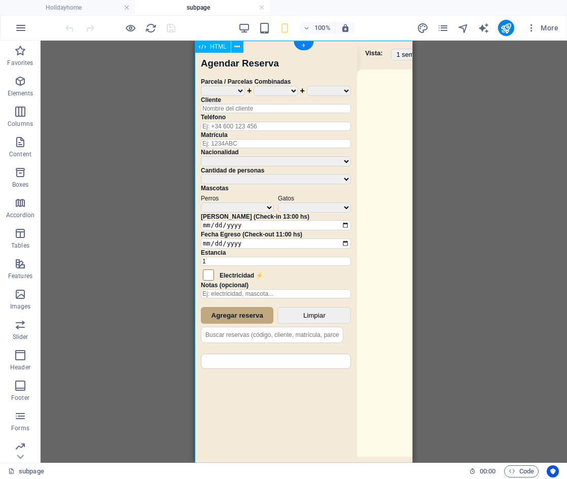
click at [349, 152] on div "Sistema de Reservas — Coveta Área Camper [GEOGRAPHIC_DATA] ¿Estás seguro de que…" at bounding box center [304, 253] width 218 height 425
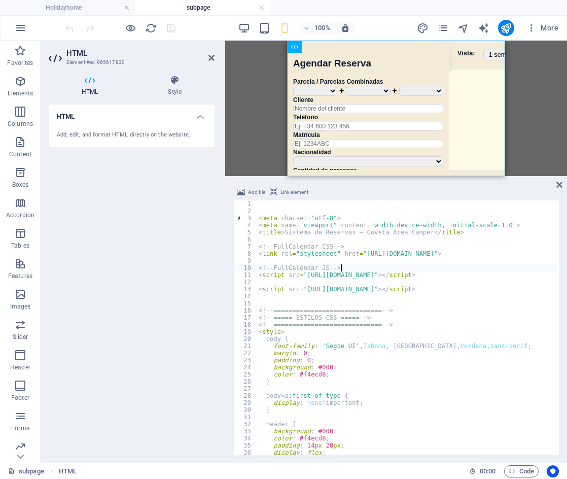
type textarea "<!-- FullCalendar JS -->"
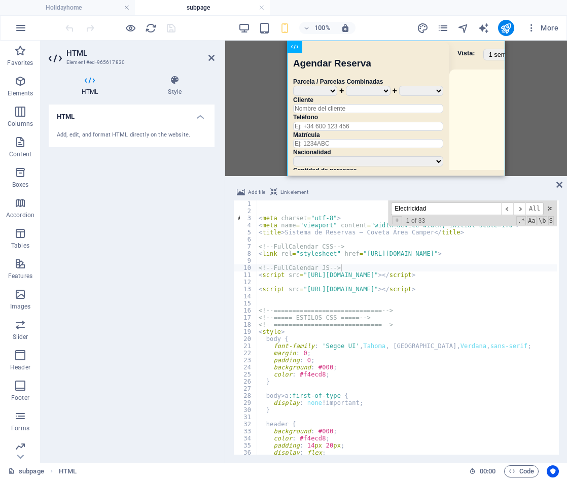
scroll to position [4965, 0]
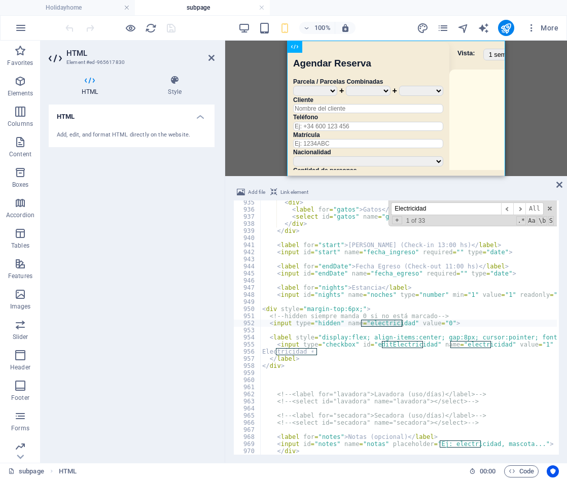
type input "Electricidad"
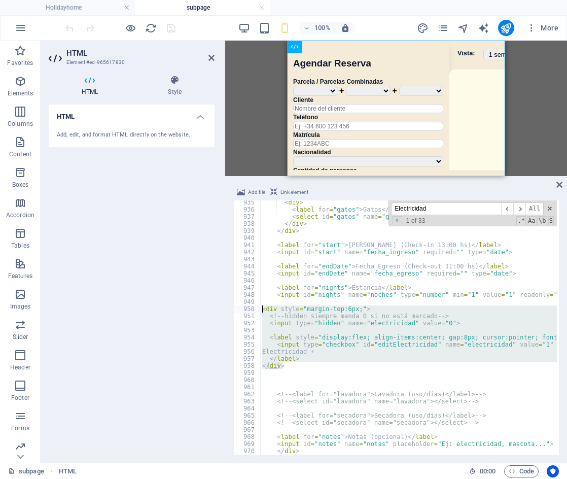
drag, startPoint x: 291, startPoint y: 365, endPoint x: 253, endPoint y: 307, distance: 69.7
click at [250, 306] on div "</div> 935 936 937 938 939 940 941 942 943 944 945 946 947 948 949 950 951 952 …" at bounding box center [396, 327] width 326 height 254
paste textarea "/div"
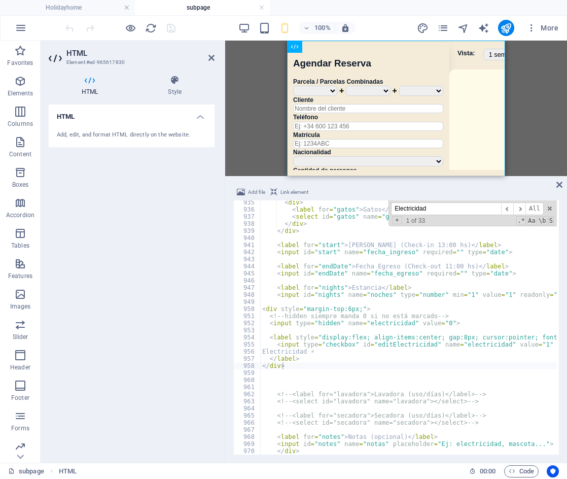
click at [207, 29] on div "100% More" at bounding box center [312, 28] width 499 height 16
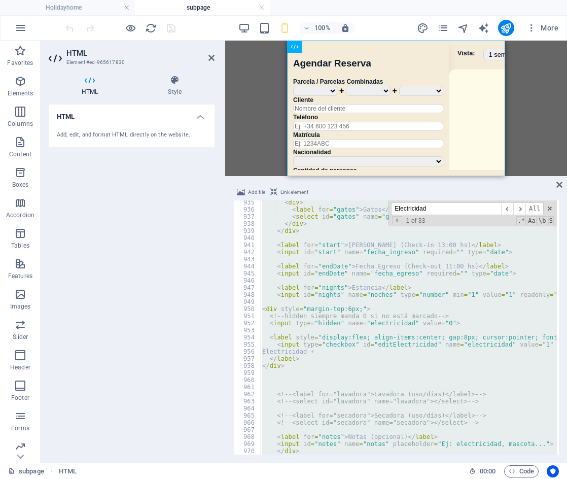
paste textarea "div>"
type textarea "</div>"
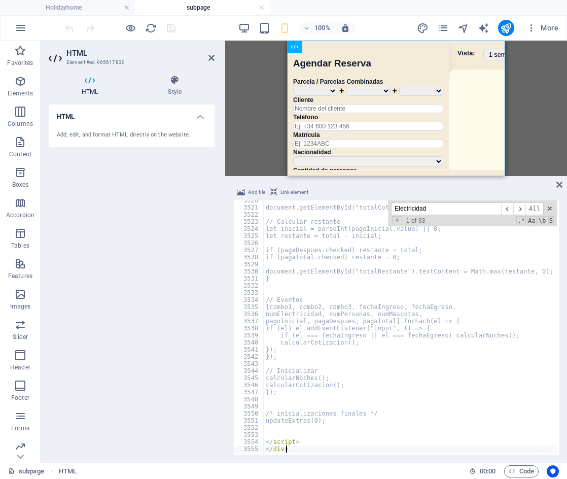
scroll to position [16375, 0]
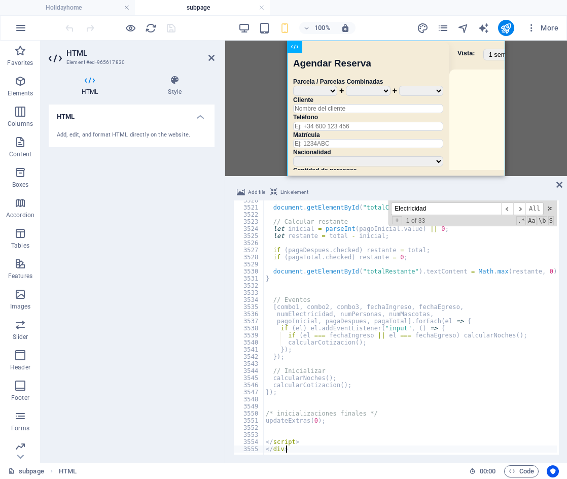
click at [207, 27] on div "100% More" at bounding box center [312, 28] width 499 height 16
click at [176, 27] on icon "save" at bounding box center [171, 28] width 12 height 12
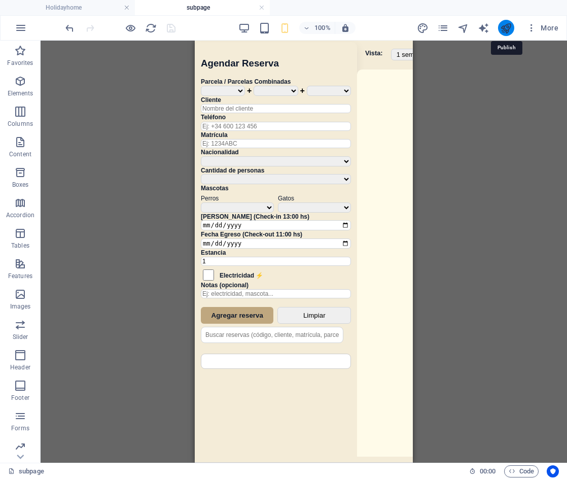
click at [506, 26] on icon "publish" at bounding box center [506, 28] width 12 height 12
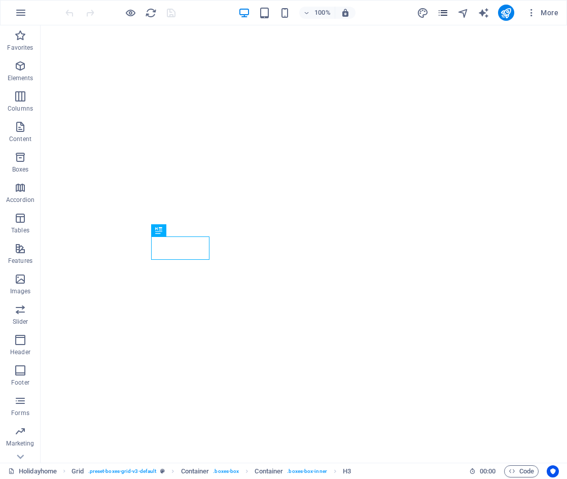
click at [448, 11] on icon "pages" at bounding box center [443, 13] width 12 height 12
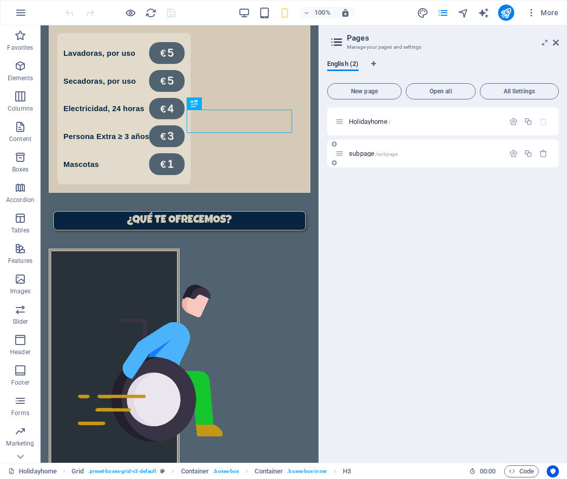
scroll to position [698, 0]
click at [379, 152] on span "/subpage" at bounding box center [386, 154] width 22 height 6
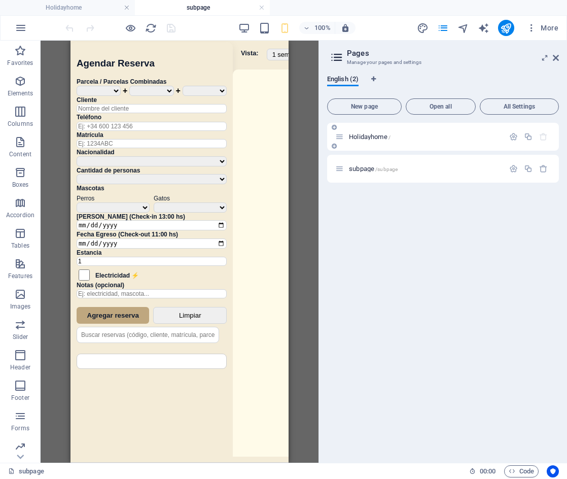
scroll to position [0, 0]
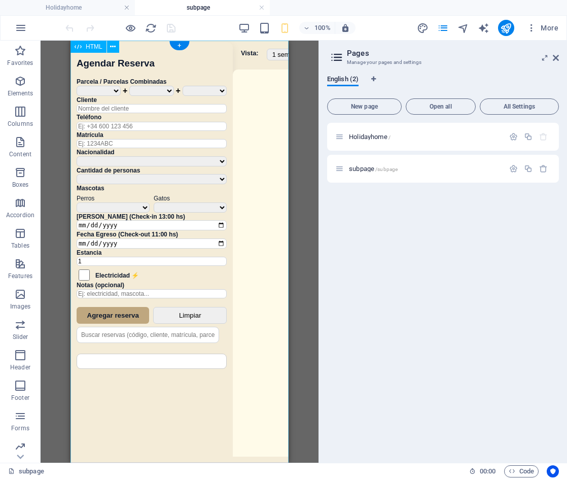
click at [225, 202] on div "Sistema de Reservas — Coveta Área Camper [GEOGRAPHIC_DATA] ¿Estás seguro de que…" at bounding box center [180, 253] width 218 height 425
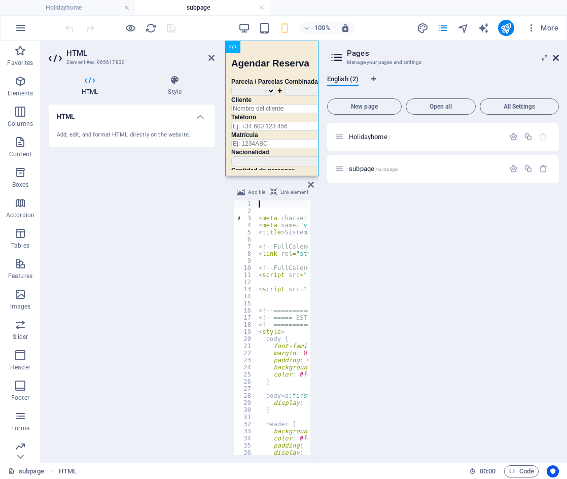
click at [558, 58] on icon at bounding box center [556, 58] width 6 height 8
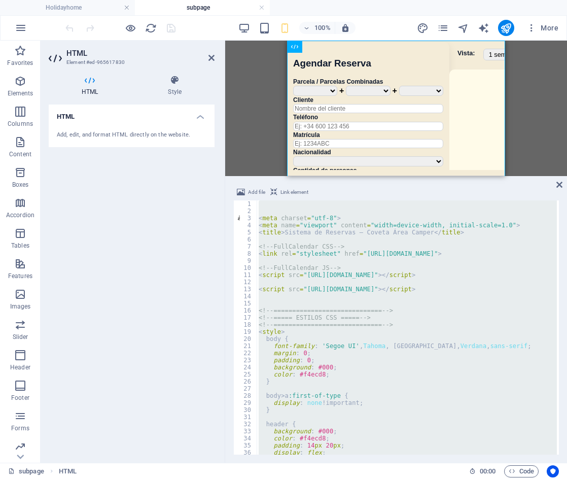
paste textarea
type textarea "</div>"
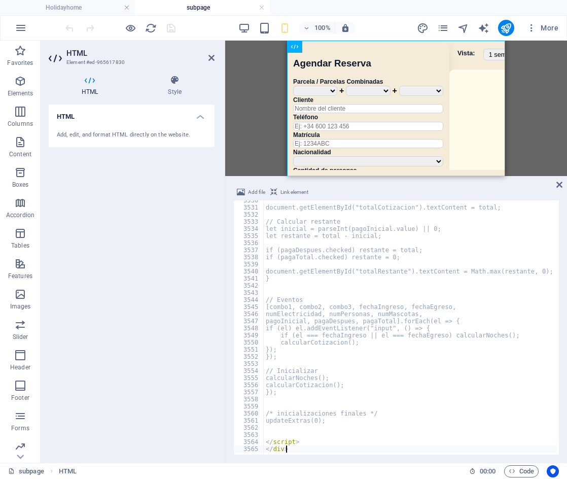
scroll to position [16375, 0]
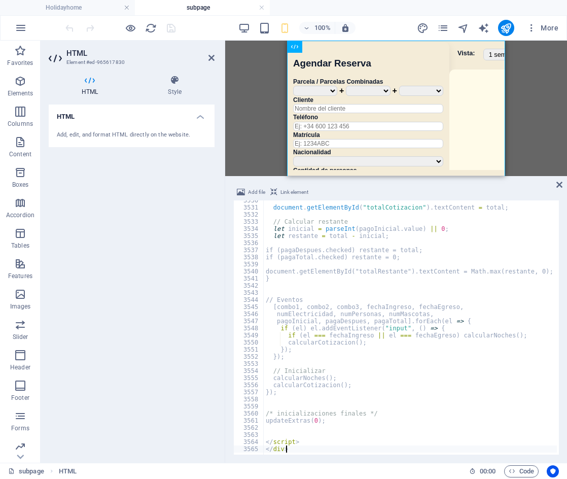
click at [215, 18] on div "100% More" at bounding box center [284, 28] width 566 height 24
click at [165, 26] on icon "save" at bounding box center [171, 28] width 12 height 12
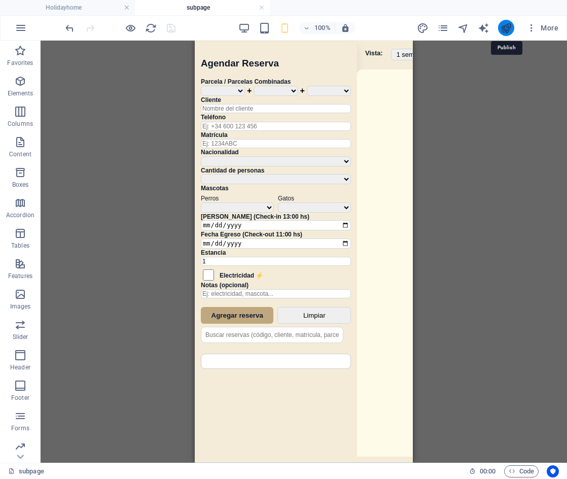
click at [506, 28] on icon "publish" at bounding box center [506, 28] width 12 height 12
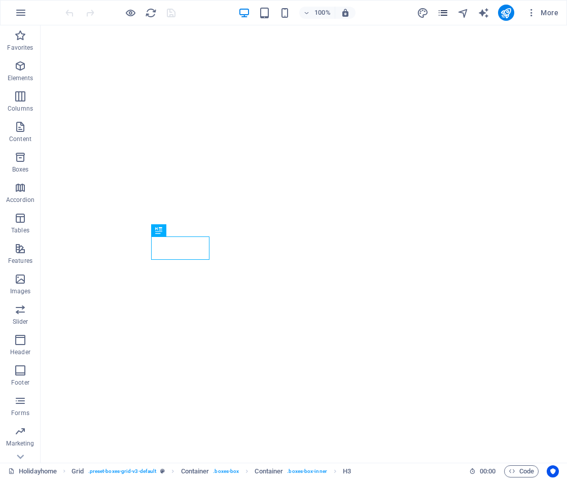
click at [443, 13] on icon "pages" at bounding box center [443, 13] width 12 height 12
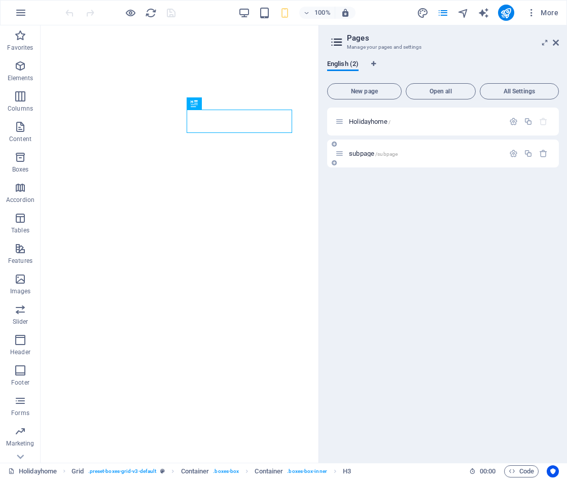
click at [401, 155] on p "subpage /subpage" at bounding box center [425, 153] width 152 height 7
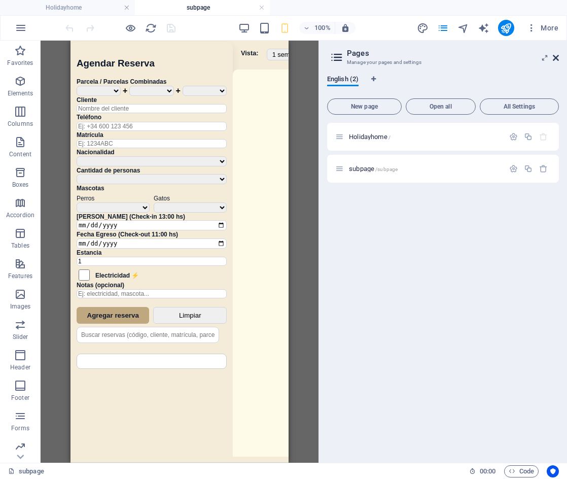
click at [557, 60] on icon at bounding box center [556, 58] width 6 height 8
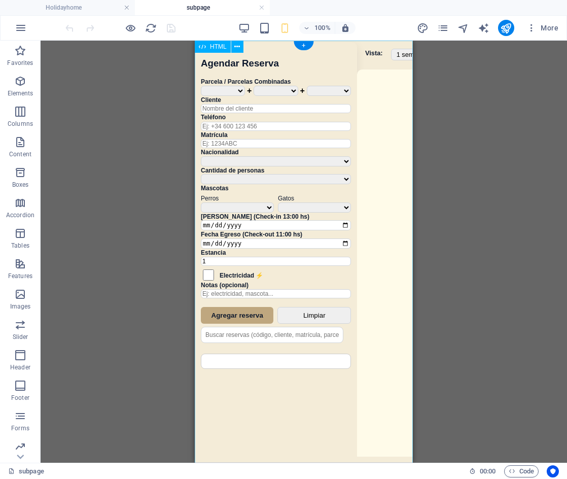
click at [403, 161] on div "Sistema de Reservas — Coveta Área Camper [GEOGRAPHIC_DATA] ¿Estás seguro de que…" at bounding box center [304, 253] width 218 height 425
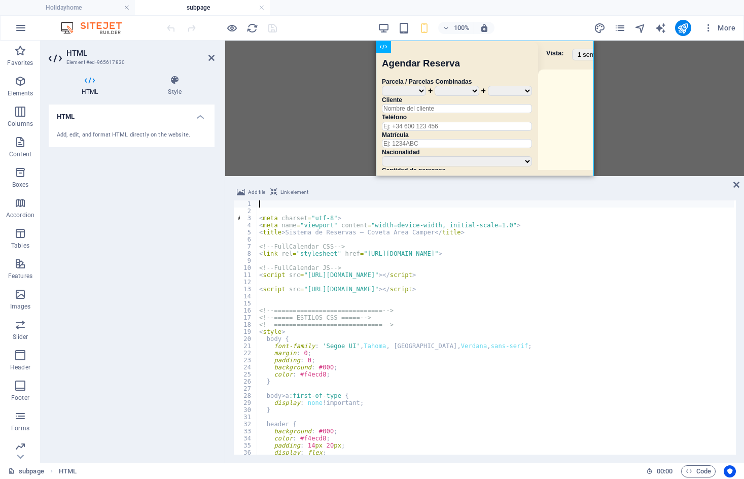
click at [483, 346] on div "< meta charset = "utf-8" > < meta name = "viewport" content = "width=device-wid…" at bounding box center [597, 333] width 681 height 266
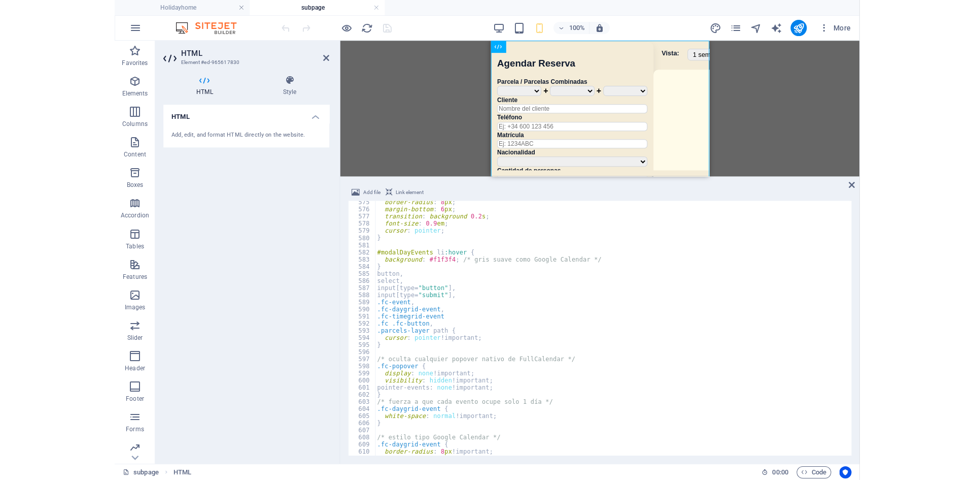
scroll to position [2818, 0]
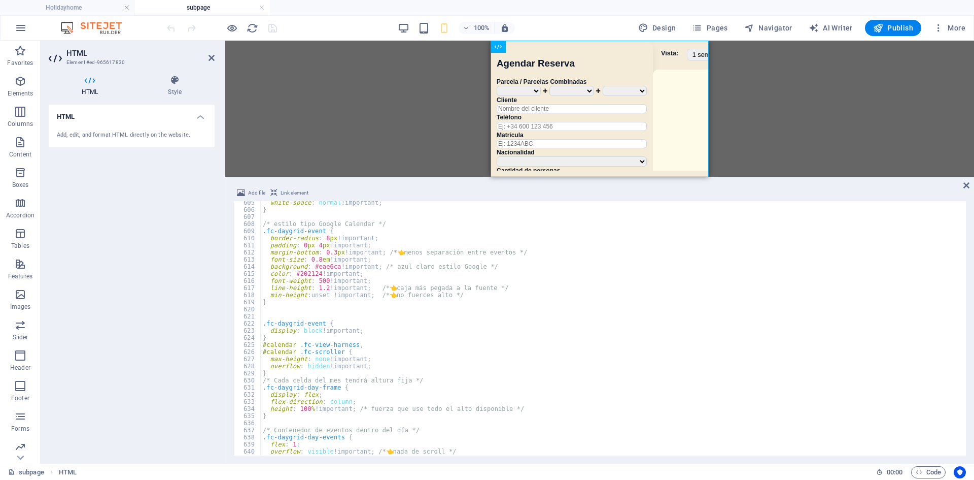
click at [562, 178] on div at bounding box center [599, 178] width 749 height 2
click at [556, 148] on input "Matrícula" at bounding box center [572, 143] width 150 height 9
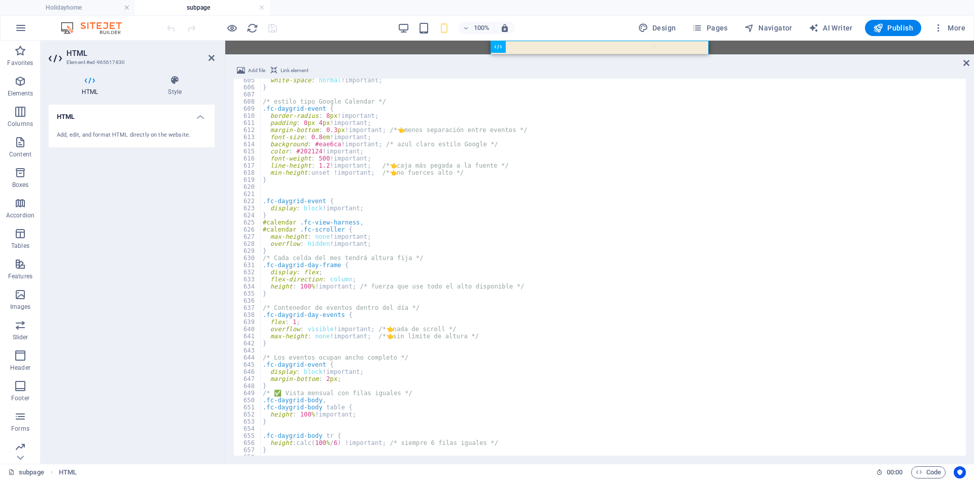
drag, startPoint x: 554, startPoint y: 178, endPoint x: 49, endPoint y: 13, distance: 531.1
click at [539, 54] on div "HTML Add file Link element font-family: 'Segoe UI', Tahoma, Geneva, Verdana, sa…" at bounding box center [599, 252] width 749 height 423
click at [465, 235] on div "white-space : normal !important ; } /* estilo tipo Google Calendar */ .fc-daygr…" at bounding box center [612, 272] width 703 height 391
type textarea "max-height: none !important;"
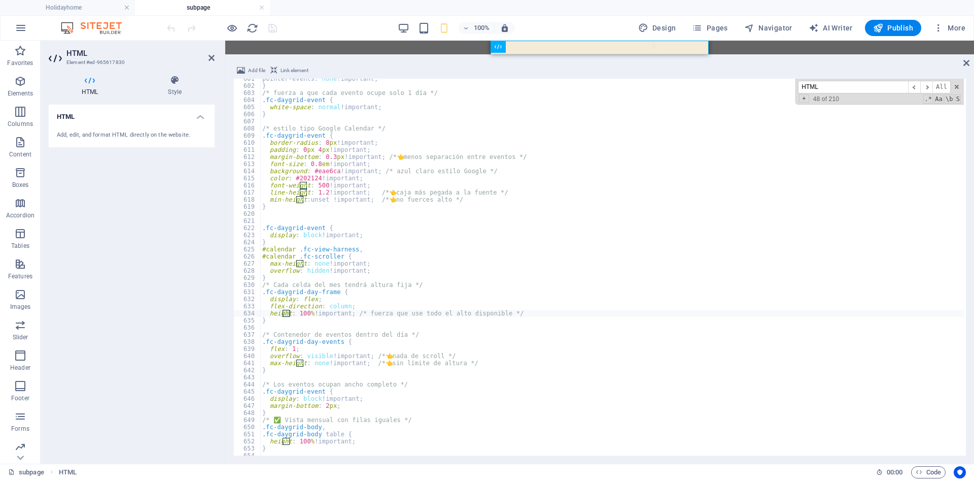
scroll to position [4368, 0]
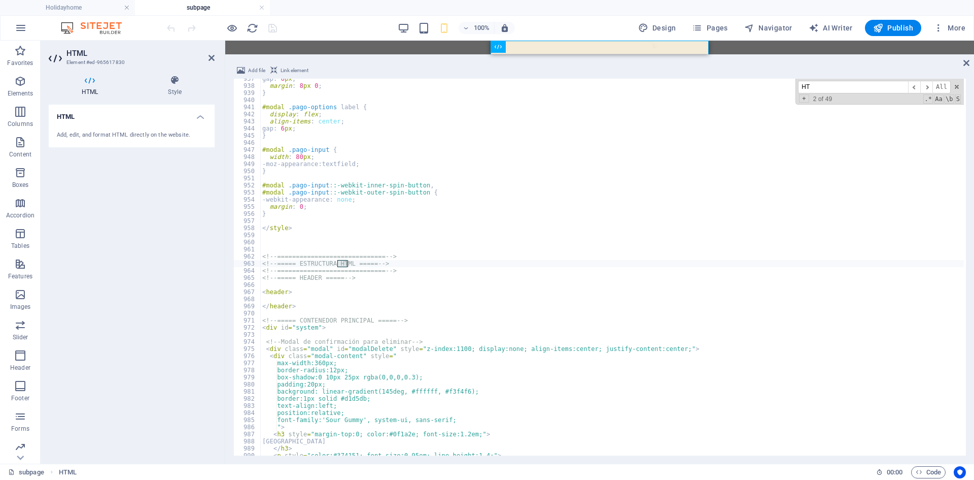
type input "H"
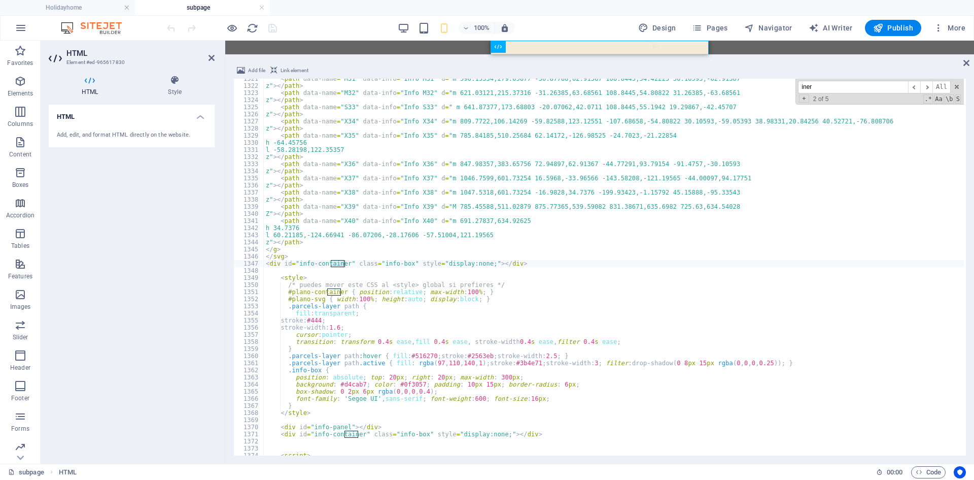
scroll to position [6159, 0]
type input "i"
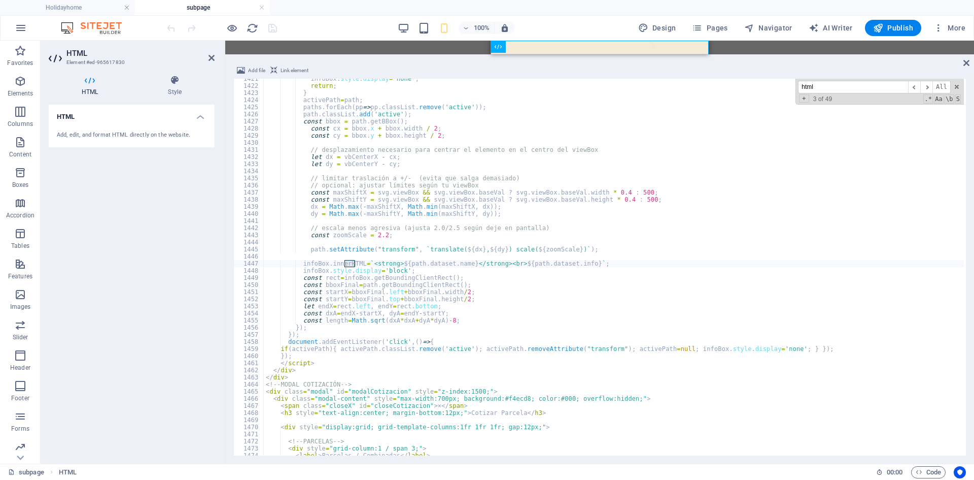
scroll to position [6625, 0]
type input "html"
type textarea "infoBox.innerHTML=`<strong>${path.dataset.name}</strong><br>${path.dataset.info…"
drag, startPoint x: 329, startPoint y: 264, endPoint x: 357, endPoint y: 264, distance: 28.4
click at [357, 264] on div "infoBox . style . display = 'none' ; return ; } activePath = path ; paths . for…" at bounding box center [614, 270] width 700 height 391
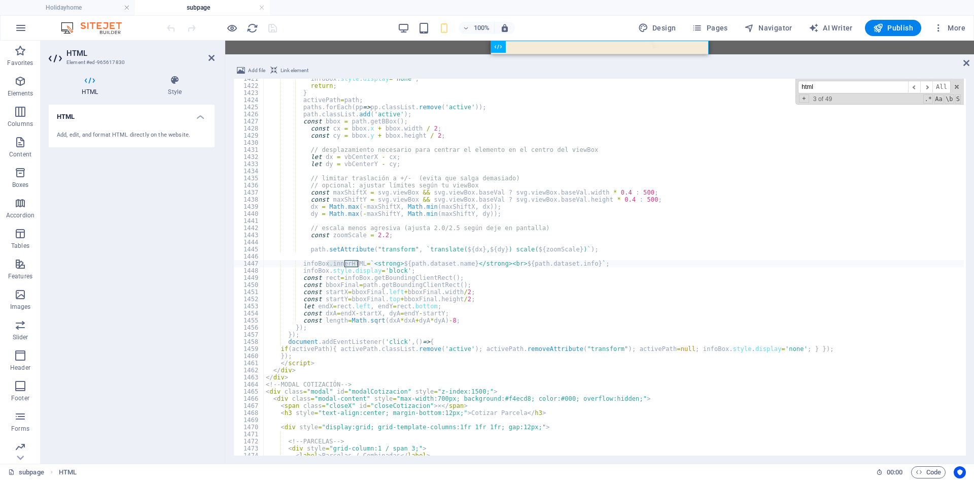
paste input "innerHTML"
drag, startPoint x: 839, startPoint y: 86, endPoint x: 735, endPoint y: 83, distance: 104.1
click at [567, 83] on div "infoBox . style . display = 'none' ; return ; } activePath = path ; paths . for…" at bounding box center [614, 267] width 700 height 377
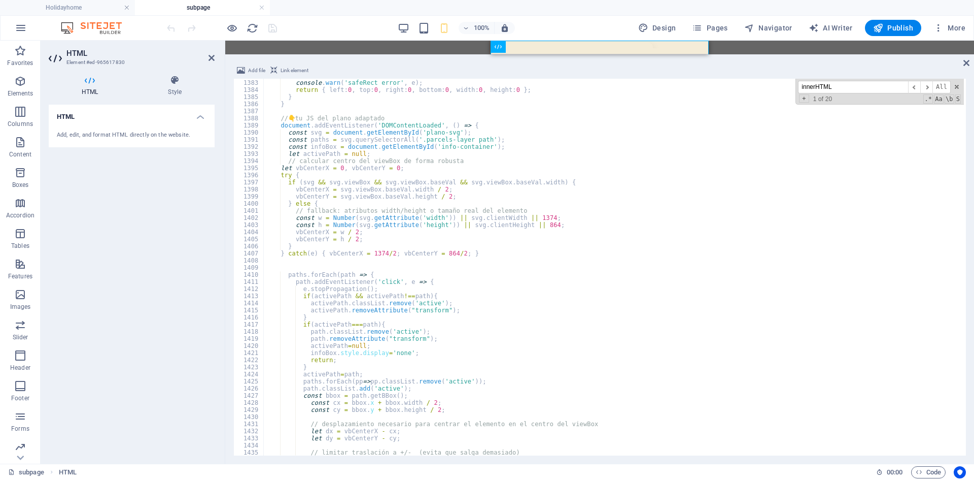
scroll to position [6425, 0]
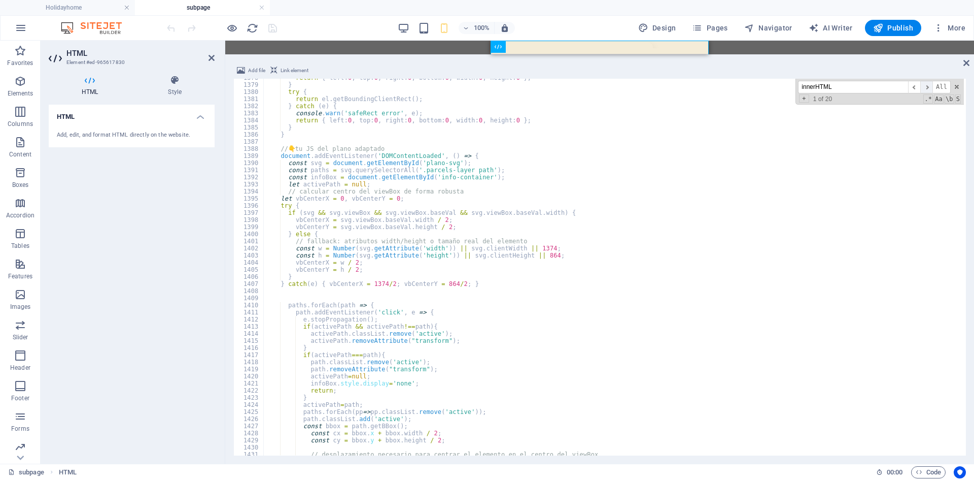
type input "innerHTML"
click at [567, 87] on span "​" at bounding box center [926, 87] width 12 height 13
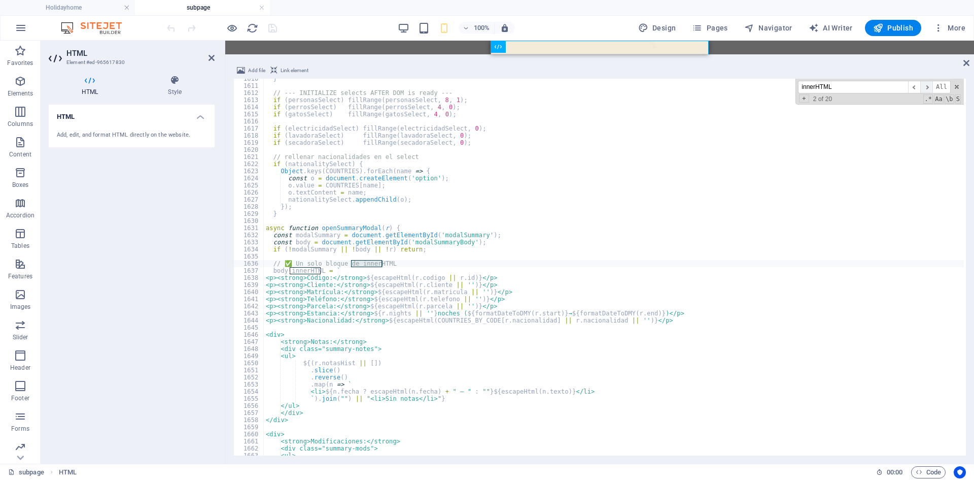
click at [567, 88] on span "​" at bounding box center [926, 87] width 12 height 13
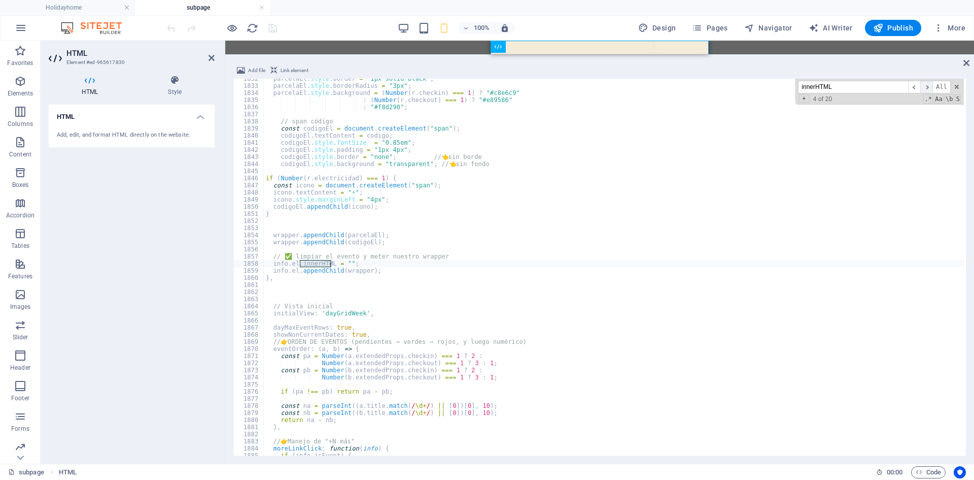
scroll to position [8542, 0]
click at [567, 88] on span "​" at bounding box center [926, 87] width 12 height 13
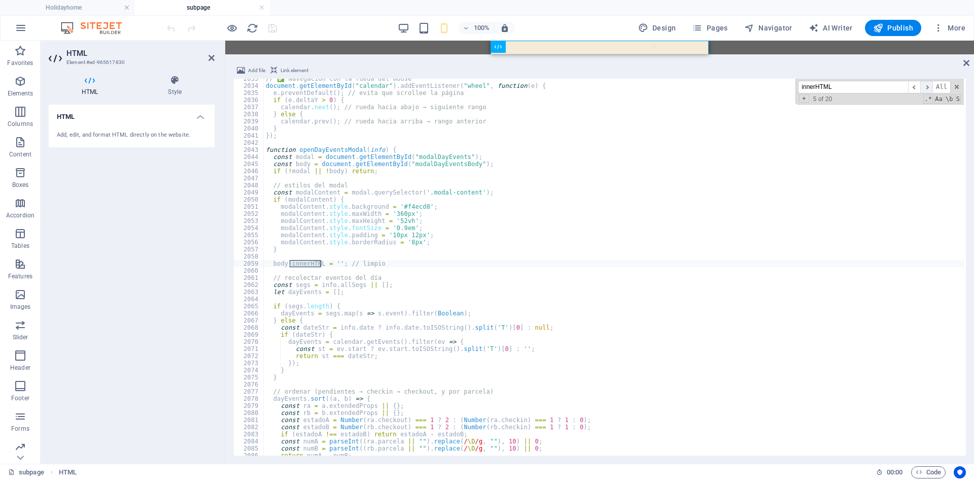
scroll to position [9480, 0]
click at [567, 88] on span "​" at bounding box center [926, 87] width 12 height 13
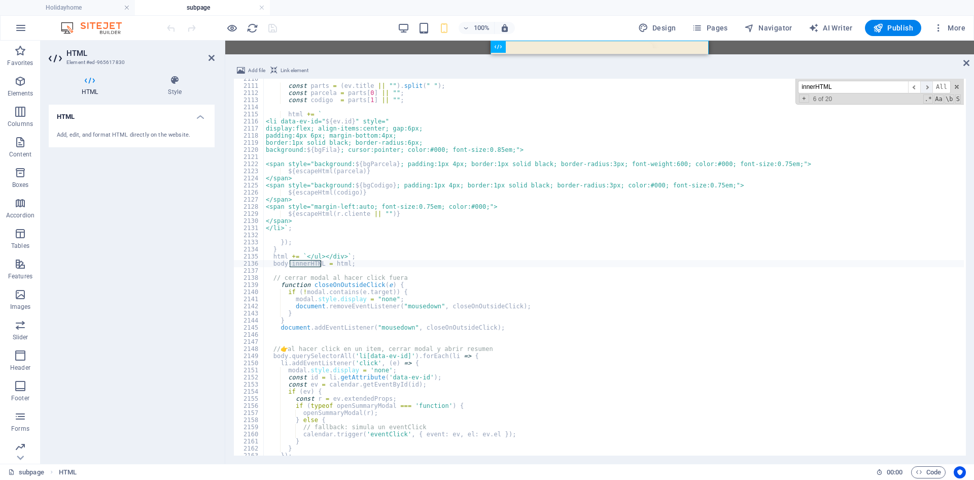
scroll to position [9839, 0]
click at [567, 88] on span "​" at bounding box center [926, 87] width 12 height 13
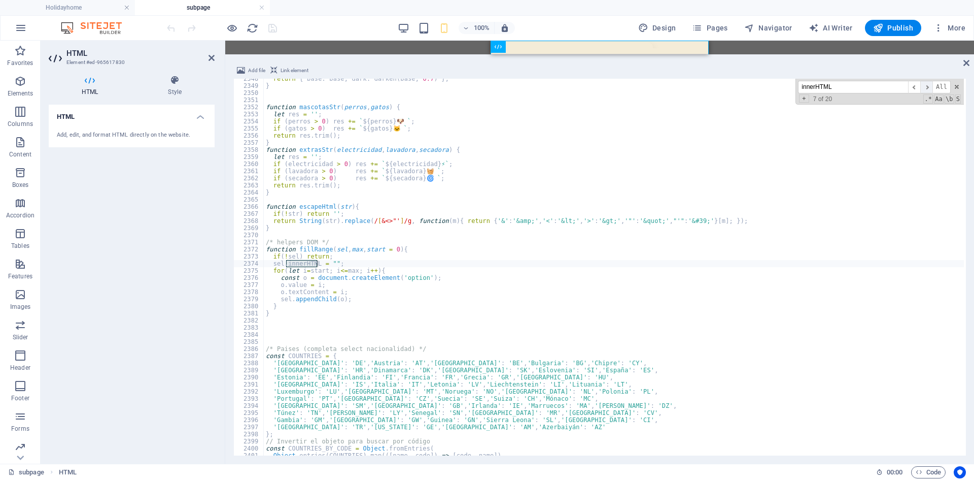
click at [567, 88] on span "​" at bounding box center [926, 87] width 12 height 13
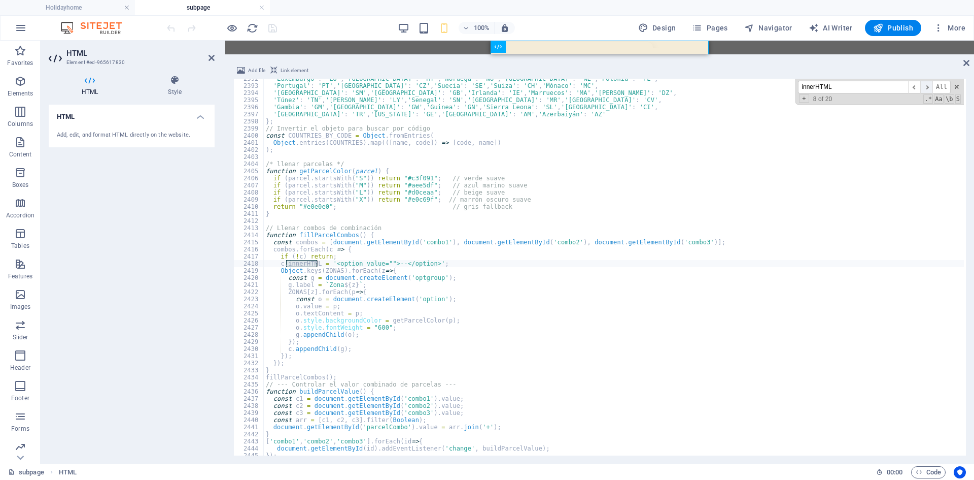
scroll to position [11154, 0]
click at [567, 88] on span "​" at bounding box center [926, 87] width 12 height 13
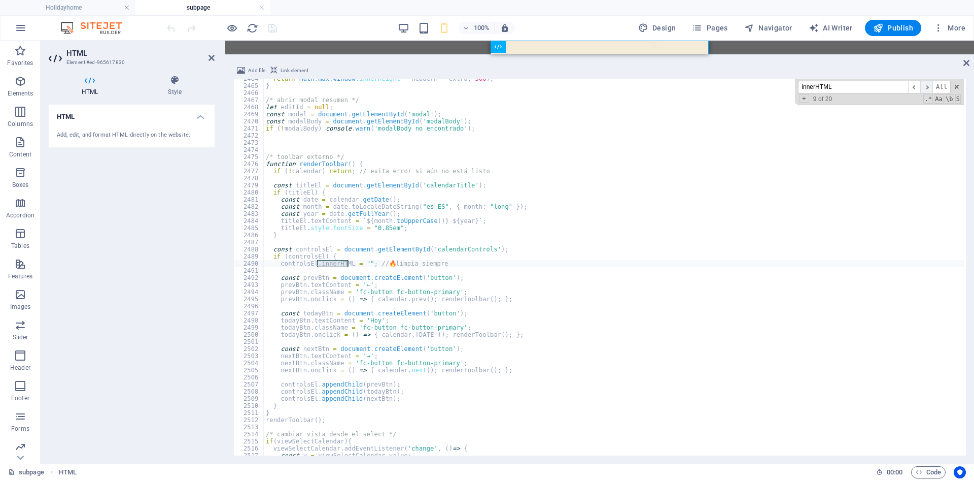
scroll to position [11489, 0]
click at [567, 88] on span "​" at bounding box center [926, 87] width 12 height 13
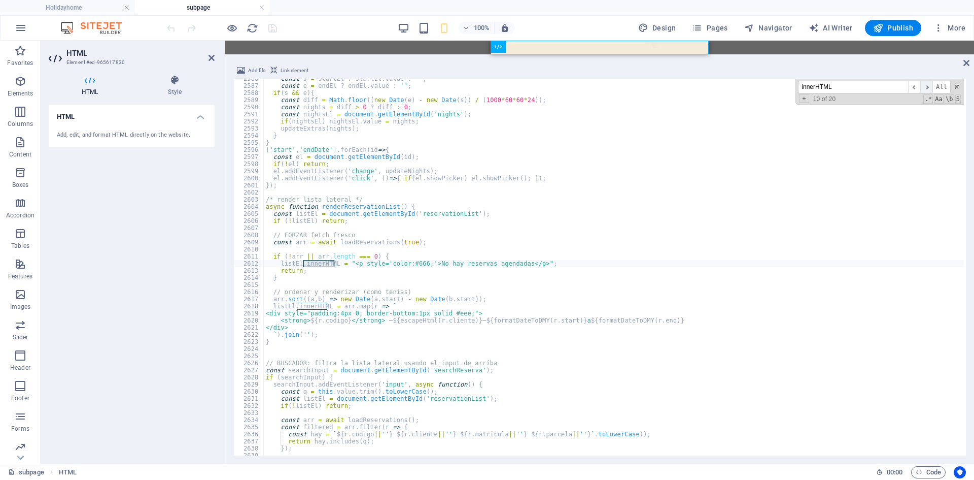
click at [567, 88] on span "​" at bounding box center [926, 87] width 12 height 13
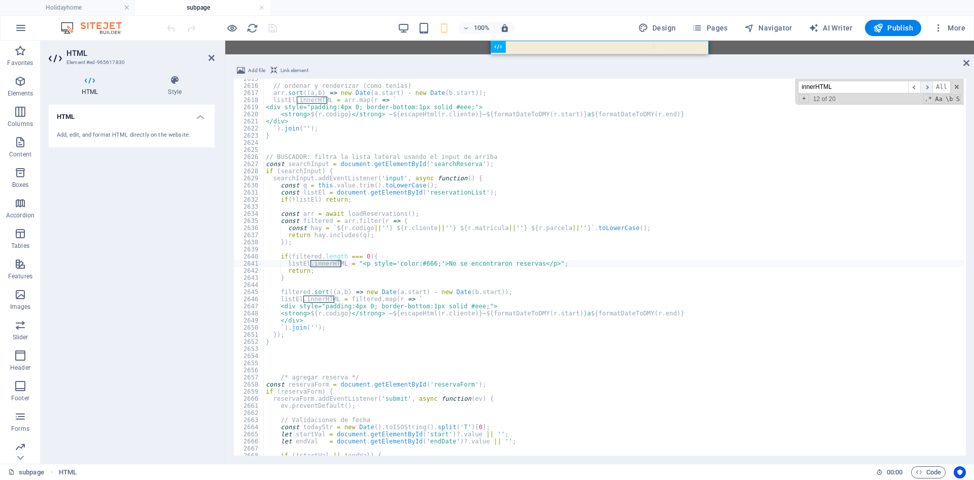
click at [567, 88] on span "​" at bounding box center [926, 87] width 12 height 13
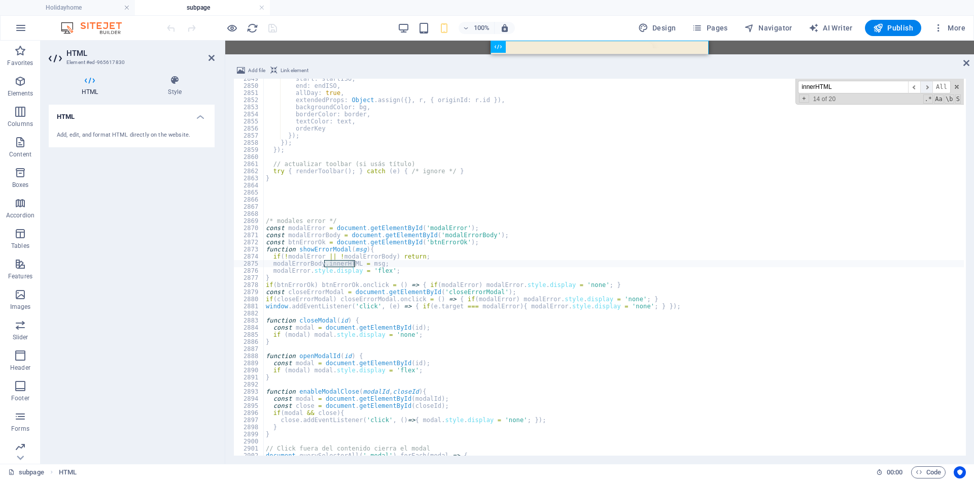
scroll to position [13285, 0]
click at [567, 88] on span "​" at bounding box center [926, 87] width 12 height 13
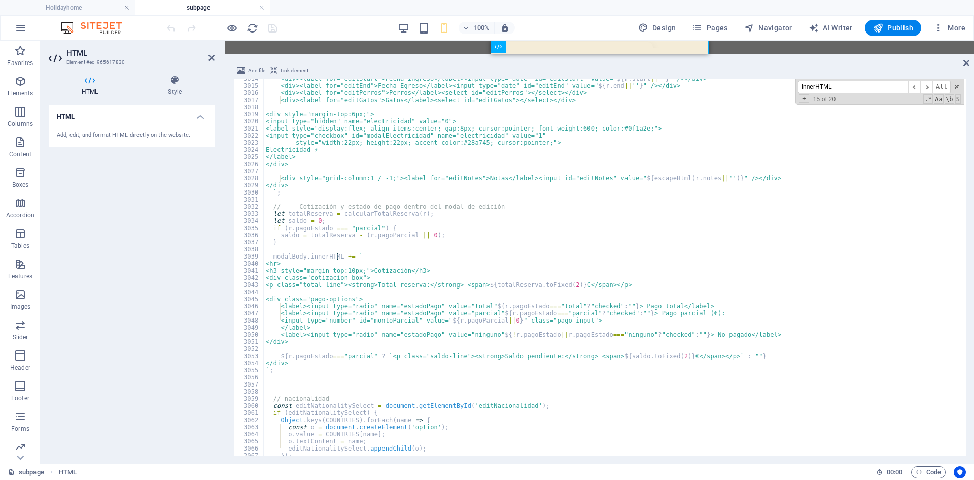
scroll to position [14055, 0]
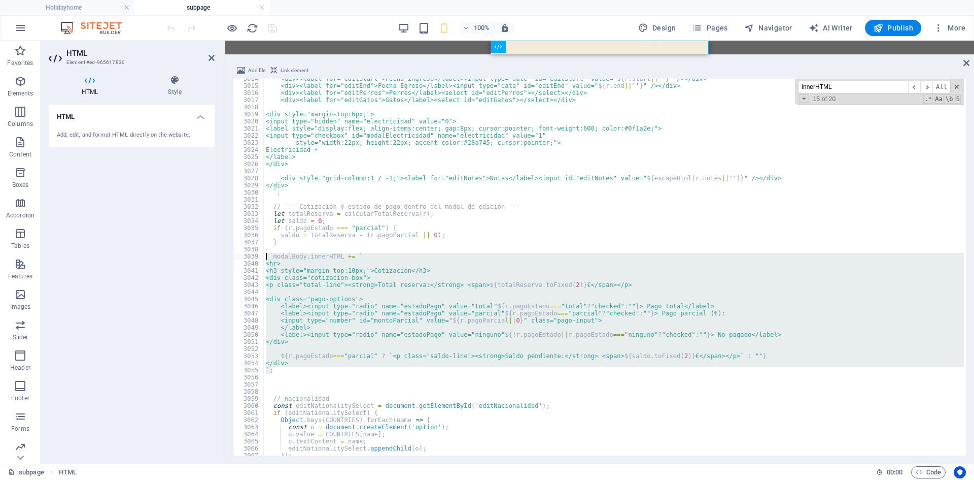
drag, startPoint x: 289, startPoint y: 371, endPoint x: 257, endPoint y: 258, distance: 117.6
click at [257, 258] on div "`; 3014 3015 3016 3017 3018 3019 3020 3021 3022 3023 3024 3025 3026 3027 3028 3…" at bounding box center [599, 267] width 733 height 377
type textarea "modalBody.innerHTML += ` <hr>"
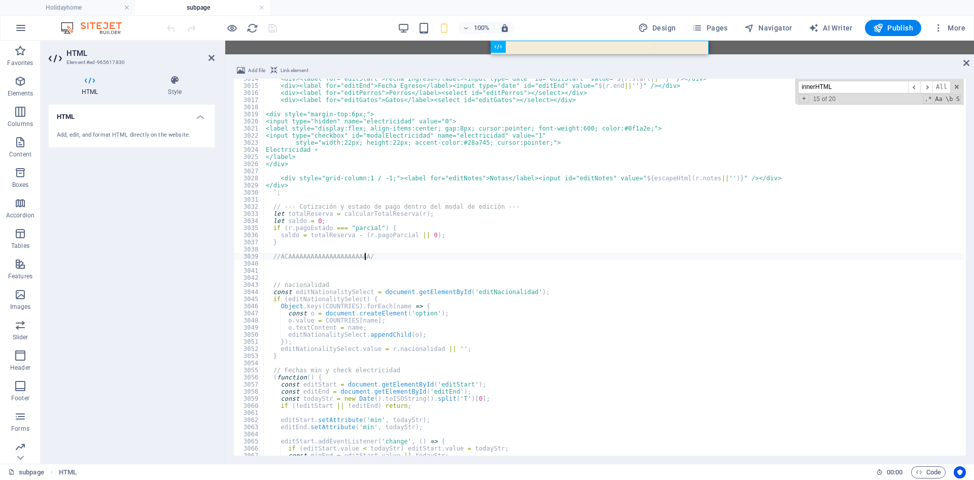
scroll to position [0, 8]
type textarea "//ACAAAAAAAAAAAAAAAAAAAAAA//"
drag, startPoint x: 849, startPoint y: 90, endPoint x: 775, endPoint y: 88, distance: 74.1
click at [567, 88] on div "<div><label for="editStart">Fecha Ingreso</label><input type="date" id="editSta…" at bounding box center [614, 267] width 700 height 377
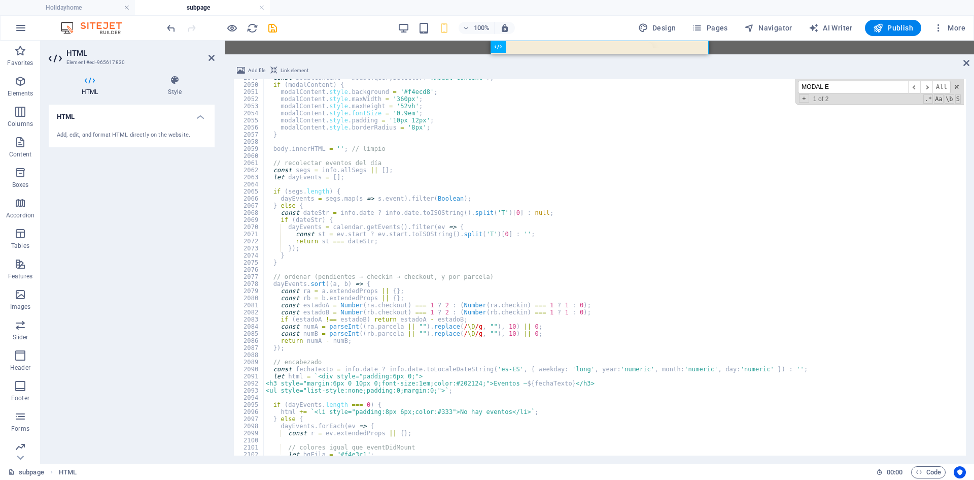
scroll to position [9598, 0]
drag, startPoint x: 761, startPoint y: 83, endPoint x: 724, endPoint y: 90, distance: 37.6
click at [567, 90] on div "const modalContent = modal . querySelector ( '.modal-content' ) ; if ( modalCon…" at bounding box center [614, 267] width 700 height 377
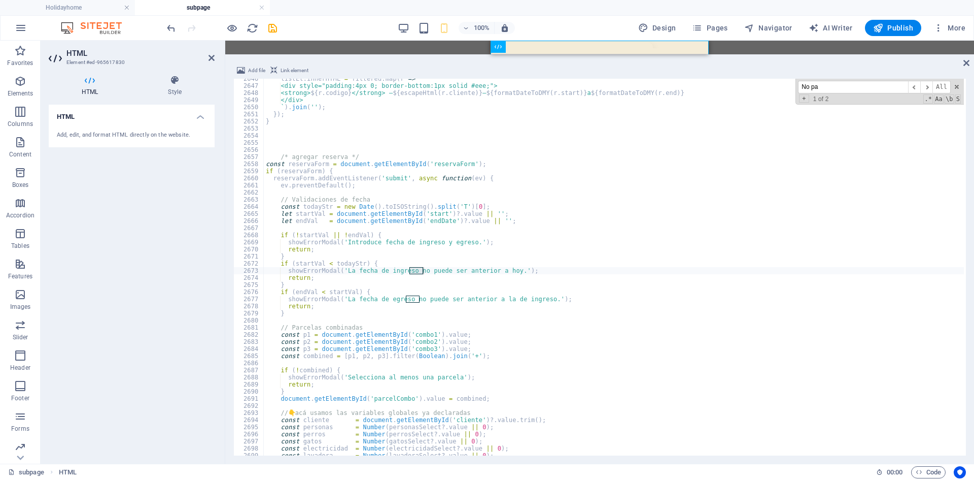
scroll to position [12394, 0]
type input "N"
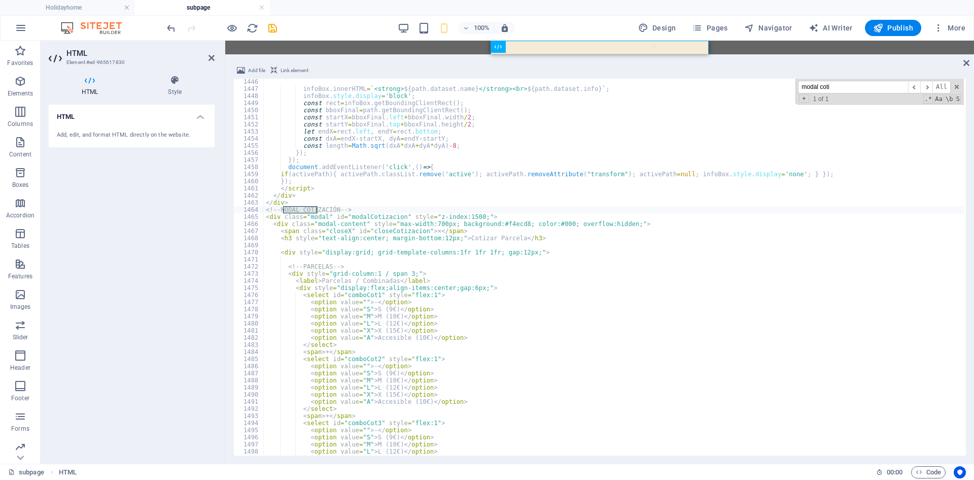
scroll to position [6790, 0]
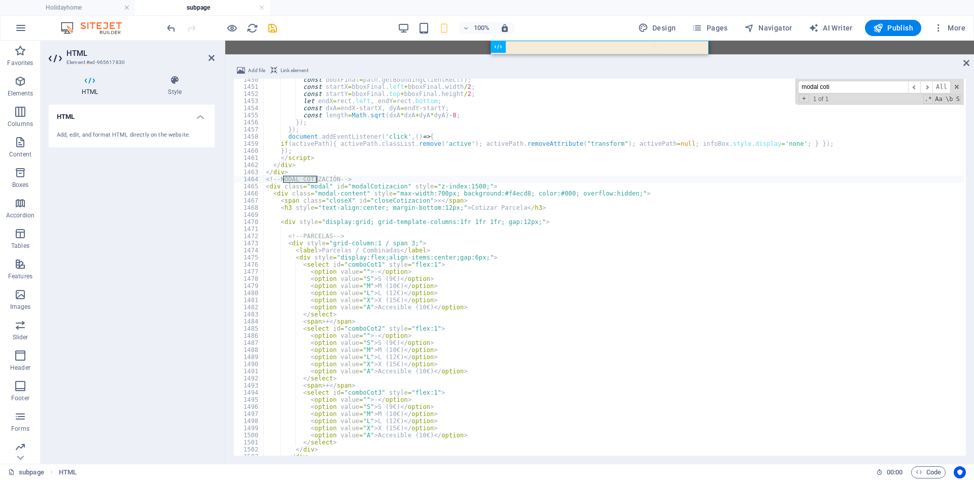
type input "modal coti"
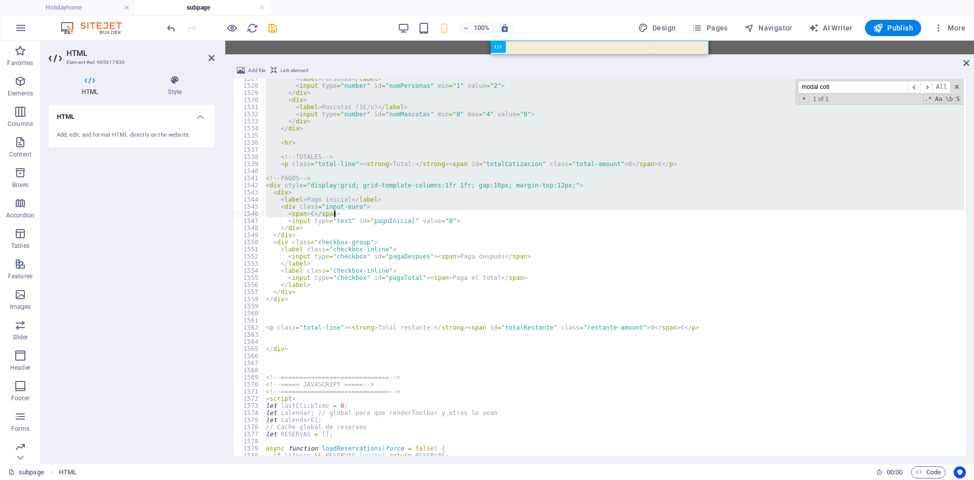
scroll to position [7172, 0]
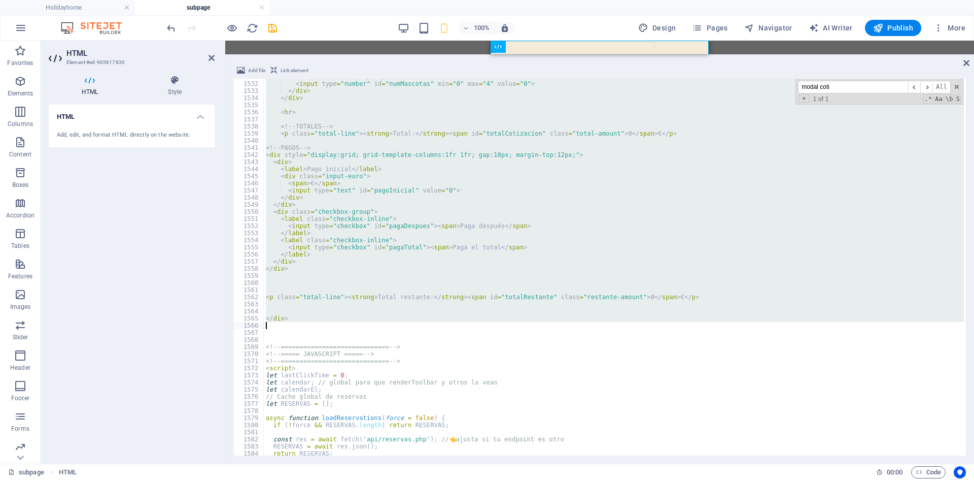
drag, startPoint x: 267, startPoint y: 180, endPoint x: 465, endPoint y: 327, distance: 246.6
click at [465, 327] on div "< label > Mascotas (1€/u) </ label > < input type = "number" id = "numMascotas"…" at bounding box center [614, 268] width 700 height 391
type textarea "</div>"
drag, startPoint x: 870, startPoint y: 87, endPoint x: 593, endPoint y: 79, distance: 276.7
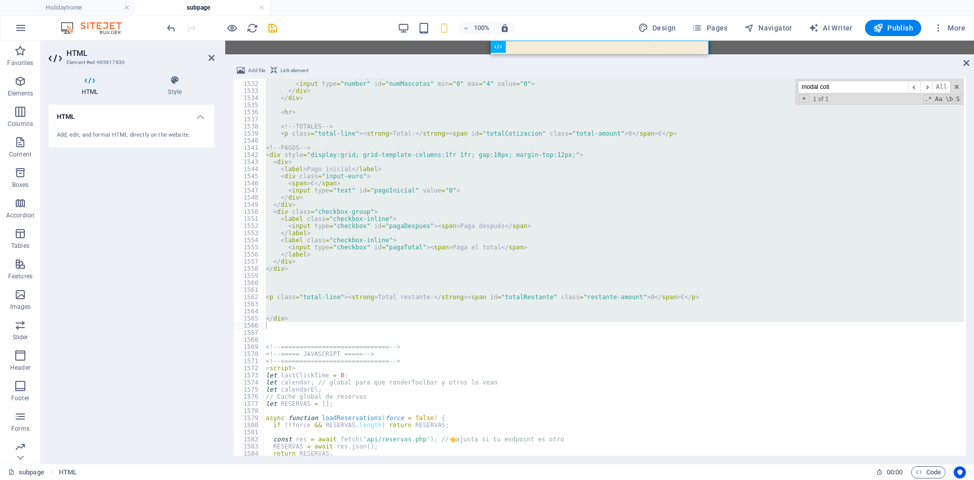
click at [567, 79] on div "< label > Mascotas (1€/u) </ label > < input type = "number" id = "numMascotas"…" at bounding box center [614, 267] width 700 height 377
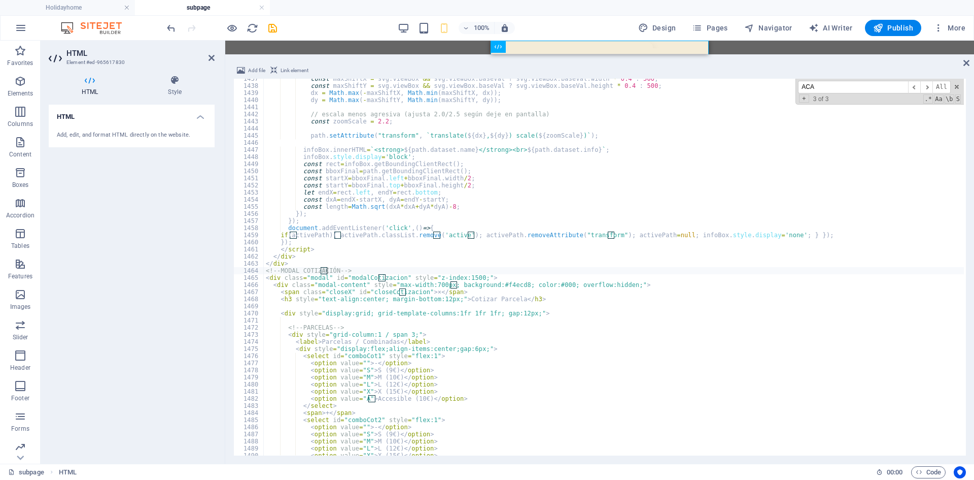
scroll to position [14113, 0]
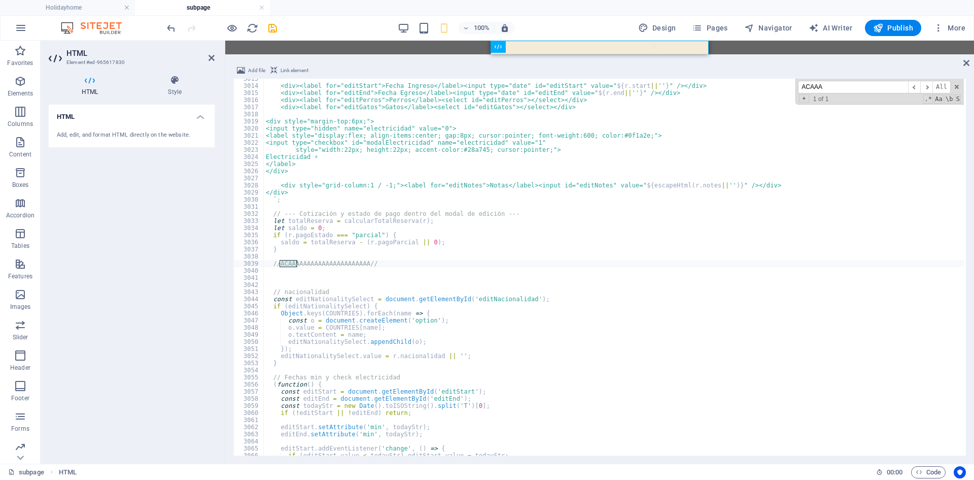
type input "ACAAA"
click at [347, 267] on div "<div><label for="editStart">Fecha Ingreso</label><input type="date" id="editSta…" at bounding box center [614, 270] width 700 height 391
paste textarea
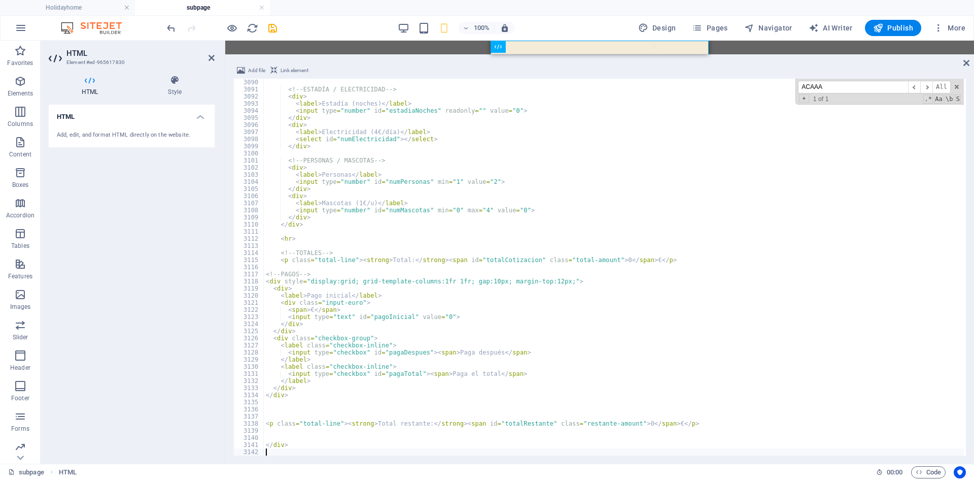
scroll to position [14068, 0]
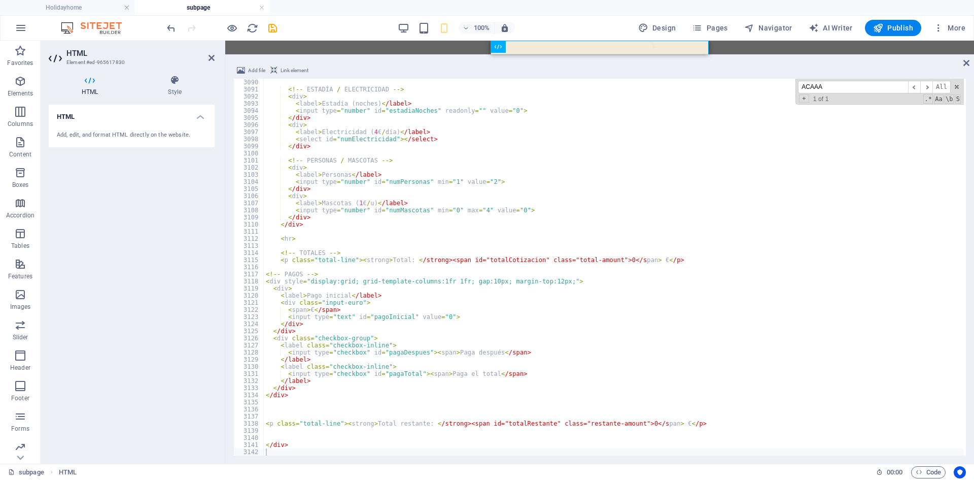
click at [309, 24] on div "100% Design Pages Navigator AI Writer Publish More" at bounding box center [567, 28] width 805 height 16
click at [414, 302] on div "<!-- ESTADÍA / ELECTRICIDAD --> < div > < label > Estadía ( noches ) < /label> …" at bounding box center [614, 274] width 700 height 391
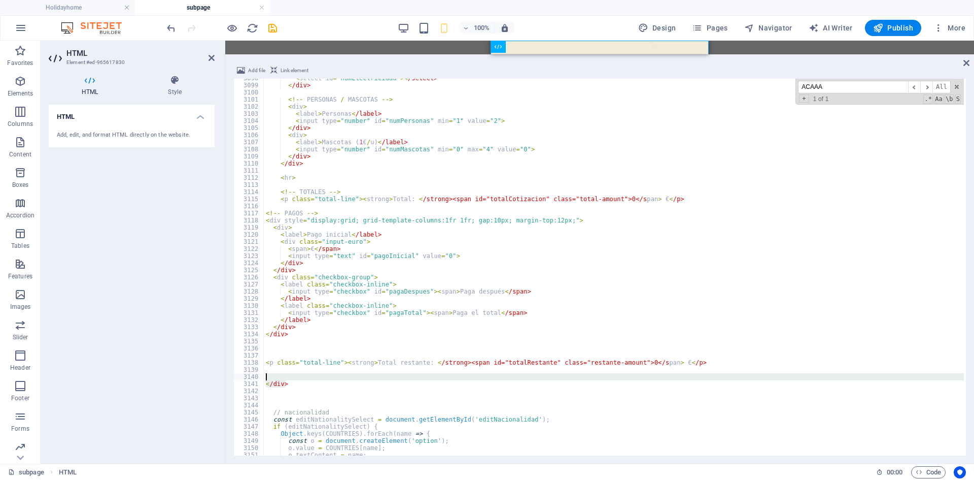
drag, startPoint x: 298, startPoint y: 383, endPoint x: 261, endPoint y: 379, distance: 37.3
click at [261, 379] on div "<div class="input-euro"> 3098 3099 3100 3101 3102 3103 3104 3105 3106 3107 3108…" at bounding box center [599, 267] width 733 height 377
type textarea "</div>"
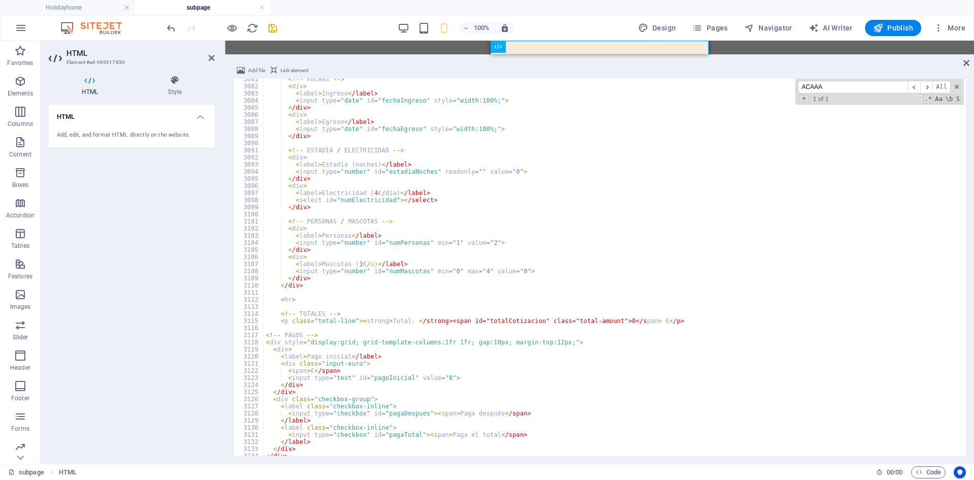
scroll to position [14091, 0]
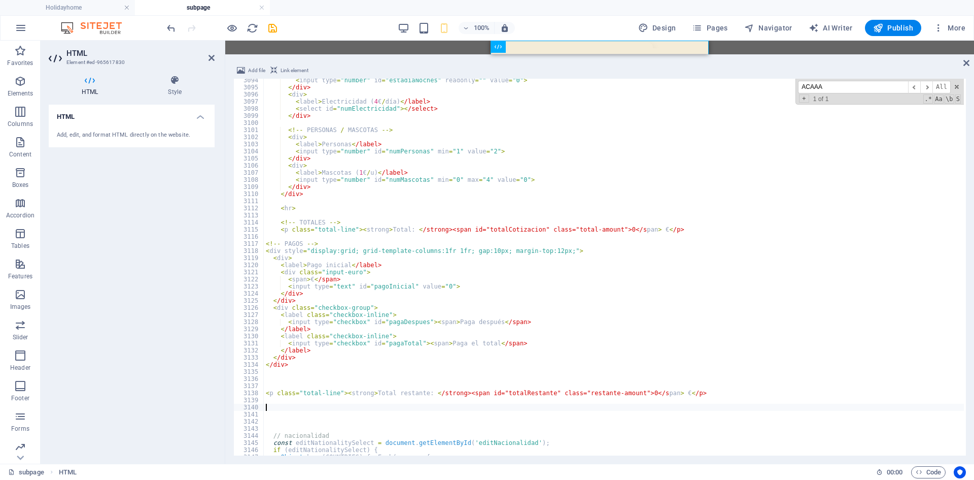
type textarea "</div>"
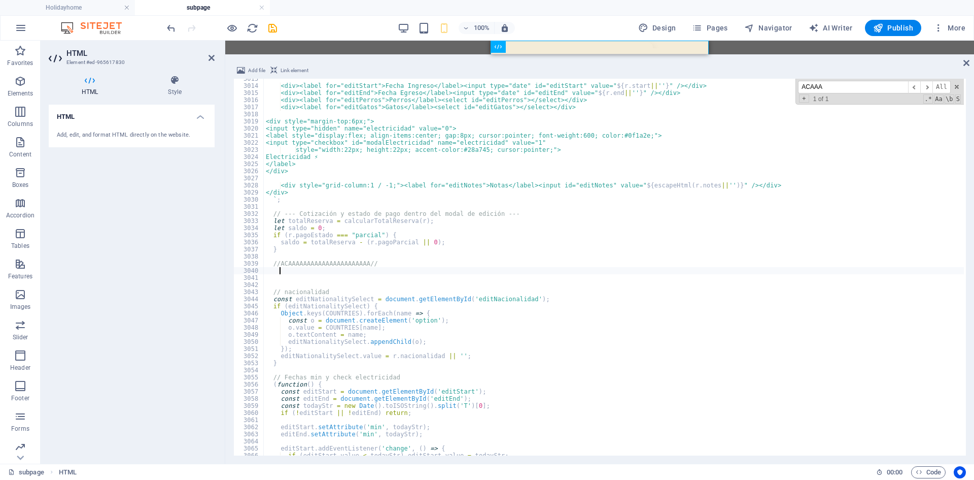
scroll to position [14113, 0]
drag, startPoint x: 838, startPoint y: 82, endPoint x: 766, endPoint y: 82, distance: 71.5
click at [567, 82] on div "<div><label for="editStart">Fecha Ingreso</label><input type="date" id="editSta…" at bounding box center [614, 267] width 700 height 377
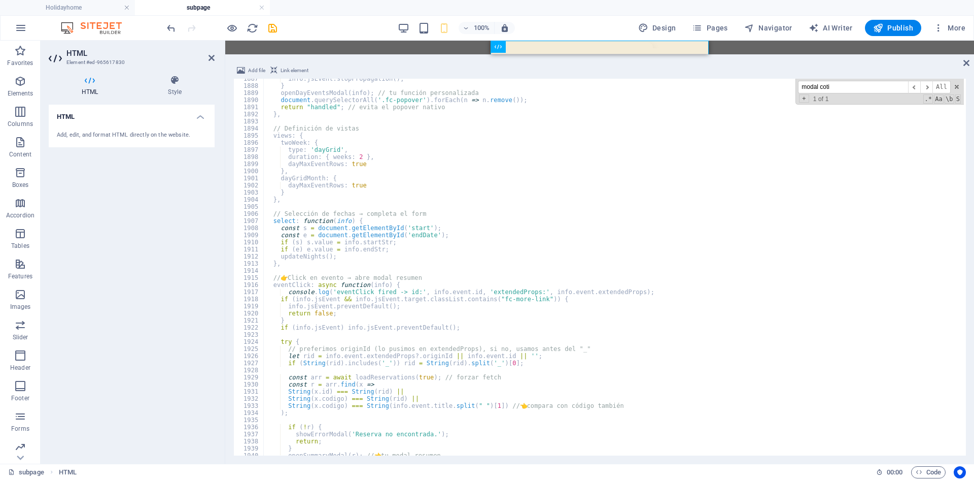
scroll to position [8838, 0]
type input "modal coti"
drag, startPoint x: 332, startPoint y: 31, endPoint x: 299, endPoint y: 31, distance: 32.5
click at [331, 31] on div "100% Design Pages Navigator AI Writer Publish More" at bounding box center [567, 28] width 805 height 16
click at [331, 24] on div "100% Design Pages Navigator AI Writer Publish More" at bounding box center [567, 28] width 805 height 16
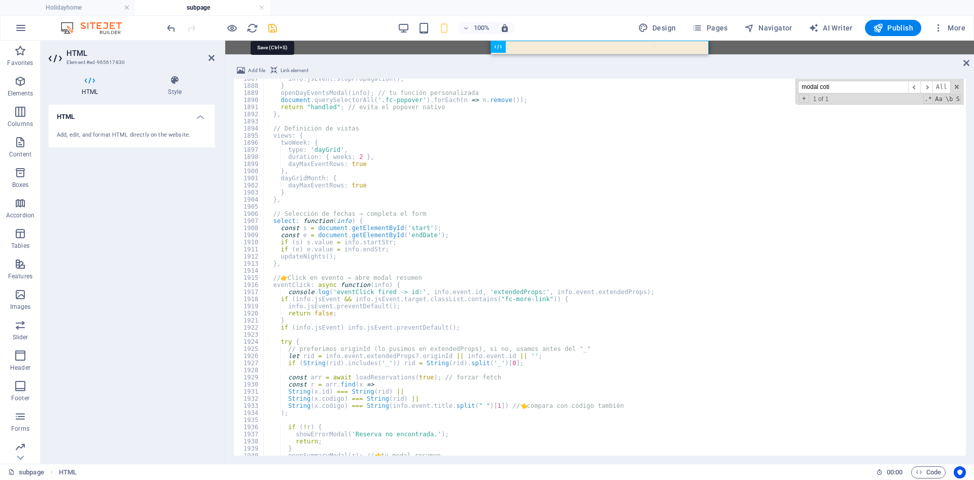
click at [274, 30] on icon "save" at bounding box center [273, 28] width 12 height 12
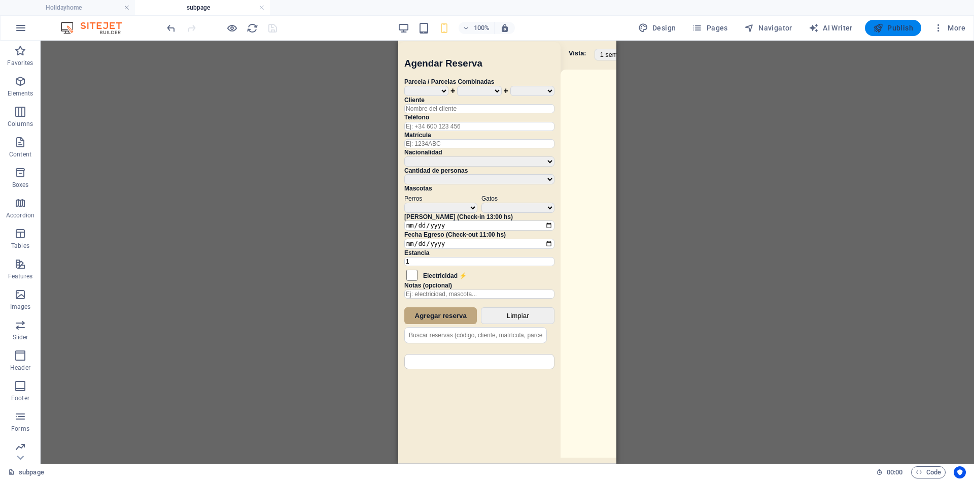
click at [567, 27] on span "Publish" at bounding box center [893, 28] width 40 height 10
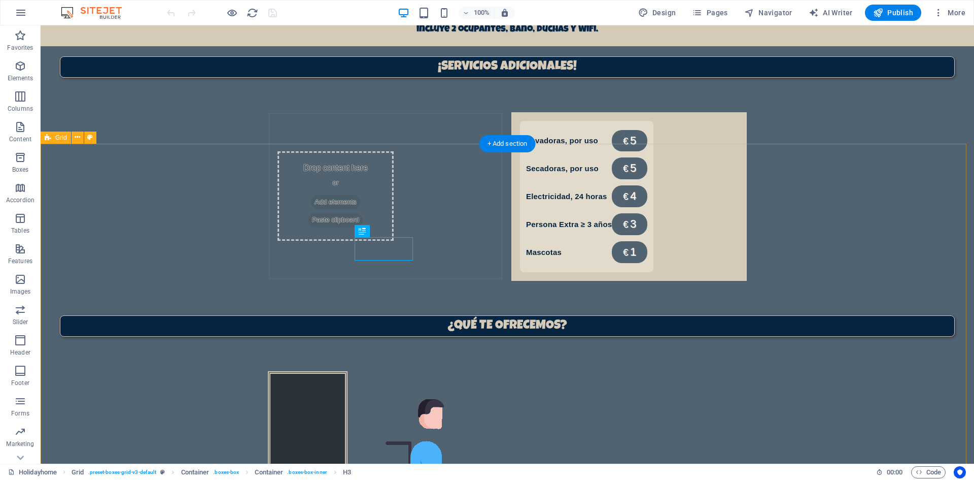
scroll to position [698, 0]
drag, startPoint x: 848, startPoint y: 218, endPoint x: 763, endPoint y: 61, distance: 178.5
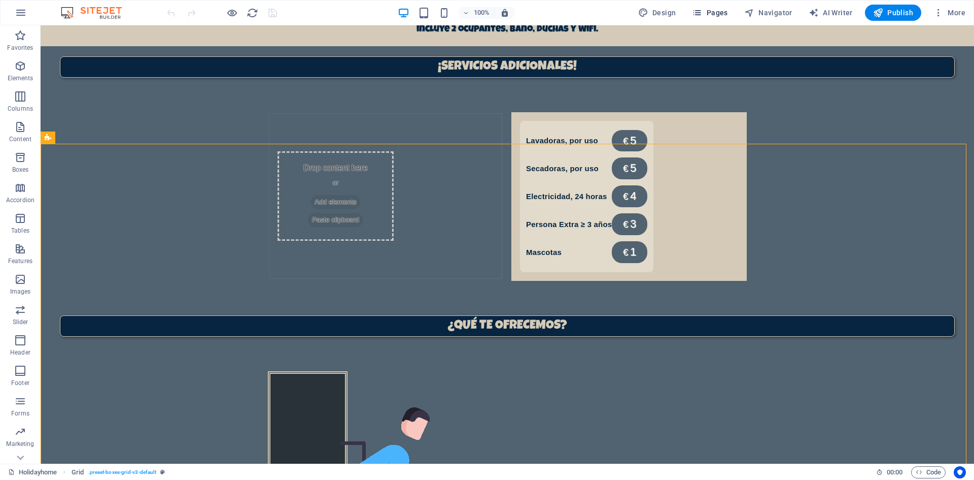
click at [702, 14] on icon "button" at bounding box center [697, 13] width 10 height 10
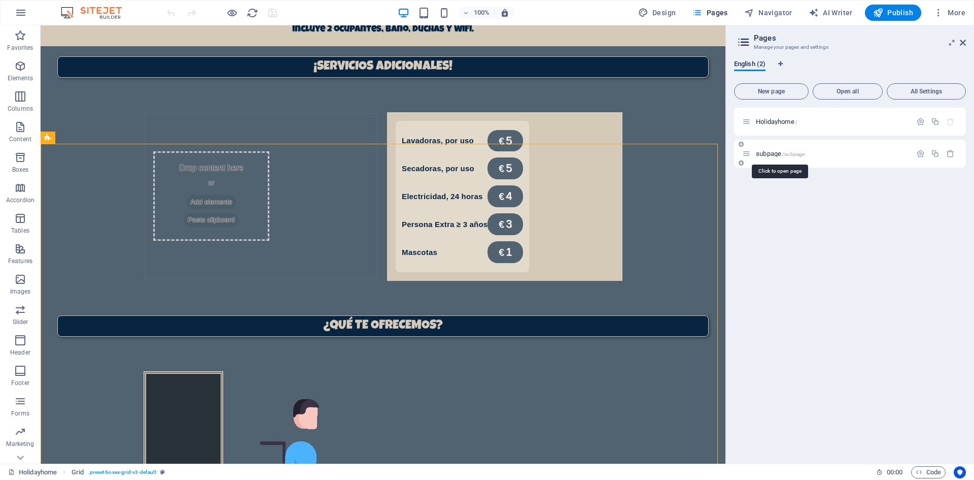
click at [779, 154] on span "subpage /subpage" at bounding box center [780, 154] width 49 height 8
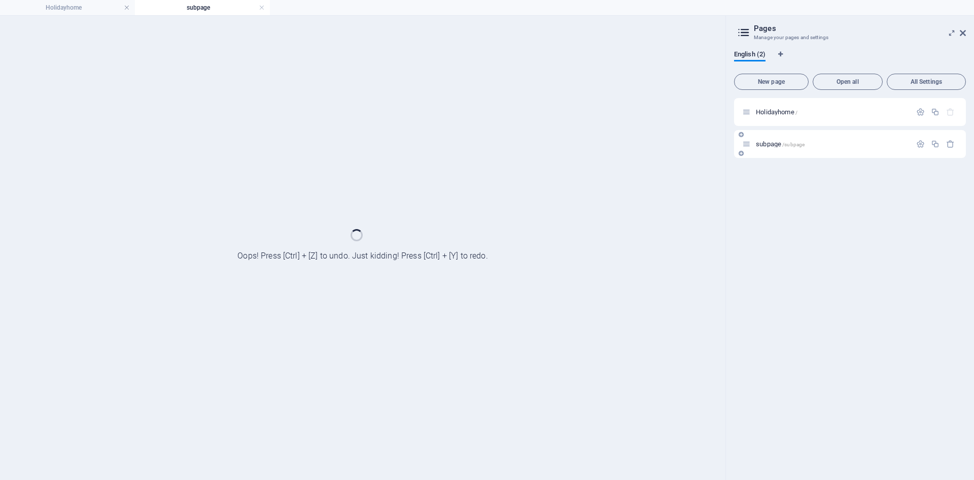
scroll to position [0, 0]
click at [779, 154] on div "subpage /subpage" at bounding box center [850, 144] width 232 height 28
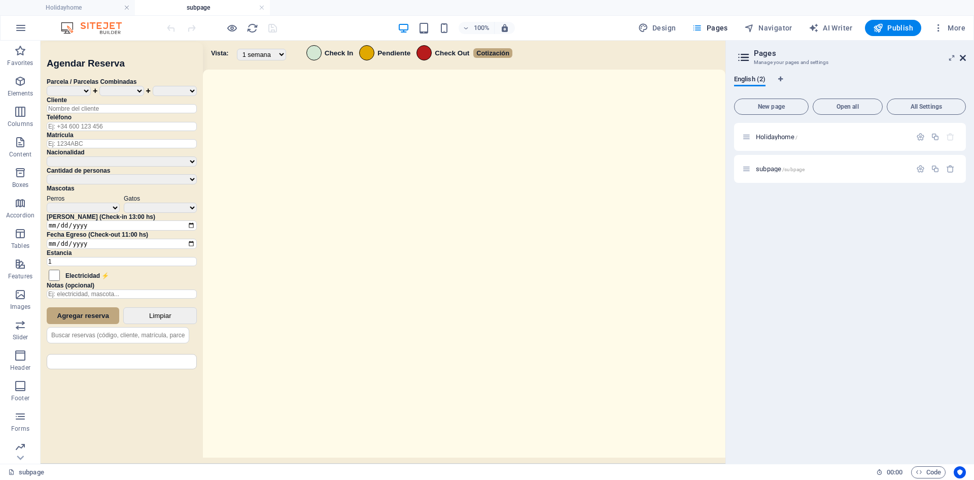
drag, startPoint x: 923, startPoint y: 16, endPoint x: 964, endPoint y: 56, distance: 57.8
click at [964, 56] on icon at bounding box center [963, 58] width 6 height 8
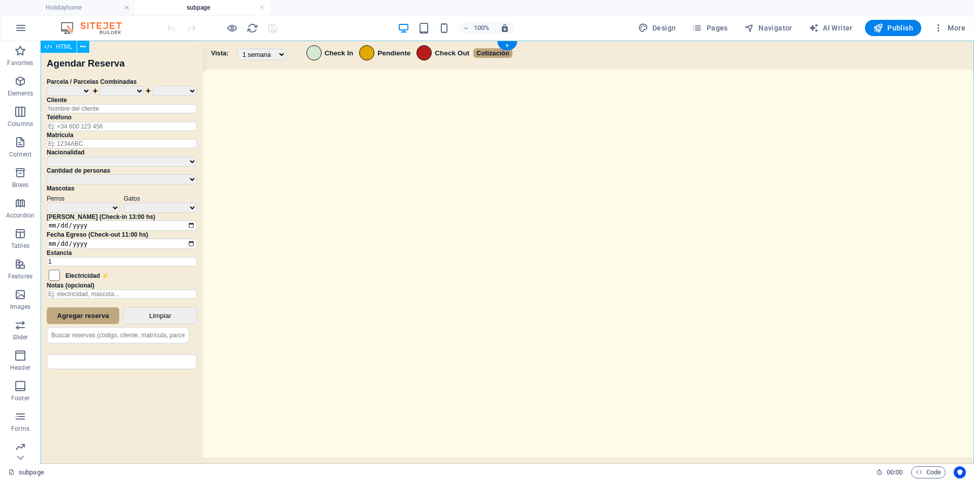
click at [398, 236] on div "Sistema de Reservas — Coveta Área Camper [GEOGRAPHIC_DATA] ¿Estás seguro de que…" at bounding box center [508, 253] width 934 height 425
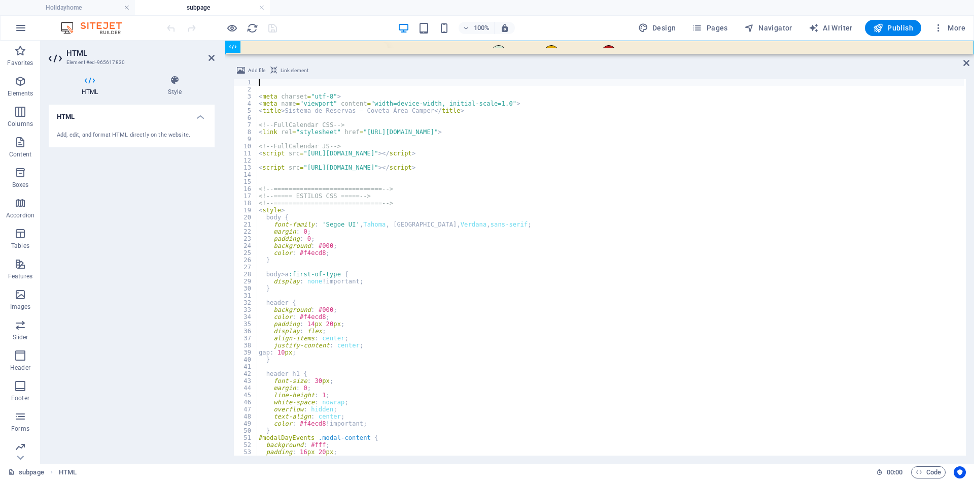
click at [465, 305] on div "< meta charset = "utf-8" > < meta name = "viewport" content = "width=device-wid…" at bounding box center [610, 274] width 707 height 391
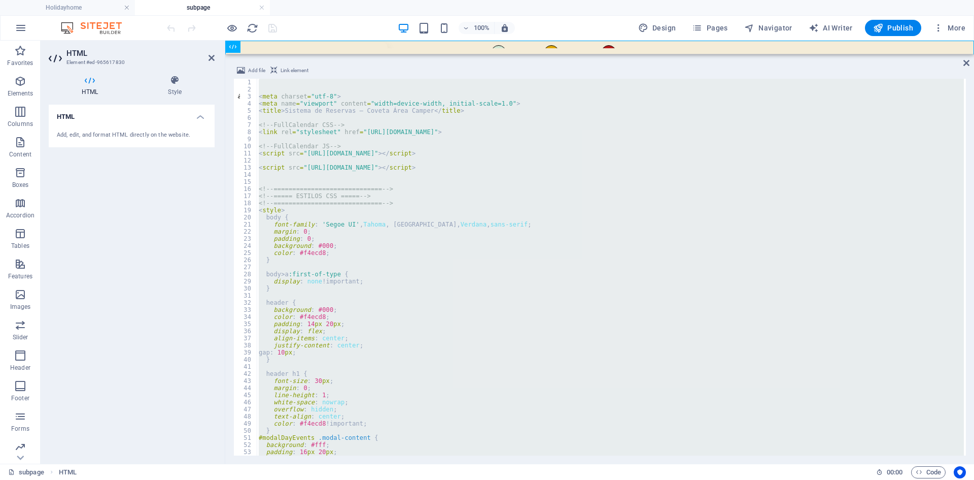
type textarea "</div>"
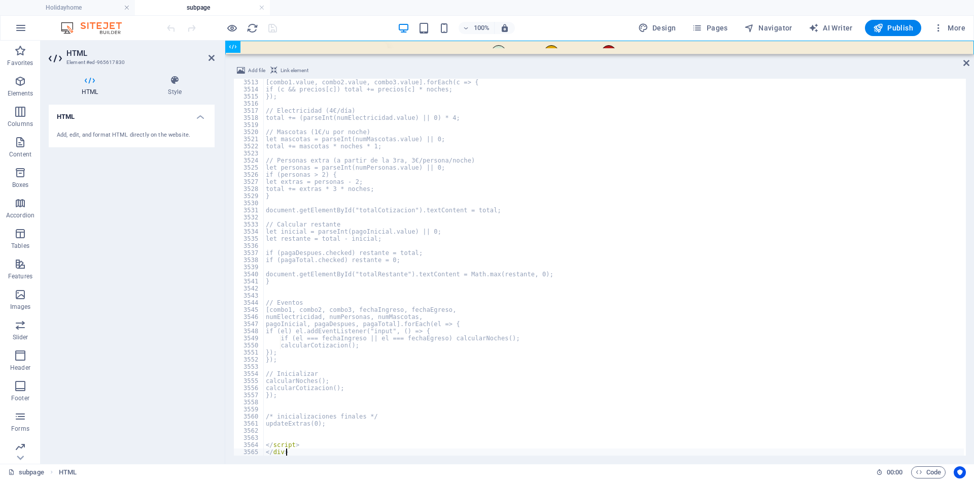
scroll to position [16251, 0]
click at [332, 28] on div "100% Design Pages Navigator AI Writer Publish More" at bounding box center [567, 28] width 805 height 16
click at [271, 27] on icon "save" at bounding box center [273, 28] width 12 height 12
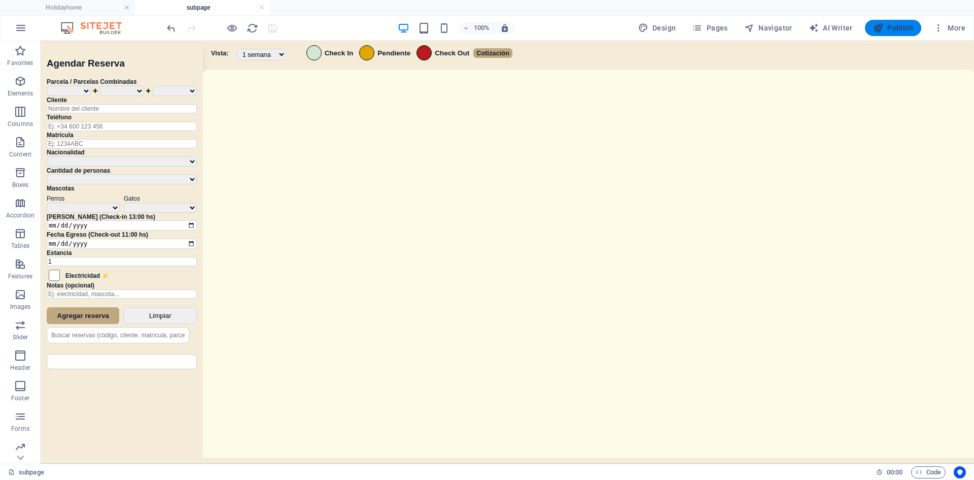
click at [896, 26] on span "Publish" at bounding box center [893, 28] width 40 height 10
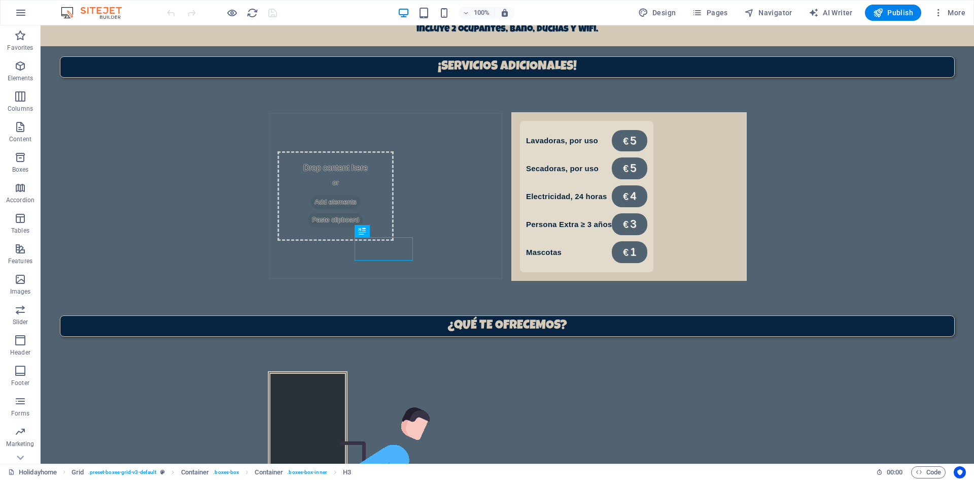
scroll to position [698, 0]
click at [702, 12] on icon "button" at bounding box center [697, 13] width 10 height 10
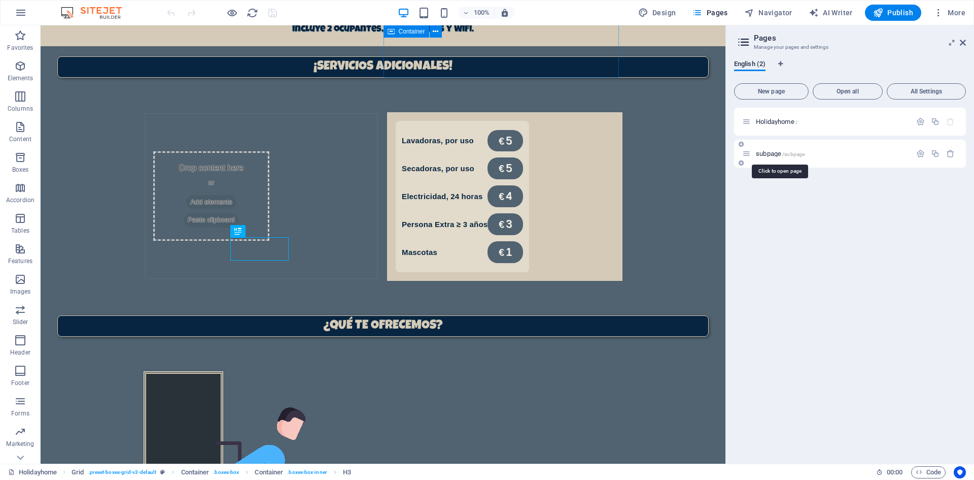
click at [763, 156] on span "subpage /subpage" at bounding box center [780, 154] width 49 height 8
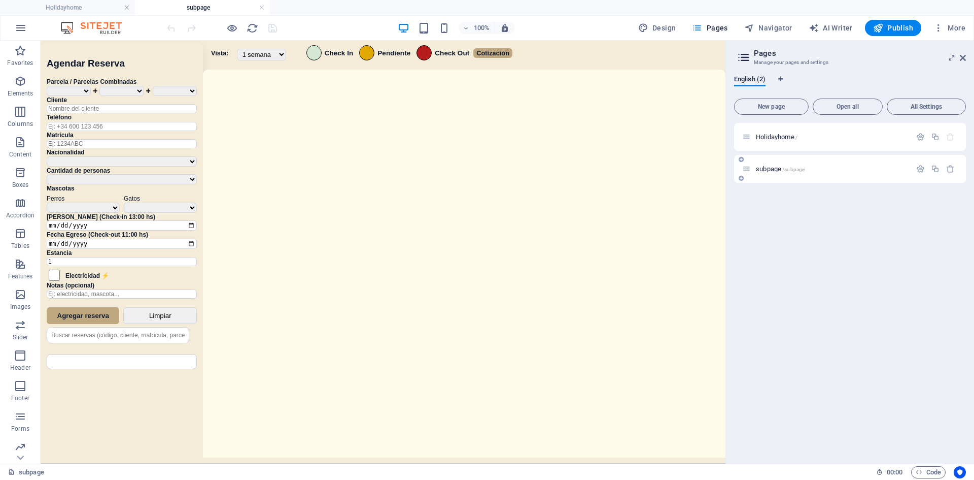
scroll to position [0, 0]
click at [460, 212] on div "Sistema de Reservas — Coveta Área Camper [GEOGRAPHIC_DATA] ¿Estás seguro de que…" at bounding box center [383, 253] width 685 height 425
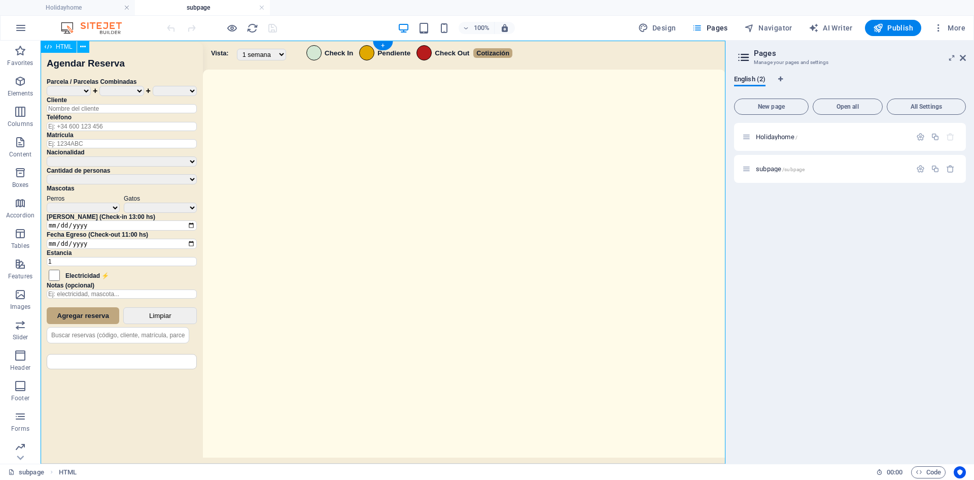
click at [460, 212] on div "Sistema de Reservas — Coveta Área Camper [GEOGRAPHIC_DATA] ¿Estás seguro de que…" at bounding box center [383, 253] width 685 height 425
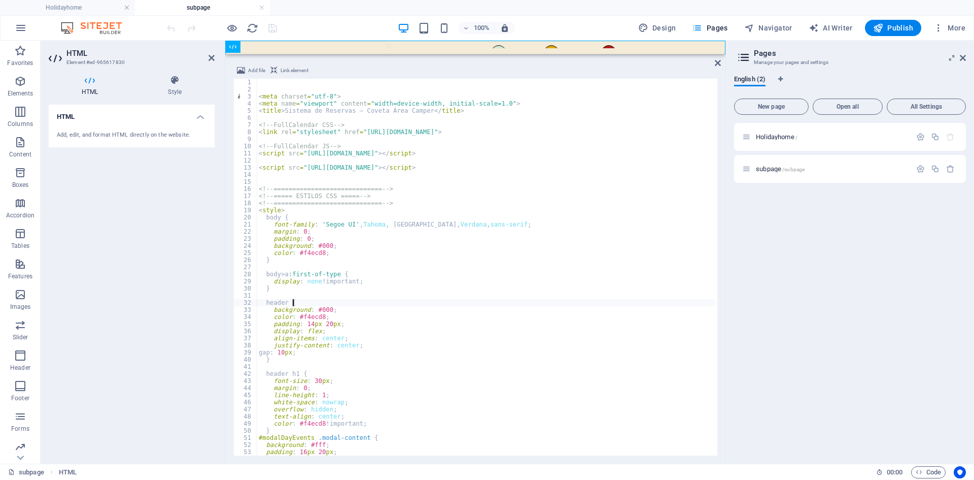
click at [480, 302] on div "< meta charset = "utf-8" > < meta name = "viewport" content = "width=device-wid…" at bounding box center [597, 273] width 681 height 389
click at [561, 302] on div "< meta charset = "utf-8" > < meta name = "viewport" content = "width=device-wid…" at bounding box center [597, 273] width 681 height 389
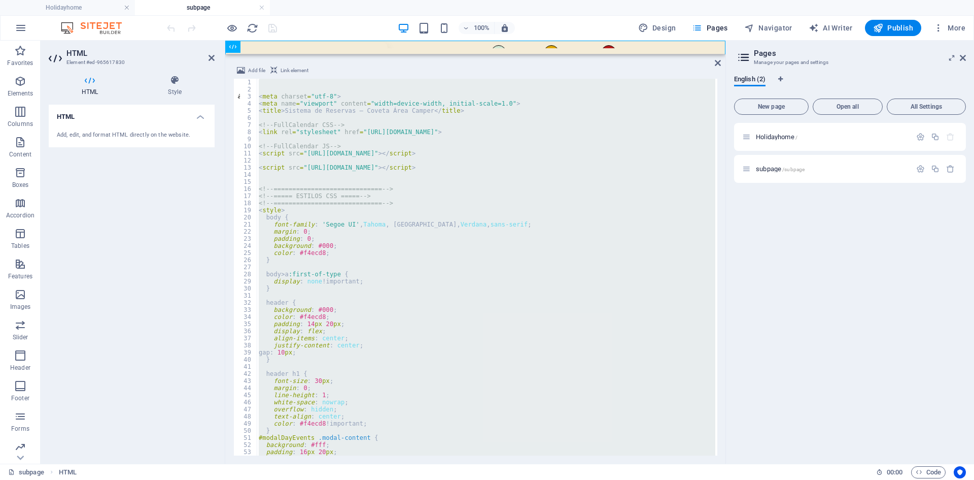
click at [402, 259] on div "< meta charset = "utf-8" > < meta name = "viewport" content = "width=device-wid…" at bounding box center [486, 267] width 459 height 377
paste textarea
type textarea "</div>"
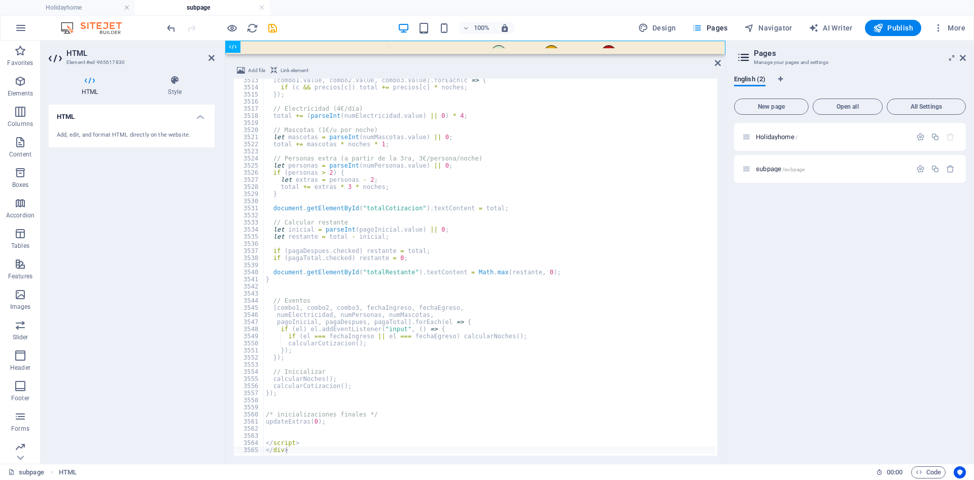
click at [365, 27] on div "100% Design Pages Navigator AI Writer Publish More" at bounding box center [567, 28] width 805 height 16
click at [264, 35] on div at bounding box center [222, 28] width 114 height 16
click at [268, 28] on icon "save" at bounding box center [273, 28] width 12 height 12
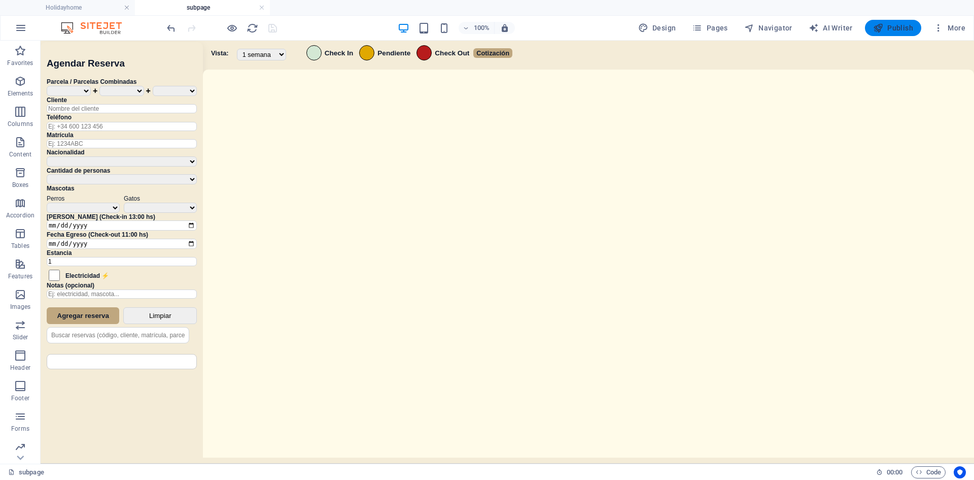
click at [903, 32] on span "Publish" at bounding box center [893, 28] width 40 height 10
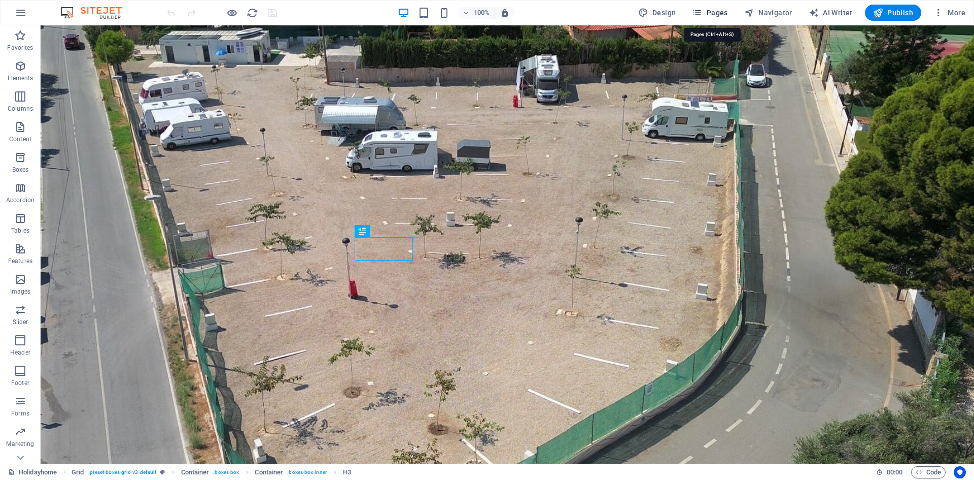
click at [712, 14] on span "Pages" at bounding box center [710, 13] width 36 height 10
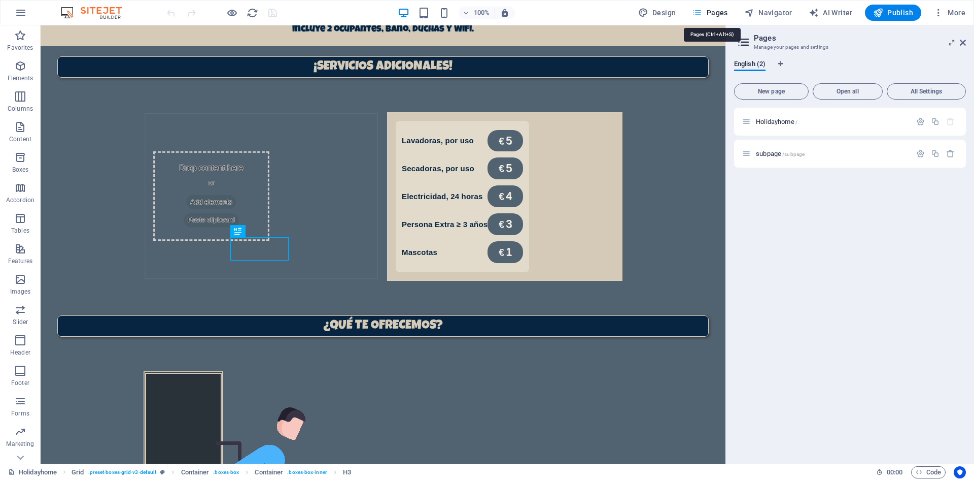
scroll to position [698, 0]
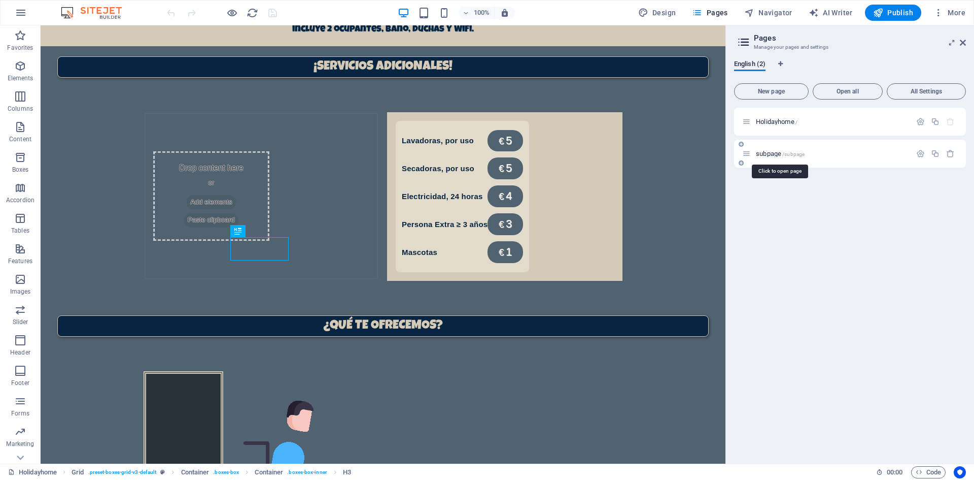
click at [776, 154] on span "subpage /subpage" at bounding box center [780, 154] width 49 height 8
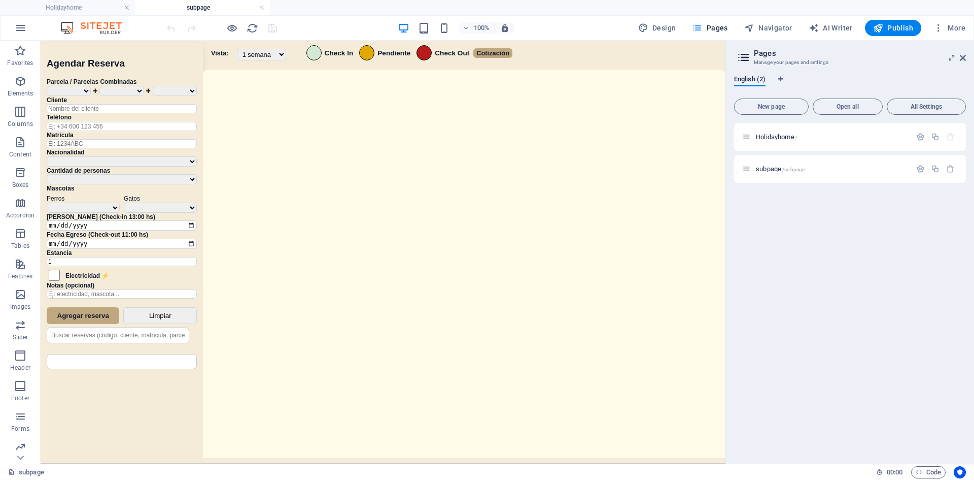
scroll to position [0, 0]
click at [962, 57] on icon at bounding box center [963, 58] width 6 height 8
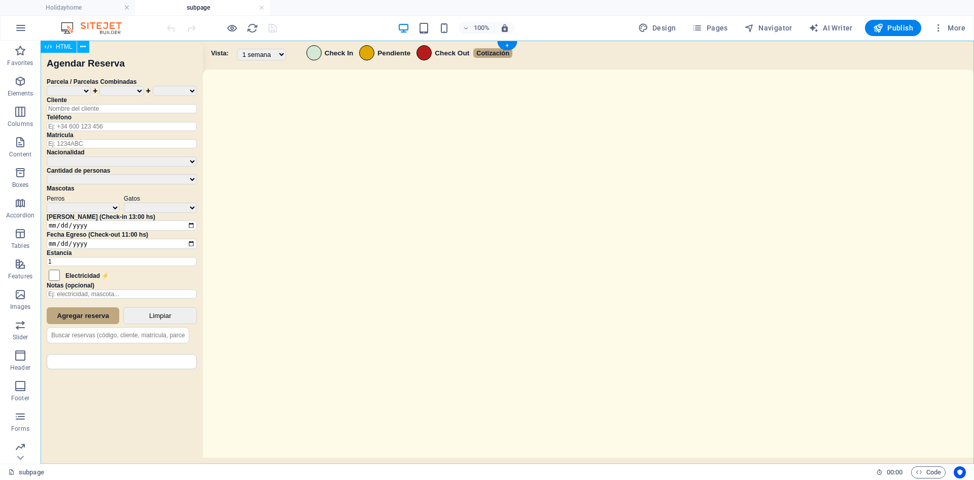
click at [619, 212] on div "Sistema de Reservas — Coveta Área Camper [GEOGRAPHIC_DATA] ¿Estás seguro de que…" at bounding box center [508, 253] width 934 height 425
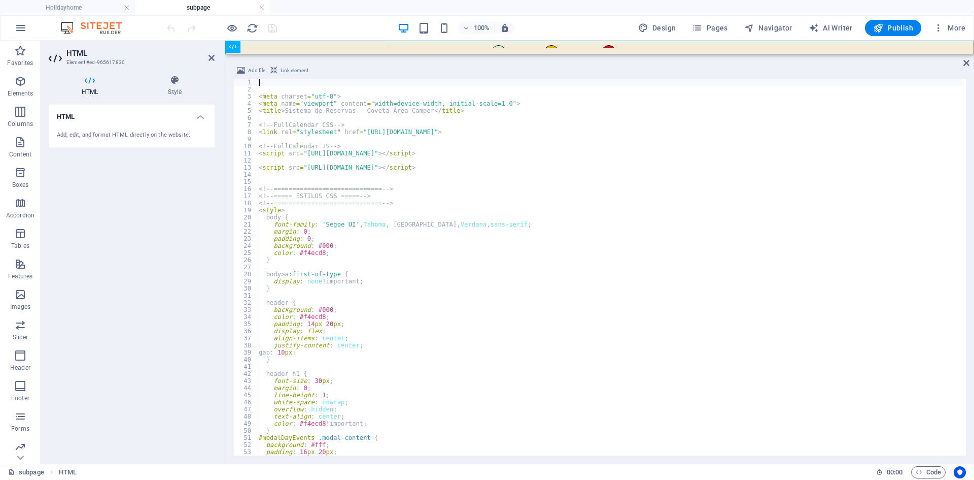
click at [570, 331] on div "< meta charset = "utf-8" > < meta name = "viewport" content = "width=device-wid…" at bounding box center [610, 274] width 707 height 391
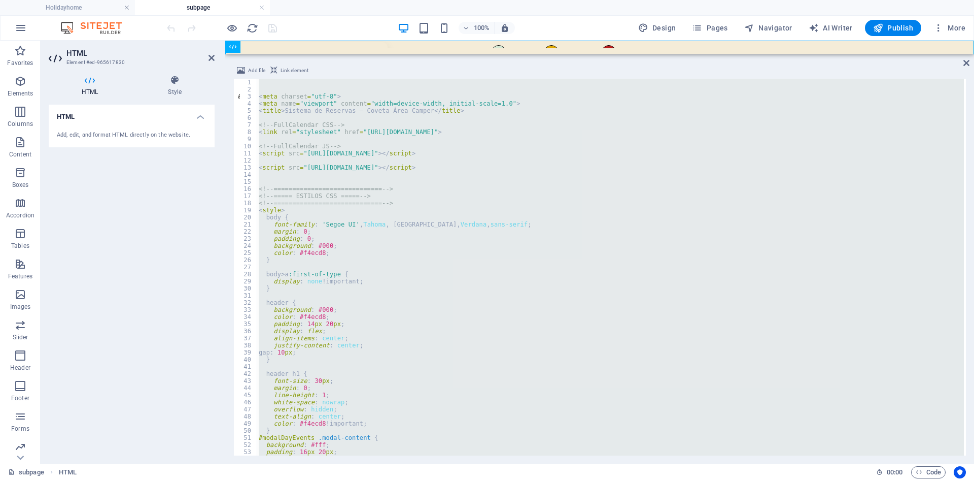
click at [597, 193] on div "< meta charset = "utf-8" > < meta name = "viewport" content = "width=device-wid…" at bounding box center [610, 267] width 707 height 377
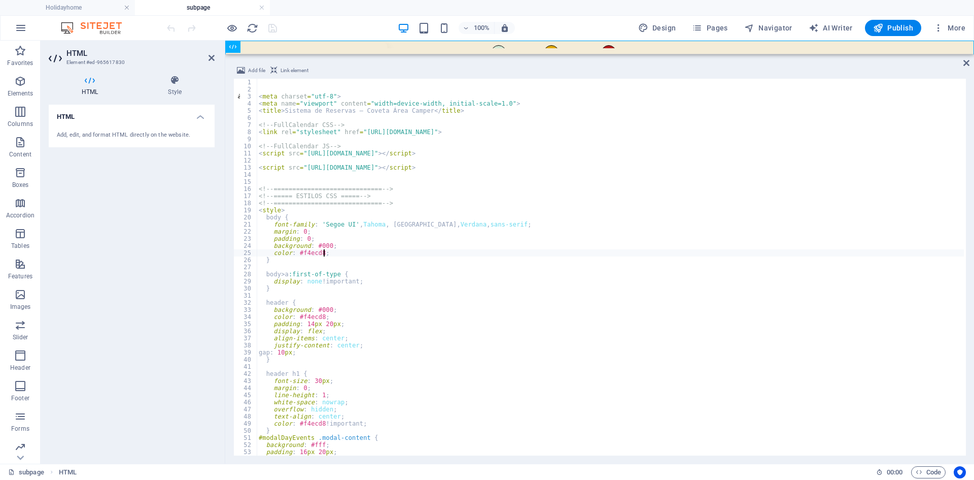
click at [444, 254] on div "< meta charset = "utf-8" > < meta name = "viewport" content = "width=device-wid…" at bounding box center [610, 274] width 707 height 391
type textarea "</script> </div>"
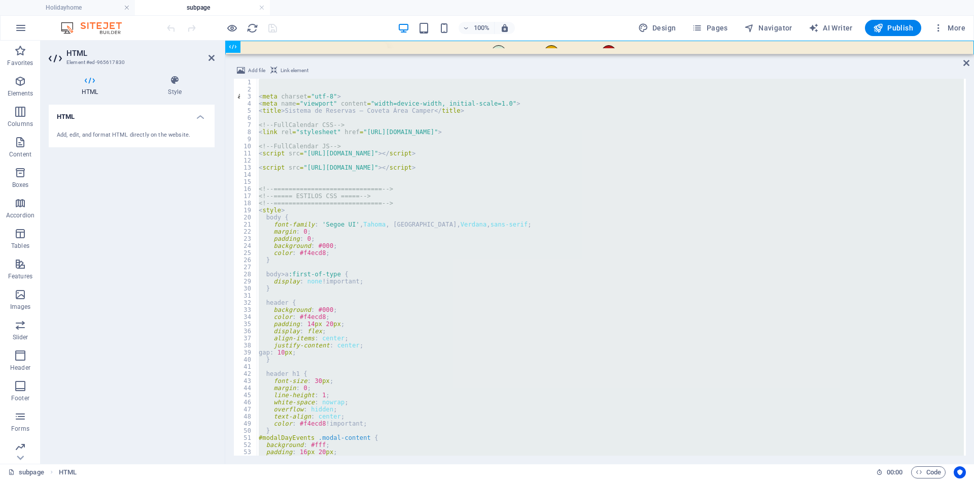
paste textarea
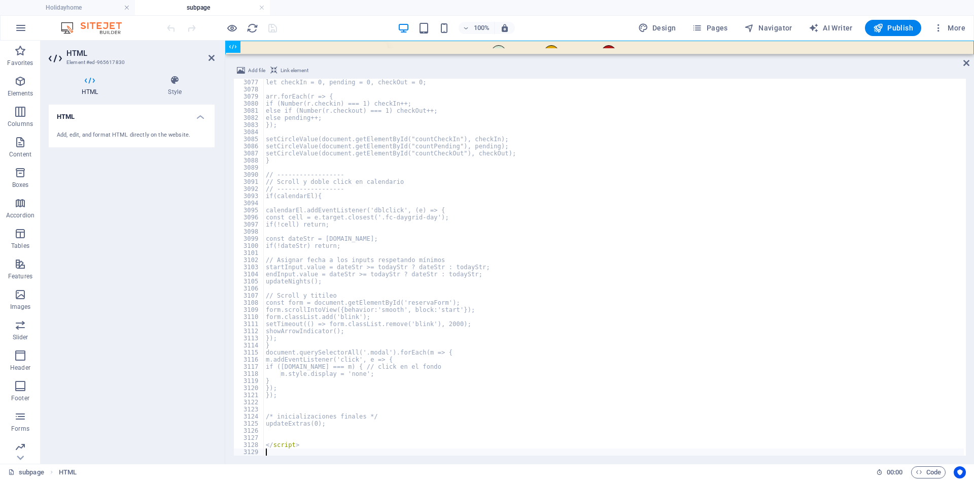
scroll to position [16251, 0]
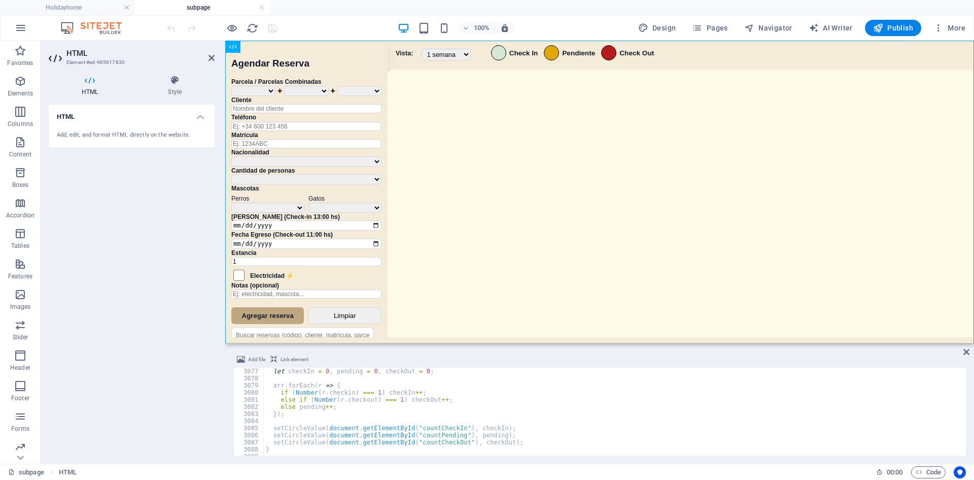
drag, startPoint x: 511, startPoint y: 56, endPoint x: 503, endPoint y: 343, distance: 286.8
click at [503, 343] on div "HTML Add file Link element 3077 3078 3079 3080 3081 3082 3083 3084 3085 3086 30…" at bounding box center [599, 252] width 749 height 423
click at [322, 21] on div "100% Design Pages Navigator AI Writer Publish More" at bounding box center [567, 28] width 805 height 16
click at [277, 29] on icon "save" at bounding box center [273, 28] width 12 height 12
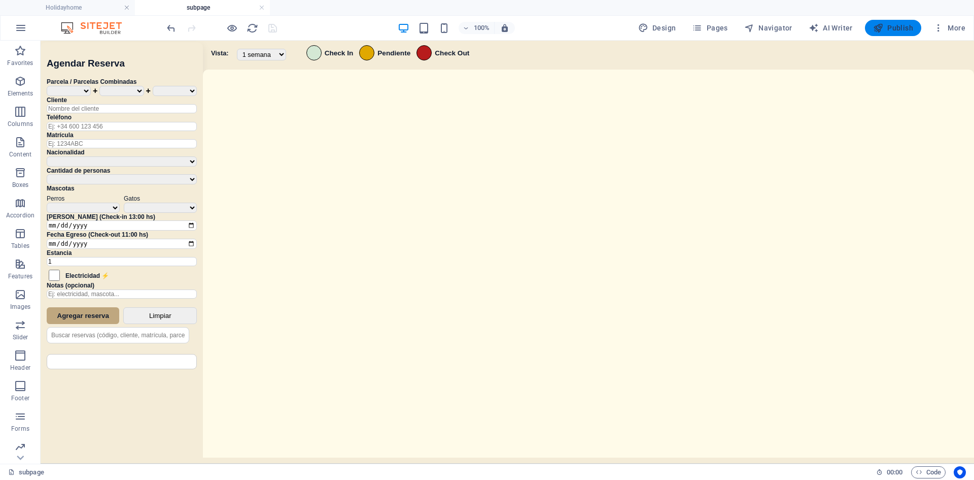
click at [893, 29] on span "Publish" at bounding box center [893, 28] width 40 height 10
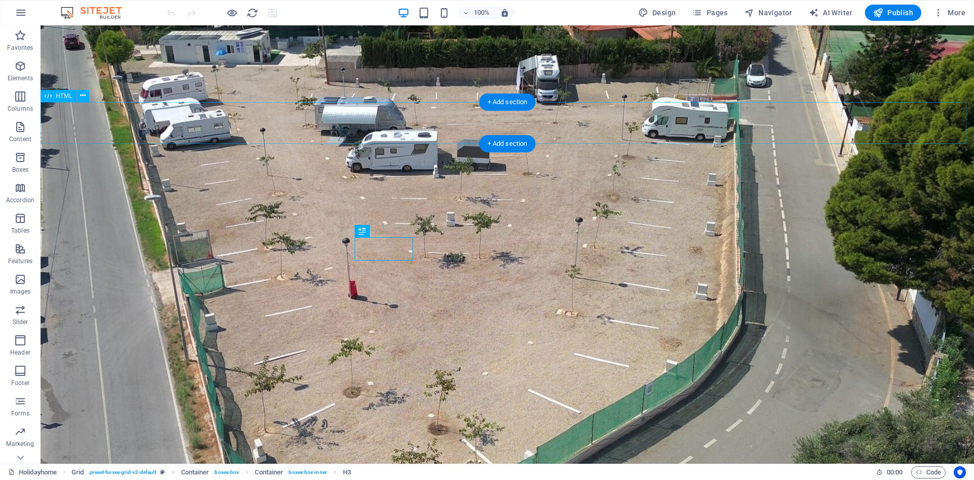
scroll to position [698, 0]
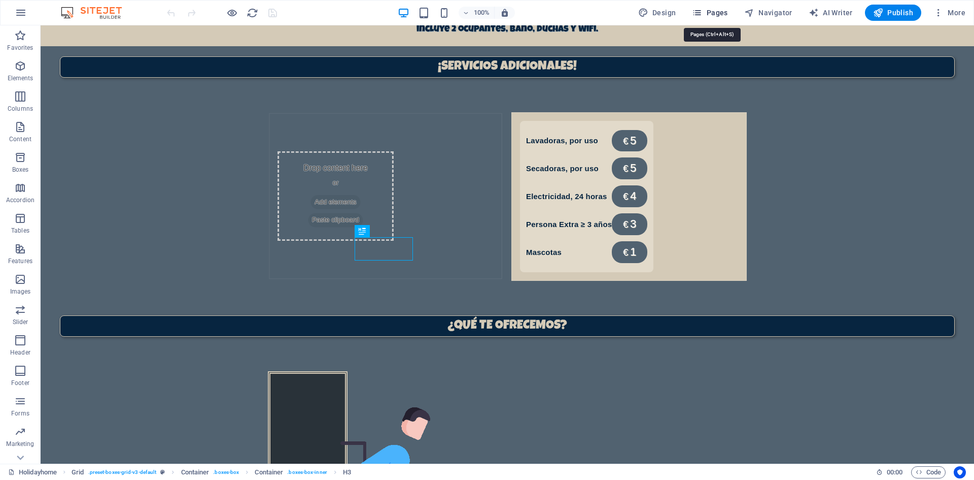
click at [722, 15] on span "Pages" at bounding box center [710, 13] width 36 height 10
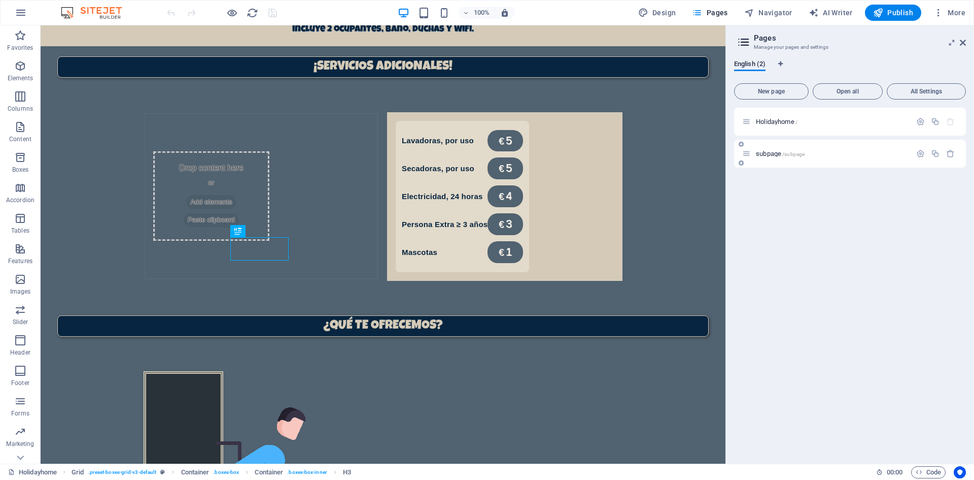
click at [798, 156] on span "/subpage" at bounding box center [793, 154] width 22 height 6
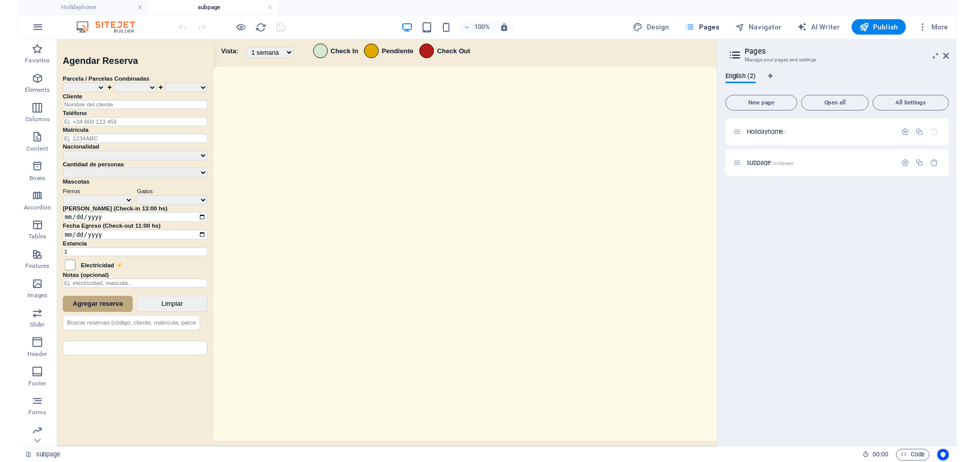
scroll to position [0, 0]
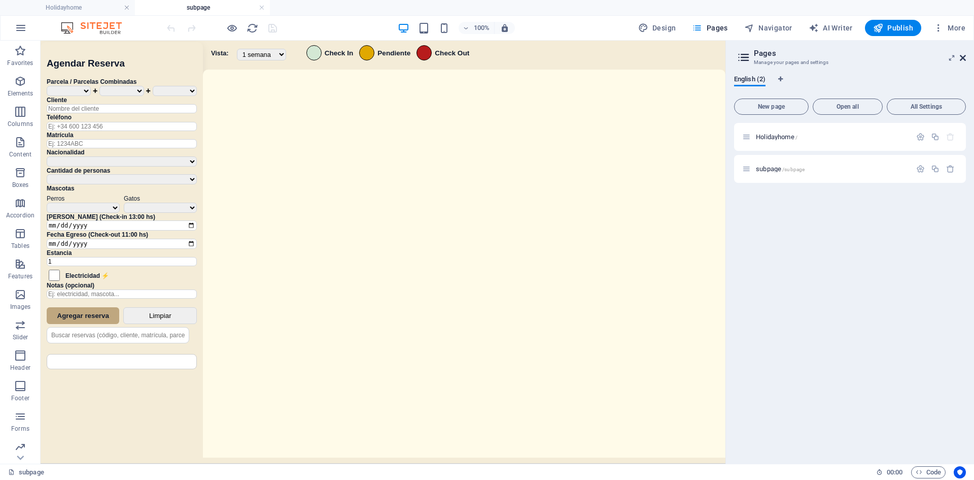
click at [964, 61] on icon at bounding box center [963, 58] width 6 height 8
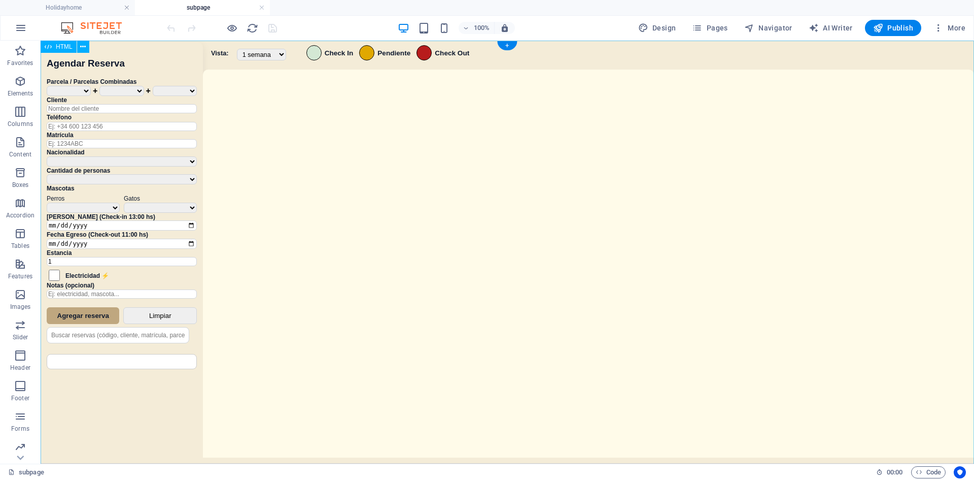
click at [716, 224] on div "Sistema de Reservas — Coveta Área Camper [GEOGRAPHIC_DATA] ¿Estás seguro de que…" at bounding box center [508, 253] width 934 height 425
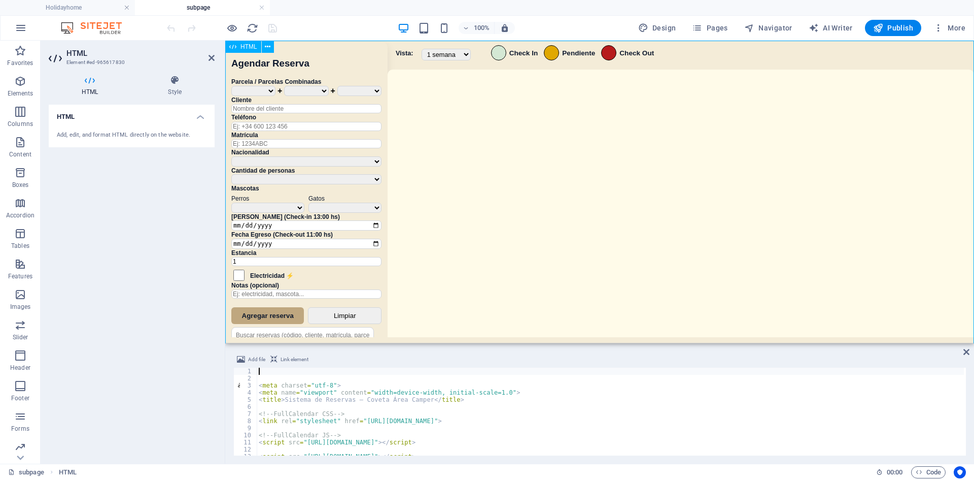
drag, startPoint x: 714, startPoint y: 384, endPoint x: 517, endPoint y: 145, distance: 309.6
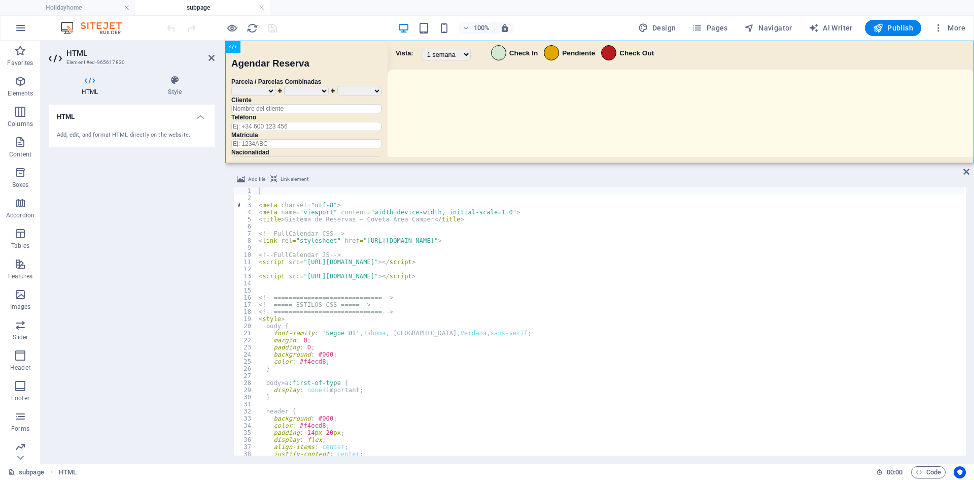
click at [605, 161] on div "HTML" at bounding box center [599, 102] width 749 height 122
click at [478, 331] on div "< meta charset = "utf-8" > < meta name = "viewport" content = "width=device-wid…" at bounding box center [610, 328] width 707 height 282
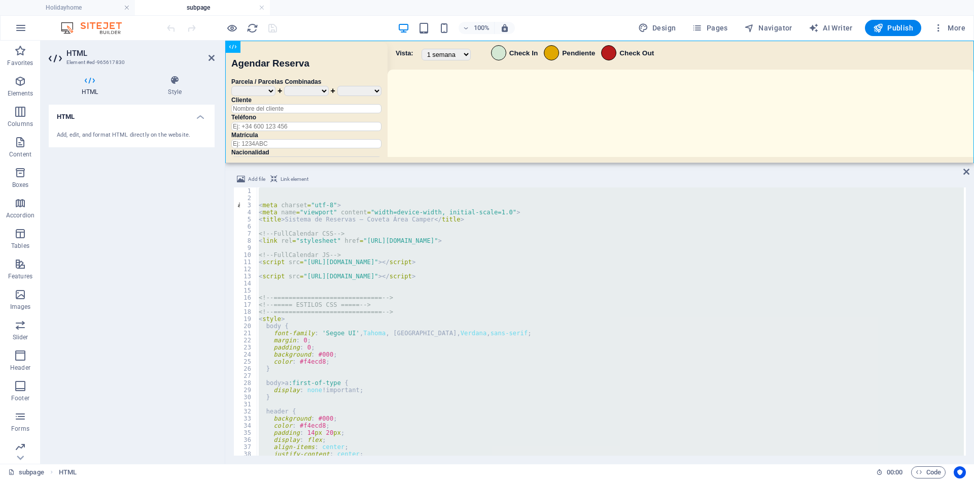
type textarea "</script>"
click at [351, 25] on div "100% Design Pages Navigator AI Writer Publish More" at bounding box center [567, 28] width 805 height 16
click at [332, 62] on div "Sistema de Reservas — Coveta Área Camper [GEOGRAPHIC_DATA] ¿Estás seguro de que…" at bounding box center [599, 103] width 749 height 125
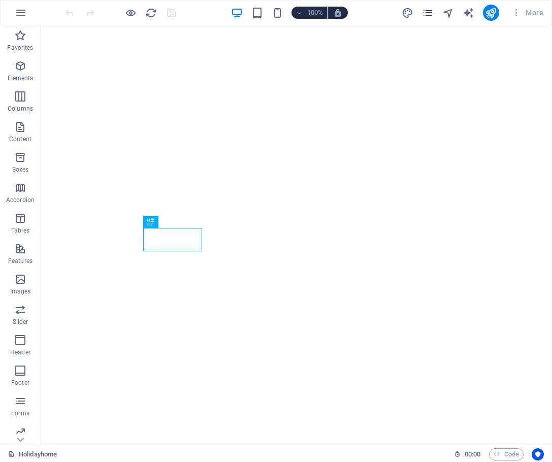
click at [431, 16] on icon "pages" at bounding box center [428, 13] width 12 height 12
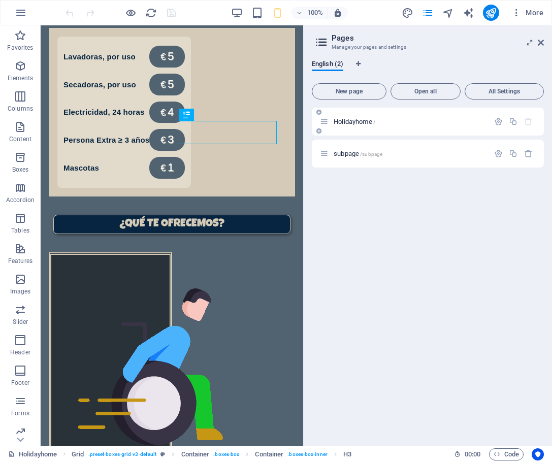
scroll to position [695, 0]
click at [350, 154] on span "subpage /subpage" at bounding box center [357, 154] width 49 height 8
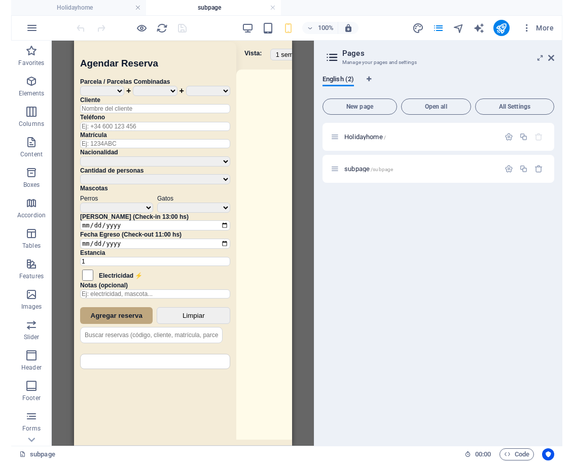
scroll to position [0, 0]
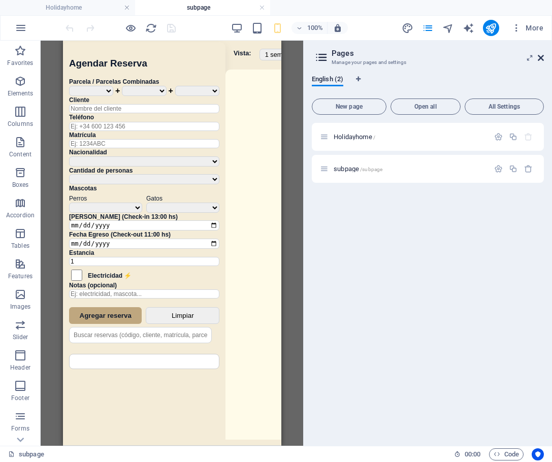
click at [541, 59] on icon at bounding box center [540, 58] width 6 height 8
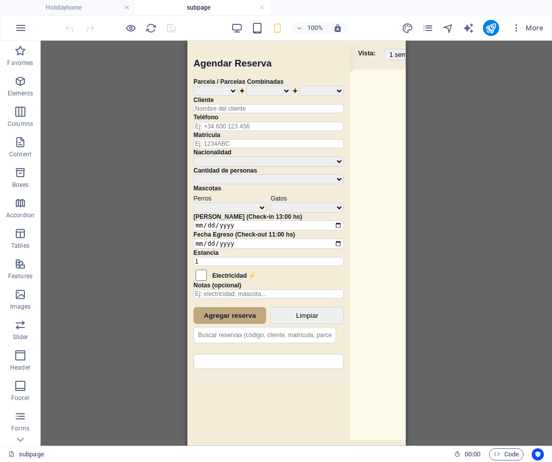
click at [364, 200] on div "Sistema de Reservas — Coveta Área Camper [GEOGRAPHIC_DATA] ¿Estás seguro de que…" at bounding box center [296, 244] width 218 height 407
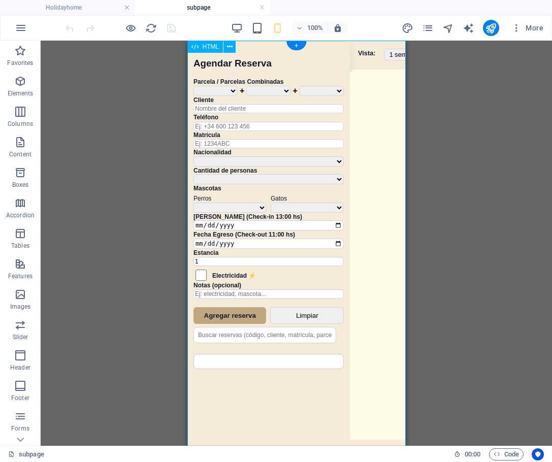
click at [364, 200] on div "Sistema de Reservas — Coveta Área Camper [GEOGRAPHIC_DATA] ¿Estás seguro de que…" at bounding box center [296, 244] width 218 height 407
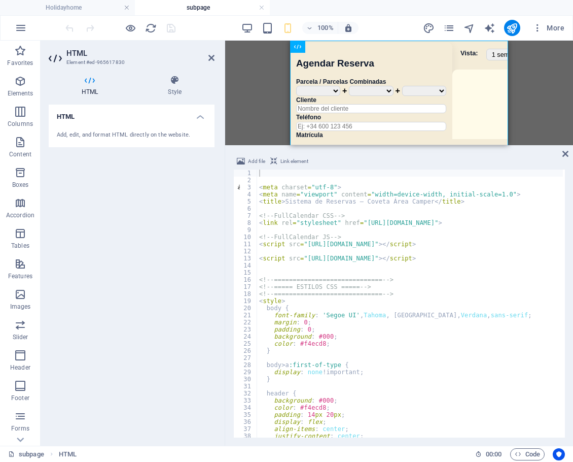
type textarea "<link rel="stylesheet" href="[URL][DOMAIN_NAME]">"
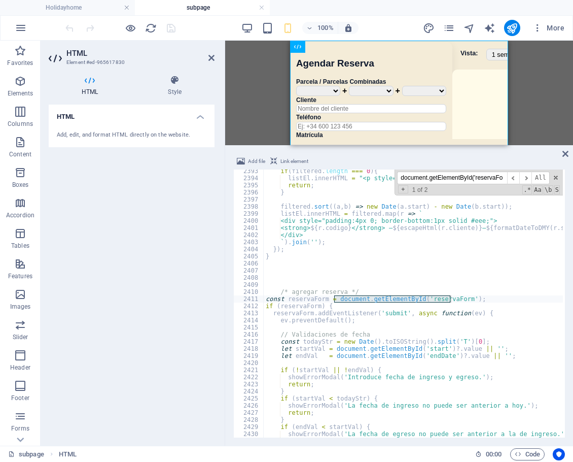
scroll to position [12735, 0]
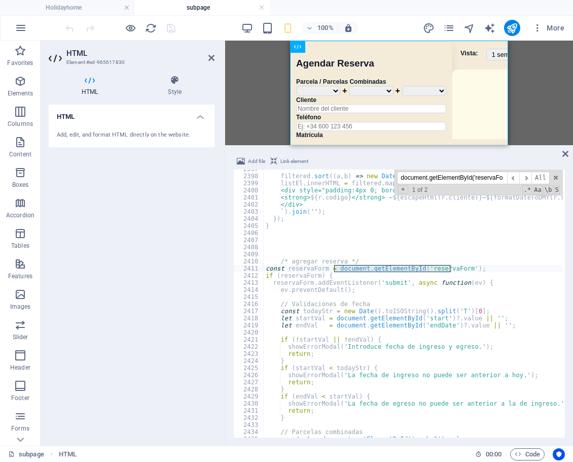
type input "document.getElementById('reservaFo"
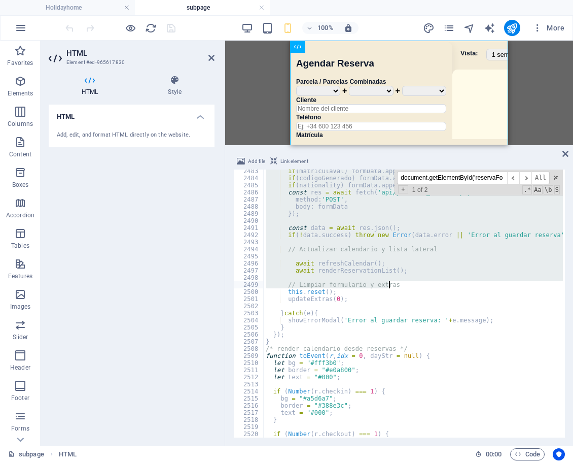
scroll to position [13203, 0]
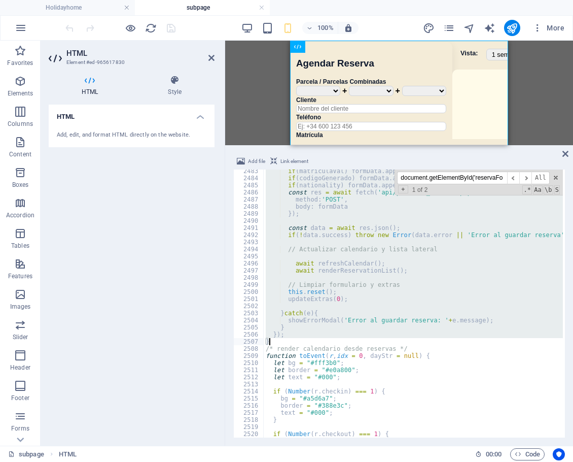
drag, startPoint x: 277, startPoint y: 237, endPoint x: 454, endPoint y: 344, distance: 206.2
type textarea "}); }"
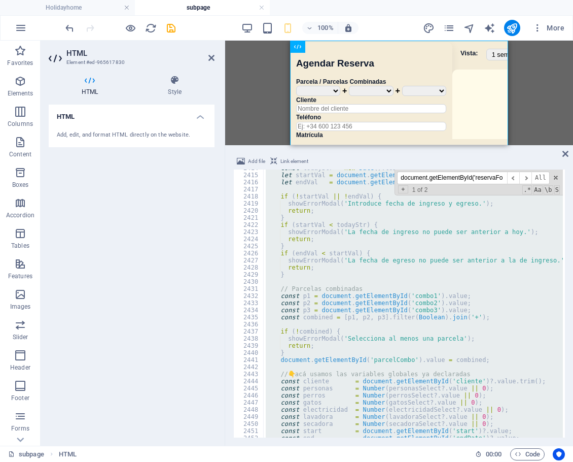
scroll to position [12861, 0]
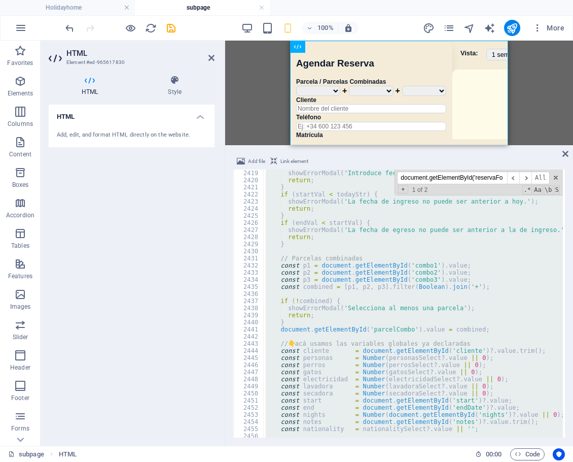
click at [454, 180] on input "document.getElementById('reservaFo" at bounding box center [452, 178] width 110 height 13
paste input "overlaps"
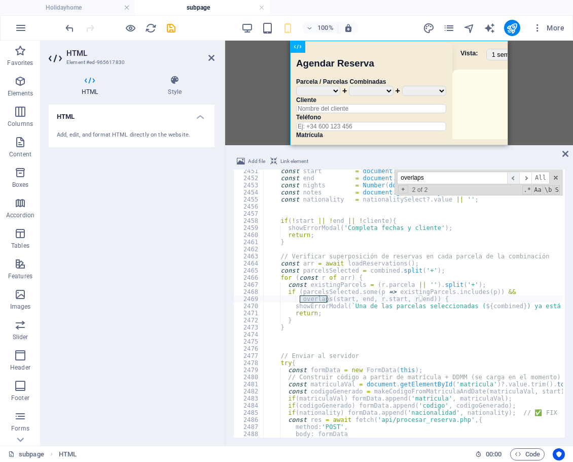
click at [520, 176] on span "​" at bounding box center [513, 178] width 12 height 13
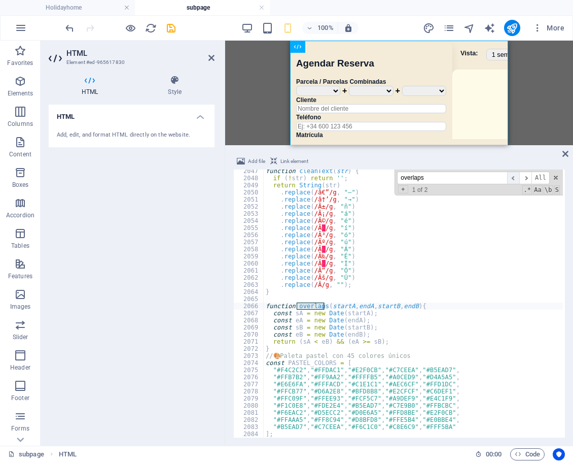
scroll to position [10884, 0]
click at [529, 178] on span "​" at bounding box center [526, 178] width 12 height 13
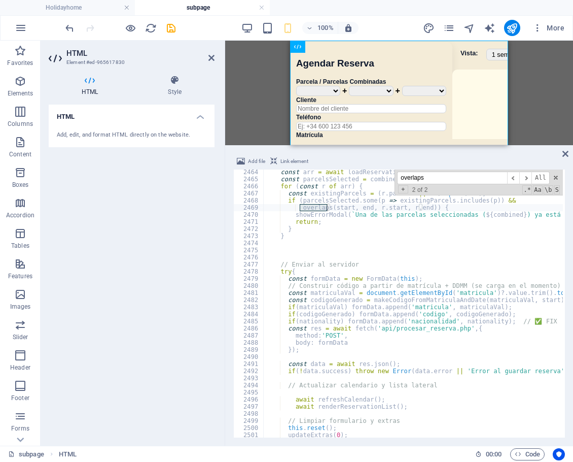
scroll to position [13124, 0]
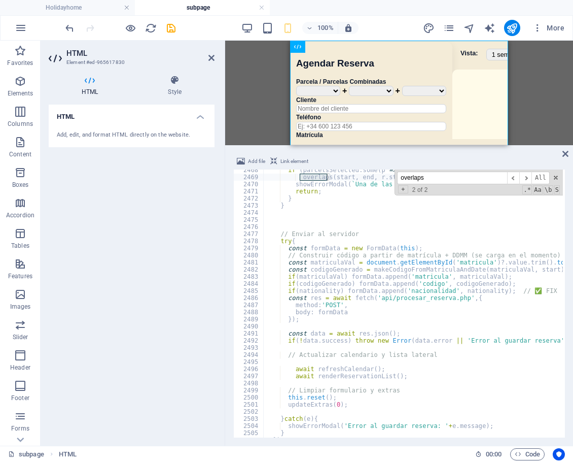
drag, startPoint x: 432, startPoint y: 184, endPoint x: 382, endPoint y: 183, distance: 50.8
click at [375, 183] on div "if ( parcelsSelected . some ( p => existingParcels . includes ( p )) && overlap…" at bounding box center [413, 303] width 299 height 268
paste input "addEventListener"
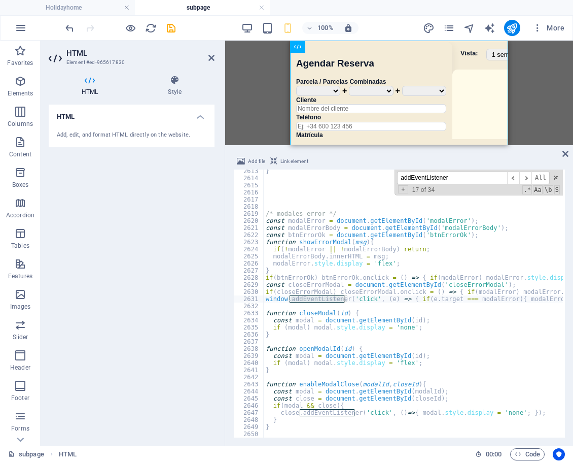
scroll to position [13895, 0]
type input "addEventListener"
click at [526, 178] on span "​" at bounding box center [526, 178] width 12 height 13
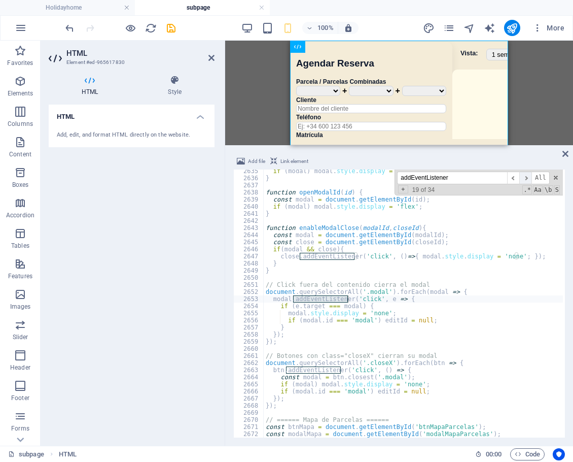
scroll to position [14012, 0]
click at [526, 178] on span "​" at bounding box center [526, 178] width 12 height 13
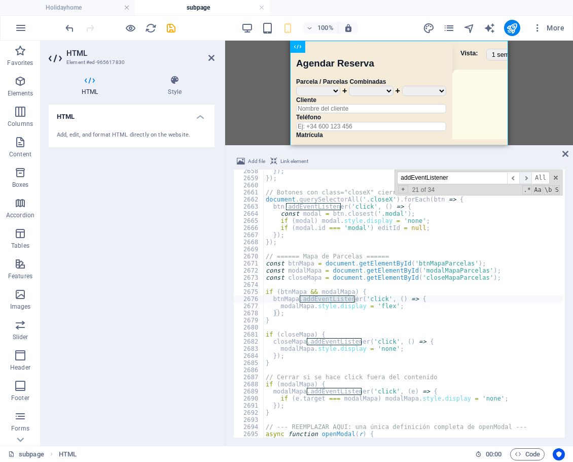
click at [522, 178] on span "​" at bounding box center [526, 178] width 12 height 13
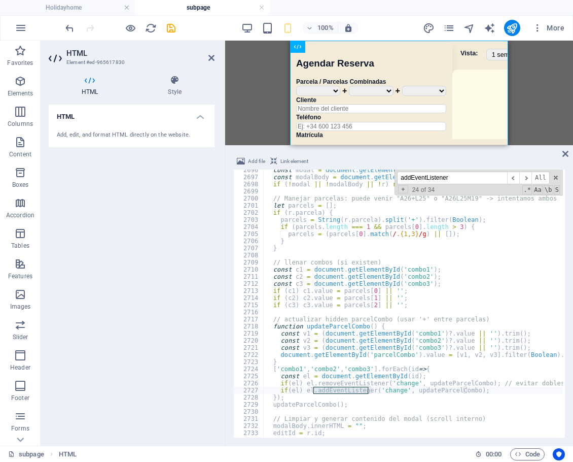
scroll to position [14291, 0]
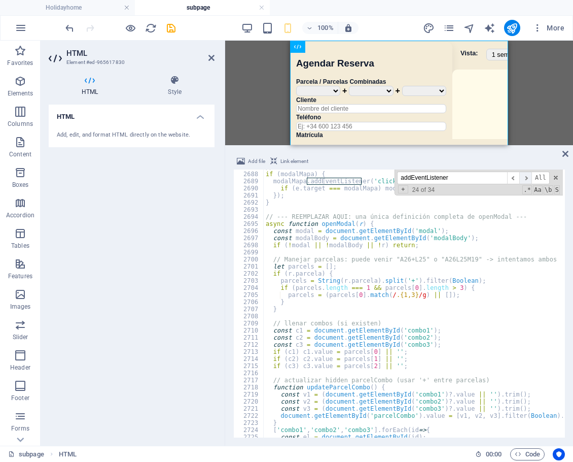
click at [528, 183] on span "​" at bounding box center [526, 178] width 12 height 13
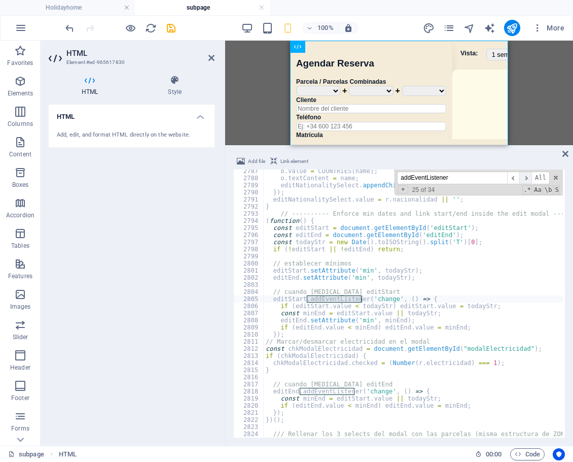
scroll to position [14820, 0]
click at [529, 176] on span "​" at bounding box center [526, 178] width 12 height 13
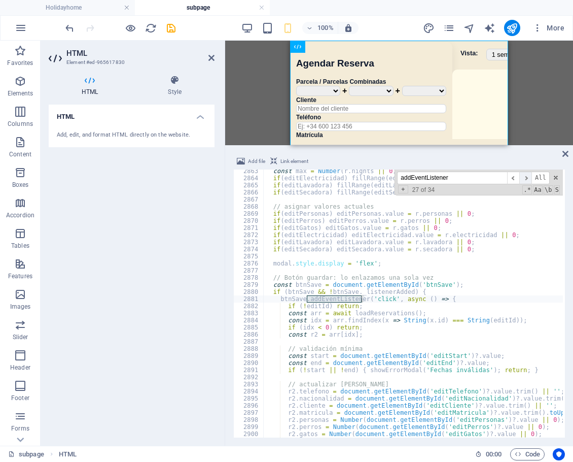
click at [529, 176] on span "​" at bounding box center [526, 178] width 12 height 13
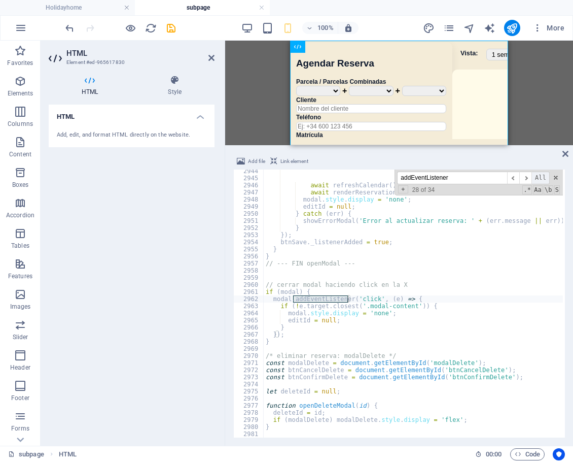
click at [532, 178] on span "All" at bounding box center [541, 178] width 18 height 13
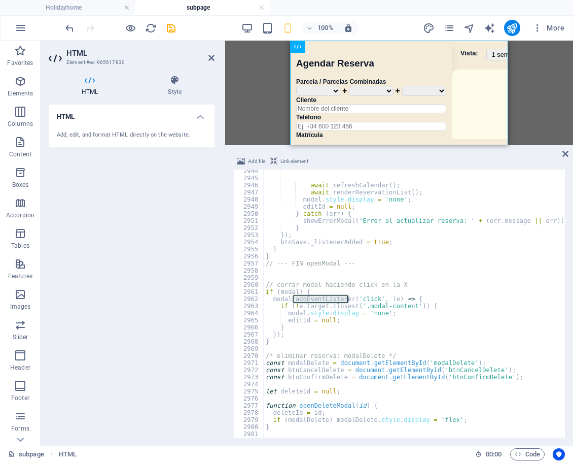
drag, startPoint x: 498, startPoint y: 232, endPoint x: 406, endPoint y: 260, distance: 96.3
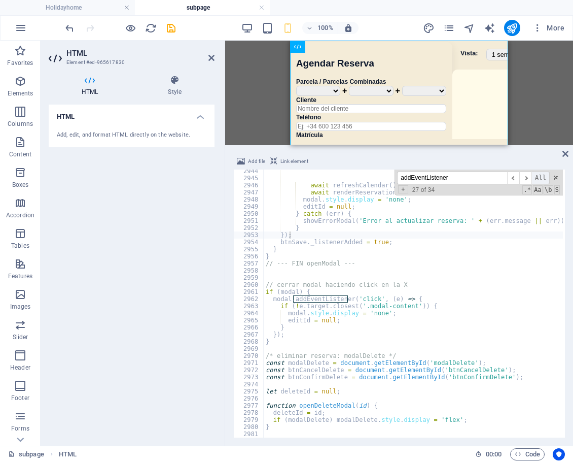
click at [534, 178] on span "All" at bounding box center [541, 178] width 18 height 13
type textarea "document.addEventListener('DOMContentLoaded', () => {"
click at [527, 180] on span "​" at bounding box center [526, 178] width 12 height 13
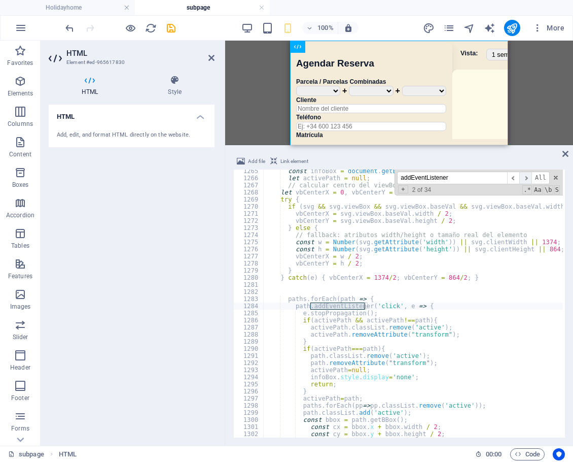
scroll to position [6725, 0]
click at [526, 181] on span "​" at bounding box center [526, 178] width 12 height 13
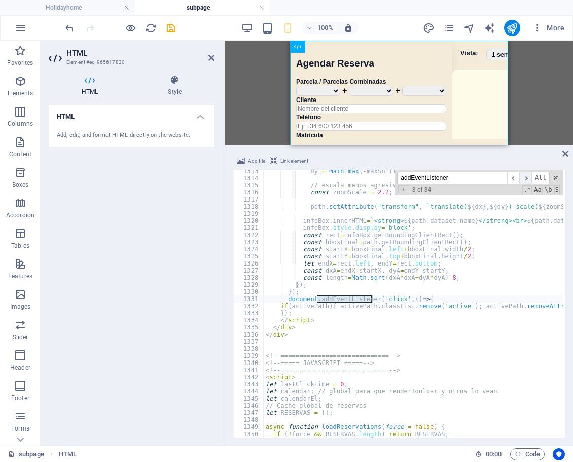
scroll to position [6980, 0]
click at [525, 181] on span "​" at bounding box center [526, 178] width 12 height 13
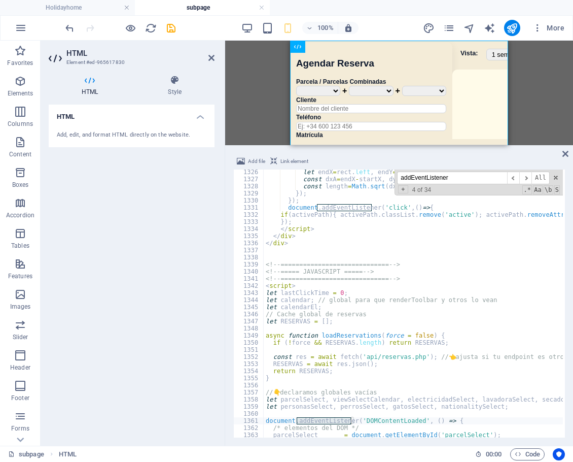
scroll to position [7049, 0]
click at [531, 178] on span "​" at bounding box center [526, 178] width 12 height 13
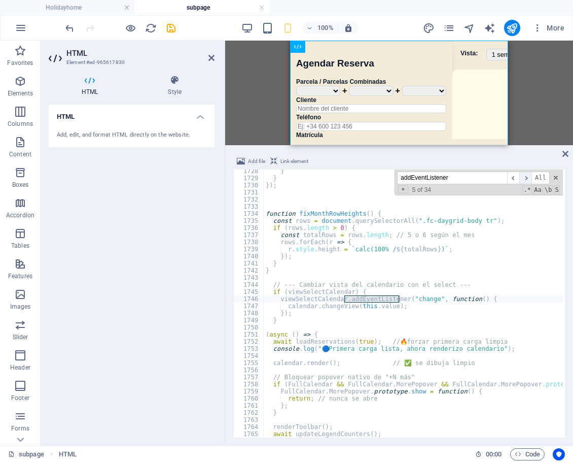
scroll to position [9187, 0]
click at [531, 178] on span "​" at bounding box center [526, 178] width 12 height 13
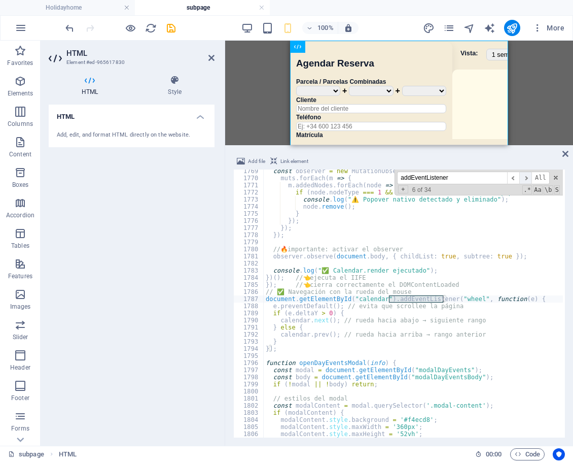
click at [531, 178] on span "​" at bounding box center [526, 178] width 12 height 13
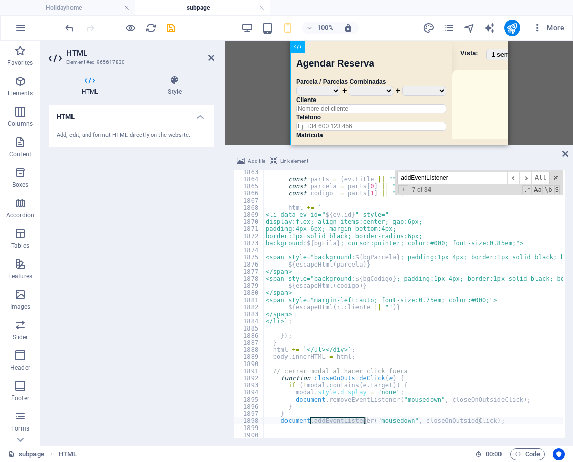
scroll to position [10018, 0]
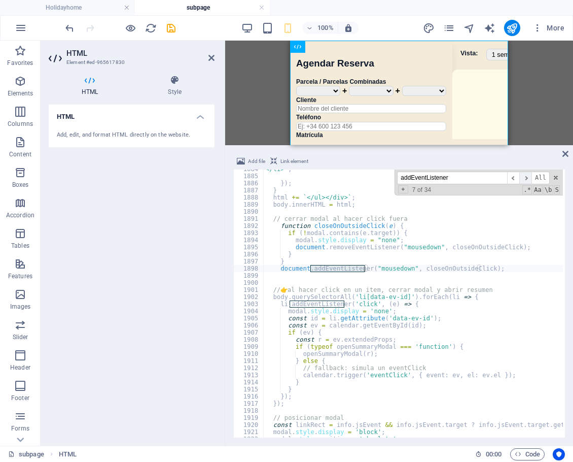
click at [527, 179] on span "​" at bounding box center [526, 178] width 12 height 13
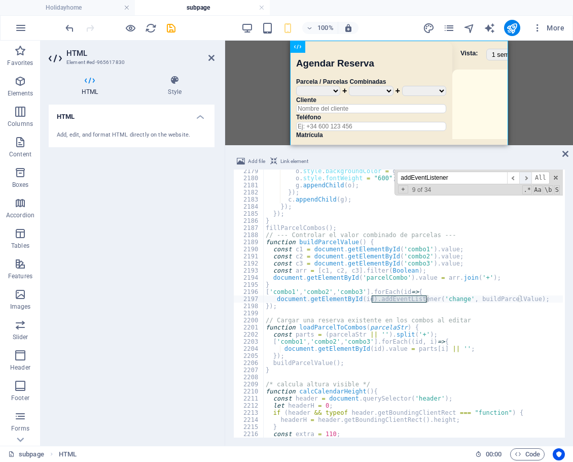
click at [526, 179] on span "​" at bounding box center [526, 178] width 12 height 13
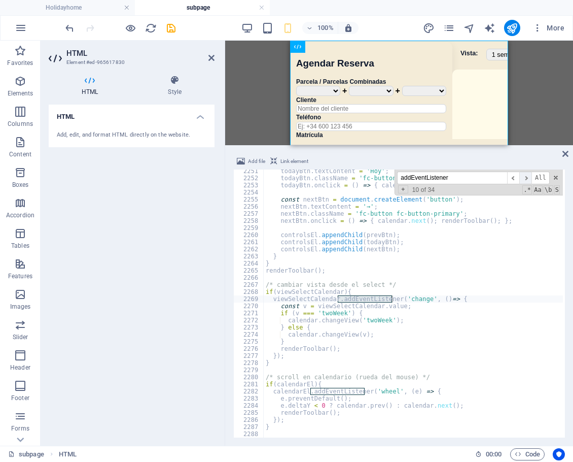
scroll to position [11969, 0]
click at [527, 179] on span "​" at bounding box center [526, 178] width 12 height 13
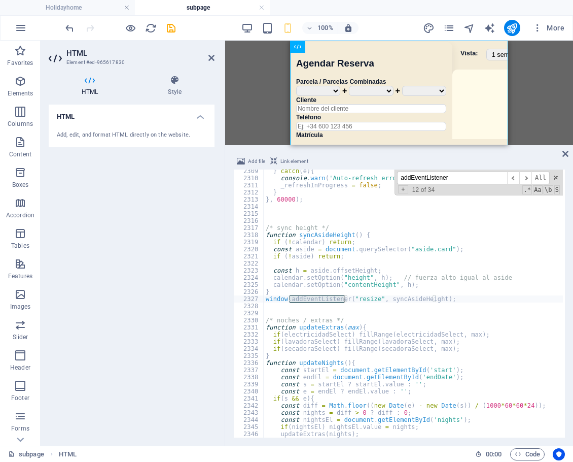
click at [469, 178] on input "addEventListener" at bounding box center [452, 178] width 110 height 13
drag, startPoint x: 469, startPoint y: 178, endPoint x: 375, endPoint y: 182, distance: 93.9
click at [375, 182] on div "} catch ( e ) { console . warn ( 'Auto-refresh error:' , e ) ; _refreshInProgre…" at bounding box center [413, 303] width 299 height 268
paste input "/* agregar reserva */"
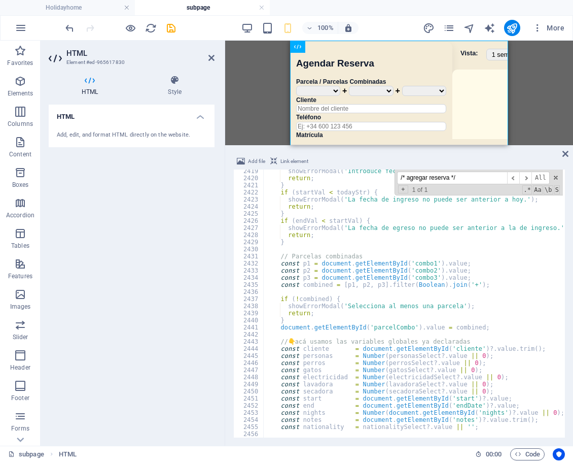
scroll to position [12908, 0]
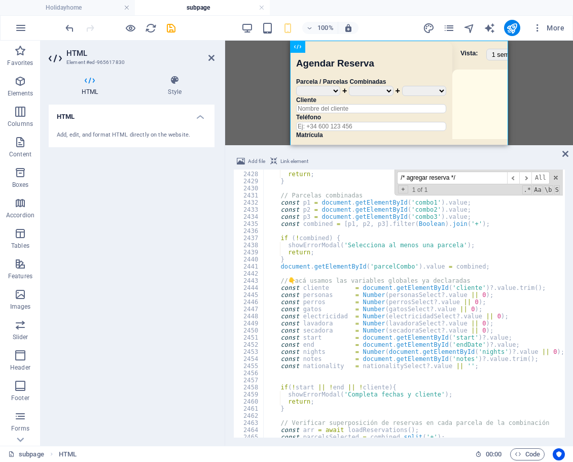
type input "/* agregar reserva */"
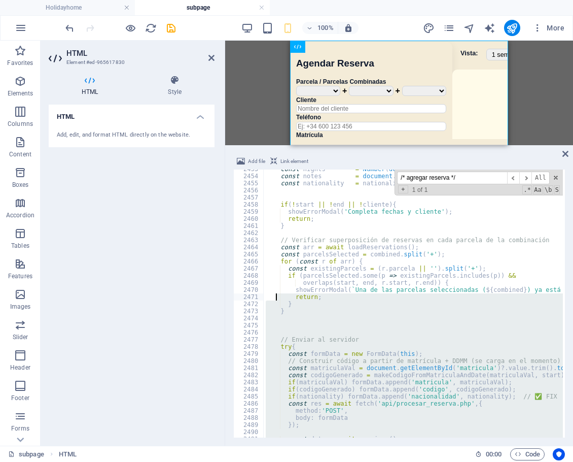
scroll to position [13045, 0]
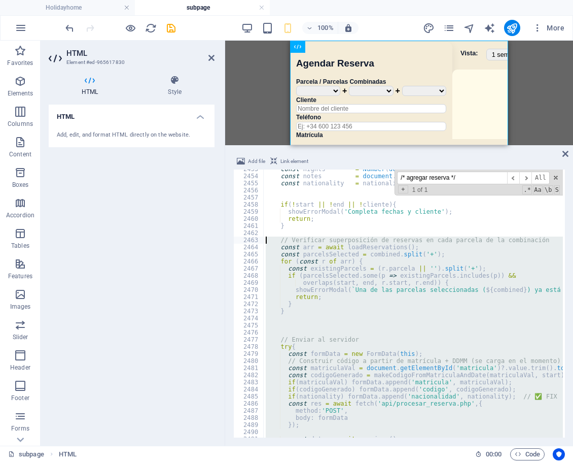
drag, startPoint x: 286, startPoint y: 385, endPoint x: 256, endPoint y: 237, distance: 150.7
click at [256, 237] on div "} 2453 2454 2455 2456 2457 2458 2459 2460 2461 2462 2463 2464 2465 2466 2467 24…" at bounding box center [399, 303] width 332 height 268
type textarea "// Verificar superposición de reservas en cada parcela de la combinación const …"
paste textarea
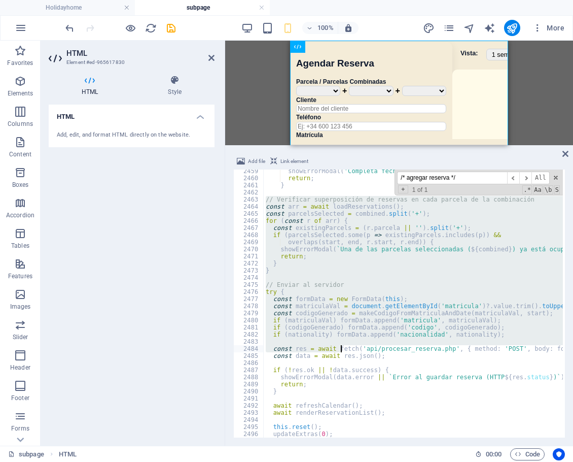
scroll to position [13119, 0]
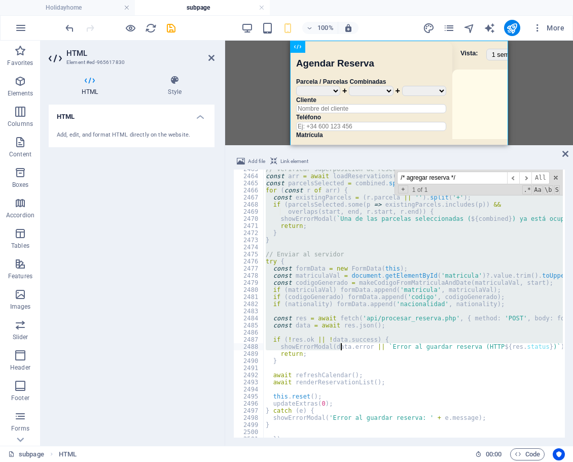
drag, startPoint x: 267, startPoint y: 229, endPoint x: 354, endPoint y: 340, distance: 141.4
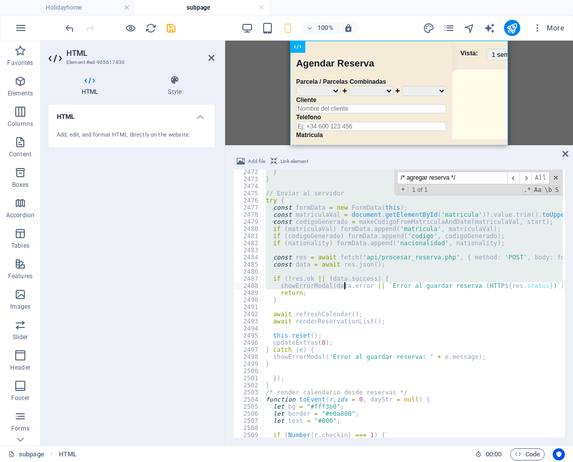
scroll to position [13188, 0]
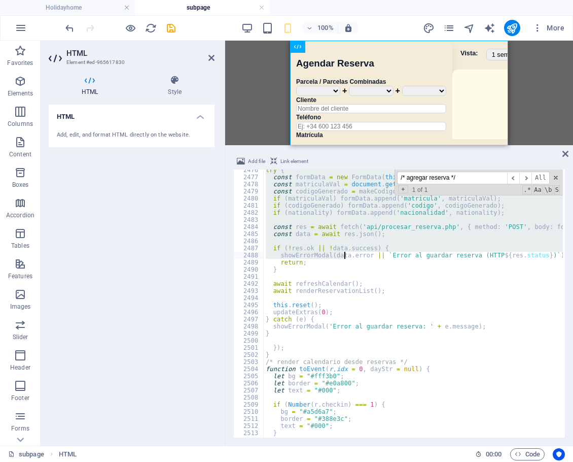
type textarea "}"
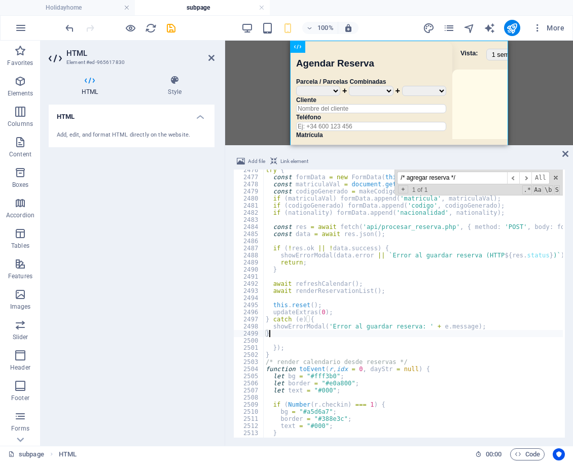
drag, startPoint x: 220, startPoint y: 25, endPoint x: 189, endPoint y: 26, distance: 31.0
click at [219, 25] on div "100% More" at bounding box center [315, 28] width 505 height 16
click at [170, 29] on icon "save" at bounding box center [171, 28] width 12 height 12
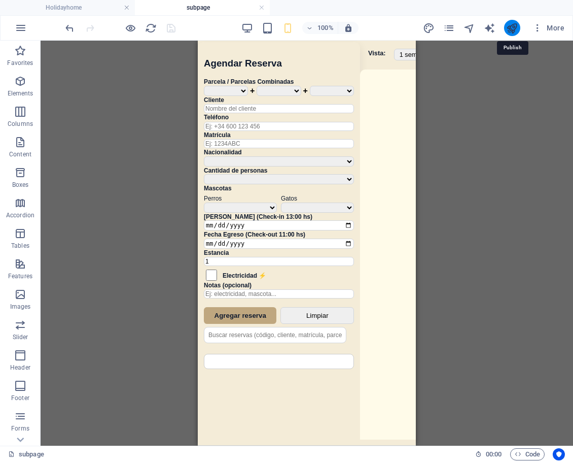
click at [512, 26] on icon "publish" at bounding box center [512, 28] width 12 height 12
